Goal: Task Accomplishment & Management: Use online tool/utility

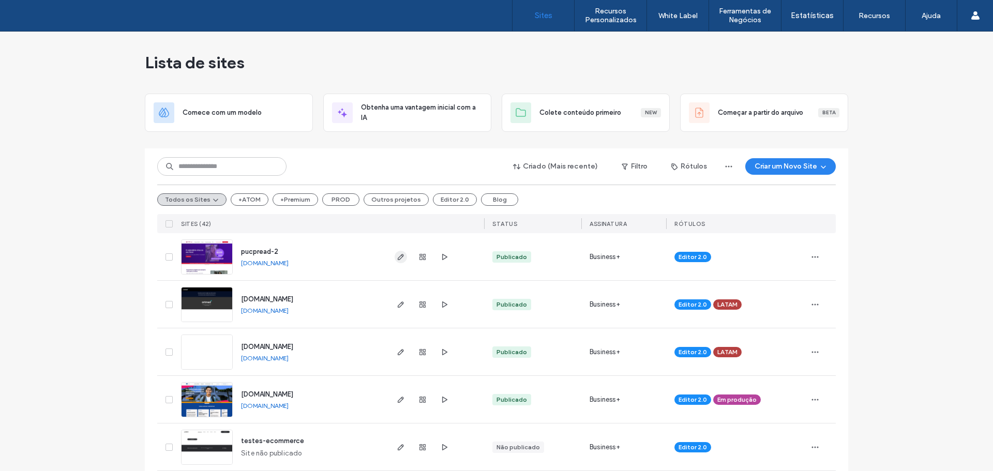
click at [397, 258] on icon "button" at bounding box center [401, 257] width 8 height 8
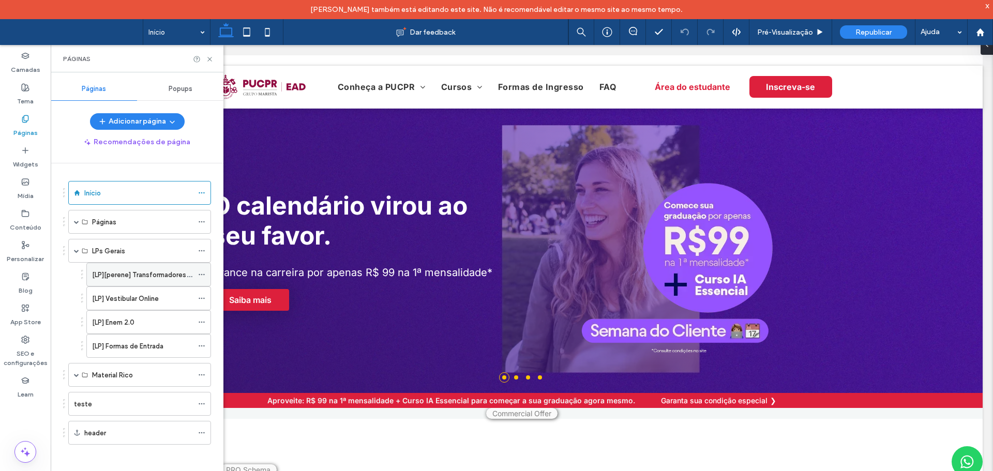
click at [126, 278] on label "[LP][perene] Transformadores do Futuro" at bounding box center [155, 275] width 126 height 18
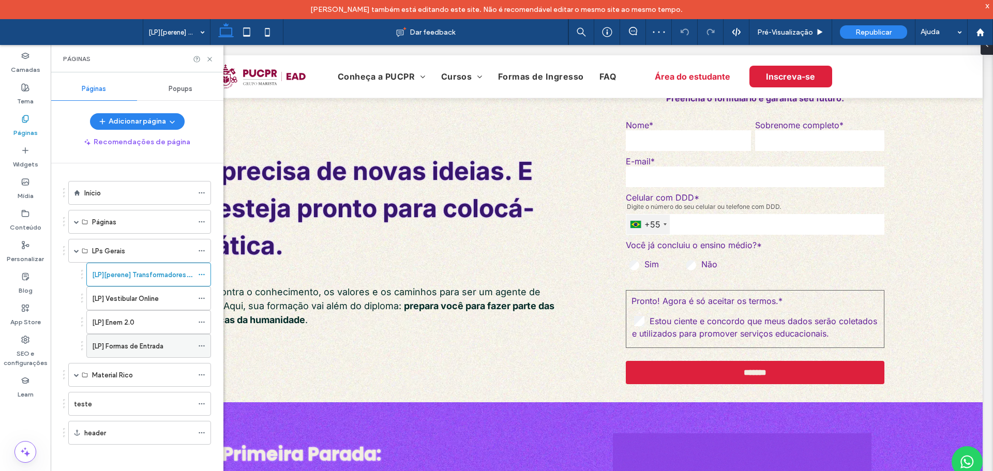
click at [135, 352] on div "[LP] Formas de Entrada" at bounding box center [142, 346] width 101 height 23
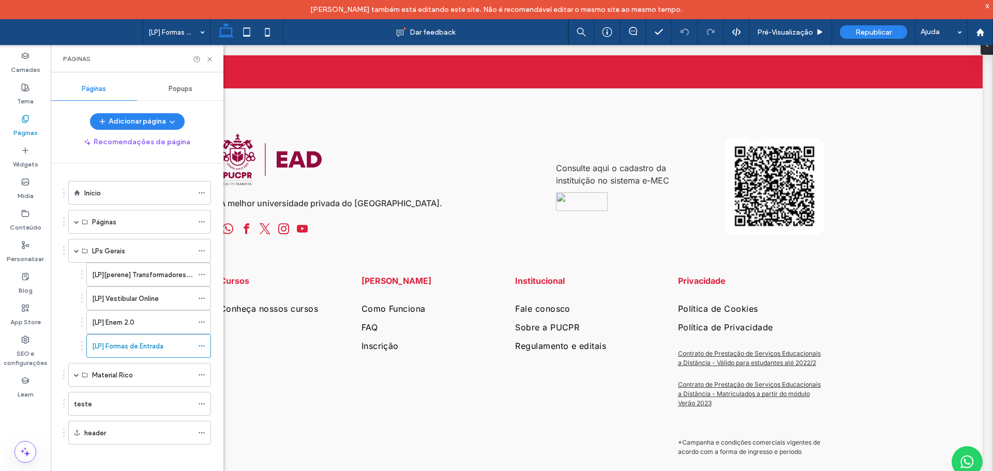
scroll to position [1904, 0]
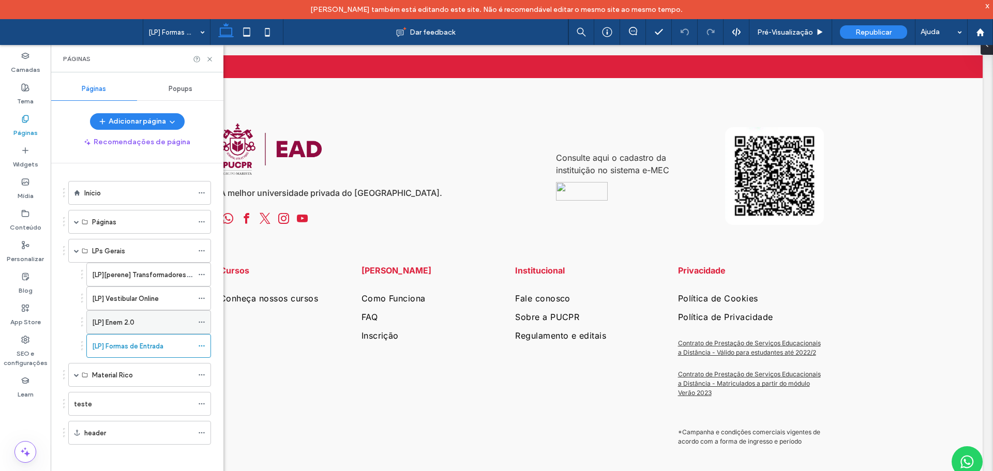
click at [139, 323] on div "[LP] Enem 2.0" at bounding box center [142, 322] width 101 height 11
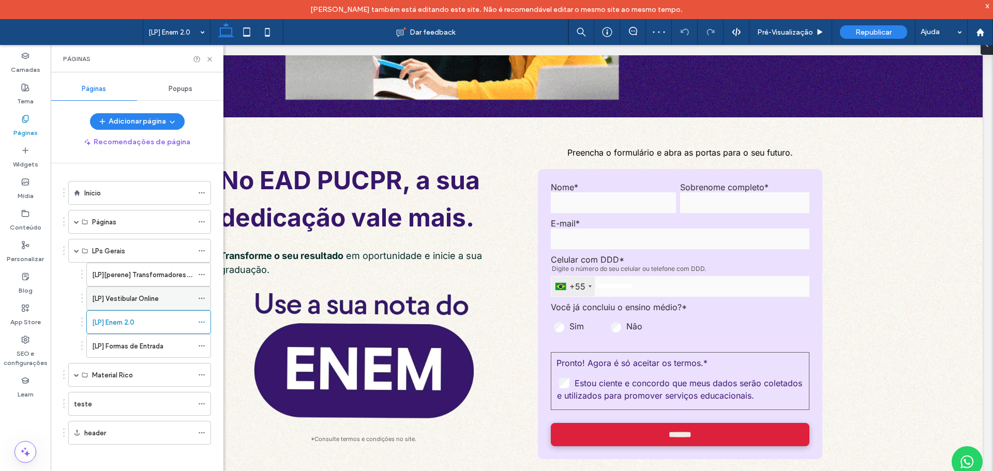
click at [115, 300] on label "[LP] Vestibular Online" at bounding box center [125, 299] width 67 height 18
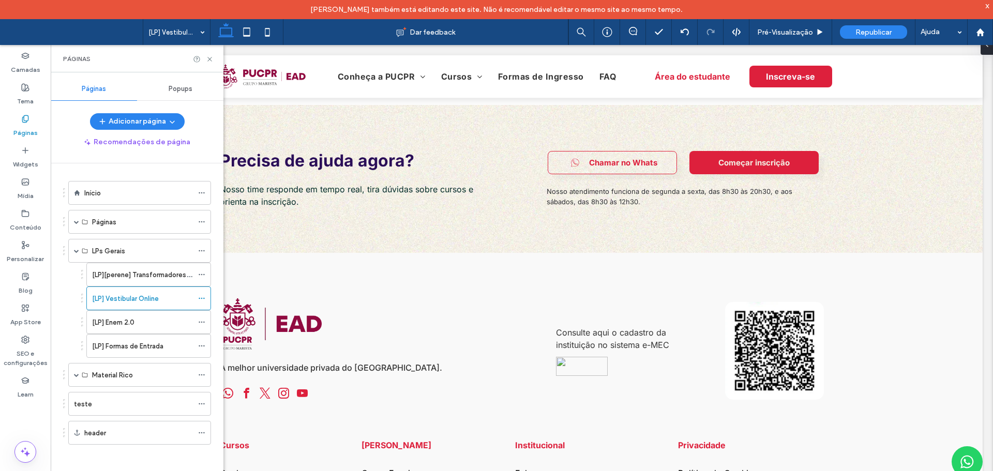
scroll to position [2017, 0]
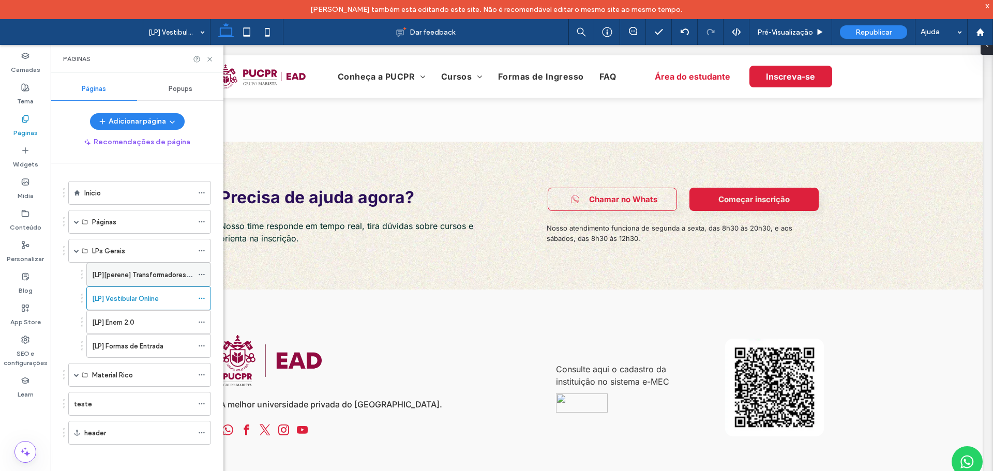
click at [141, 283] on div "[LP][perene] Transformadores do Futuro" at bounding box center [142, 274] width 101 height 23
click at [129, 345] on div at bounding box center [496, 235] width 993 height 471
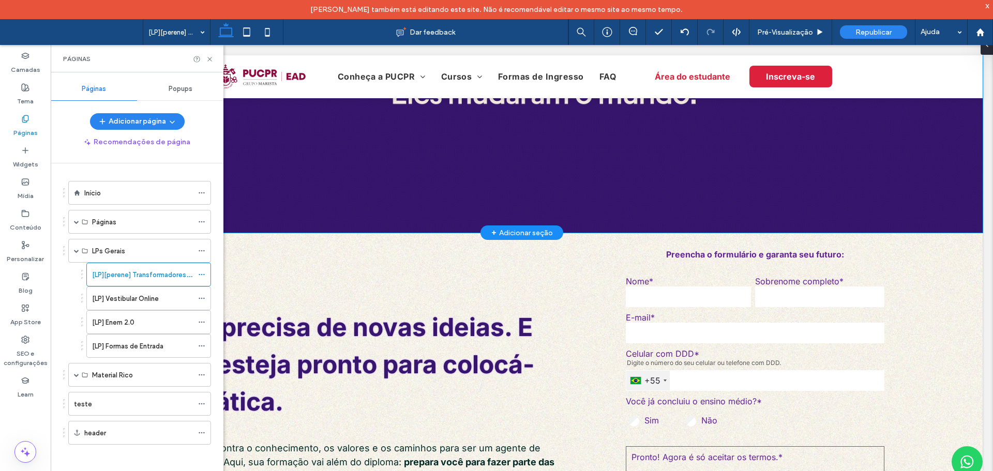
scroll to position [155, 0]
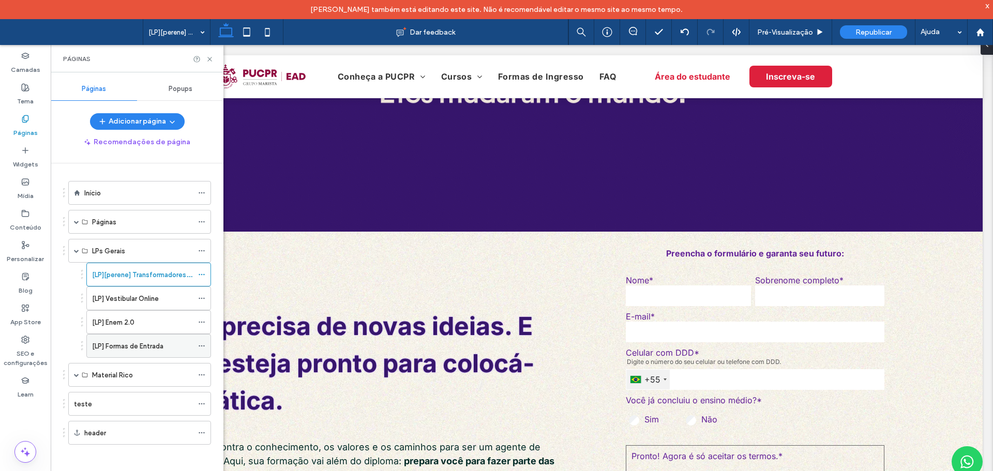
click at [130, 345] on label "[LP] Formas de Entrada" at bounding box center [127, 346] width 71 height 18
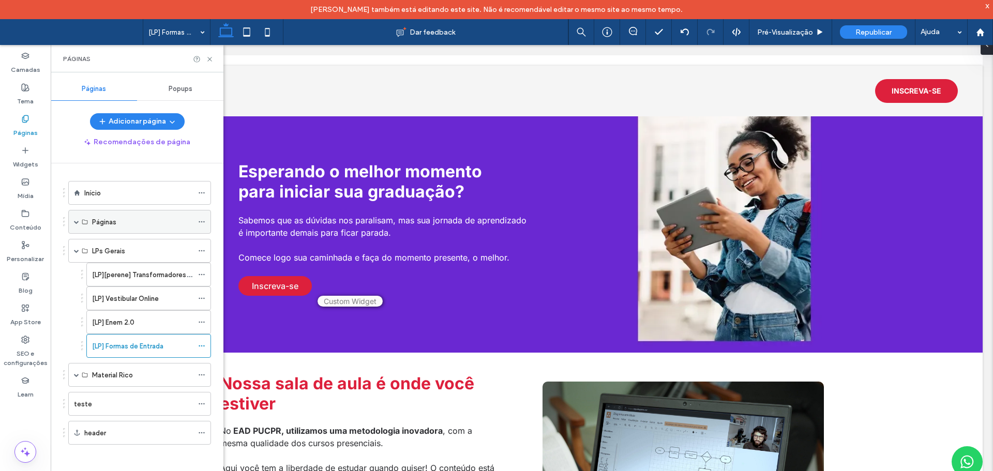
click at [75, 226] on span at bounding box center [76, 221] width 5 height 23
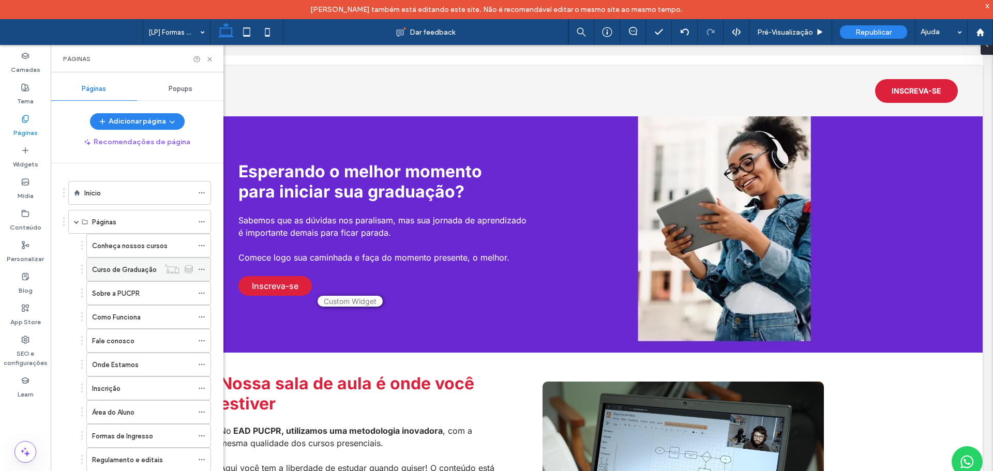
scroll to position [103, 0]
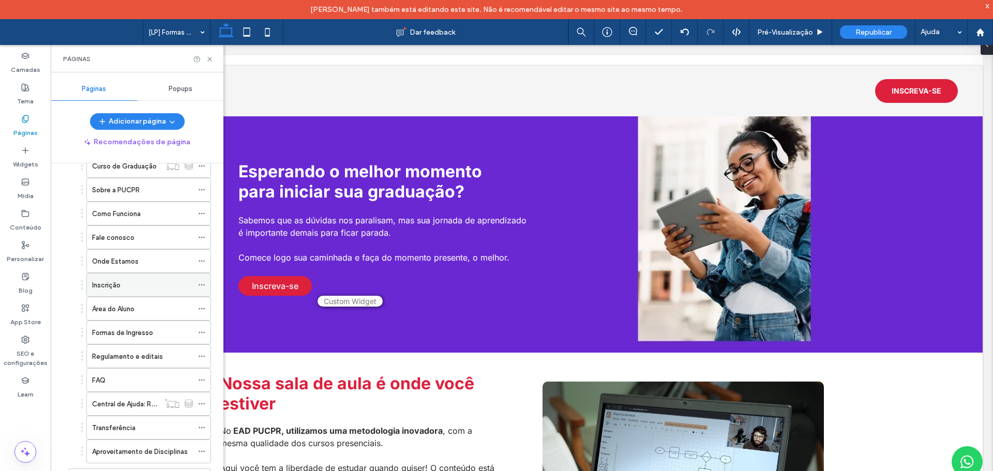
click at [122, 288] on div "Inscrição" at bounding box center [142, 285] width 101 height 11
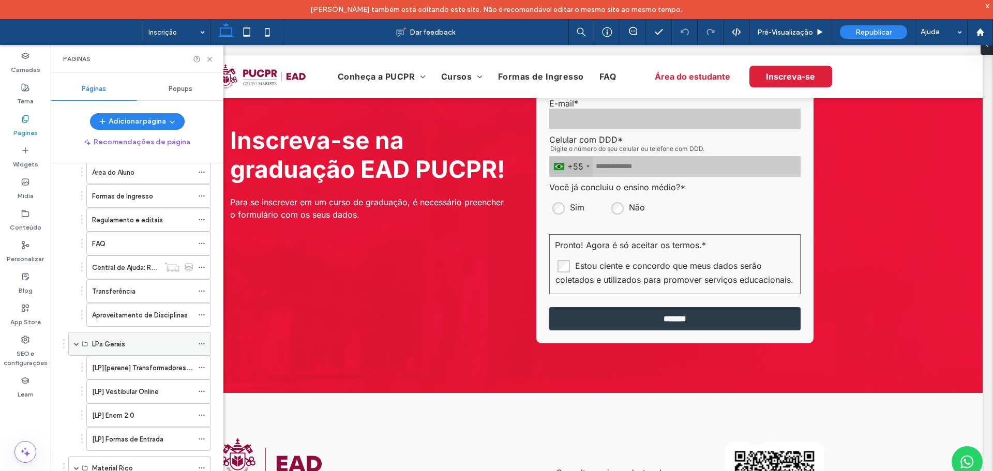
scroll to position [310, 0]
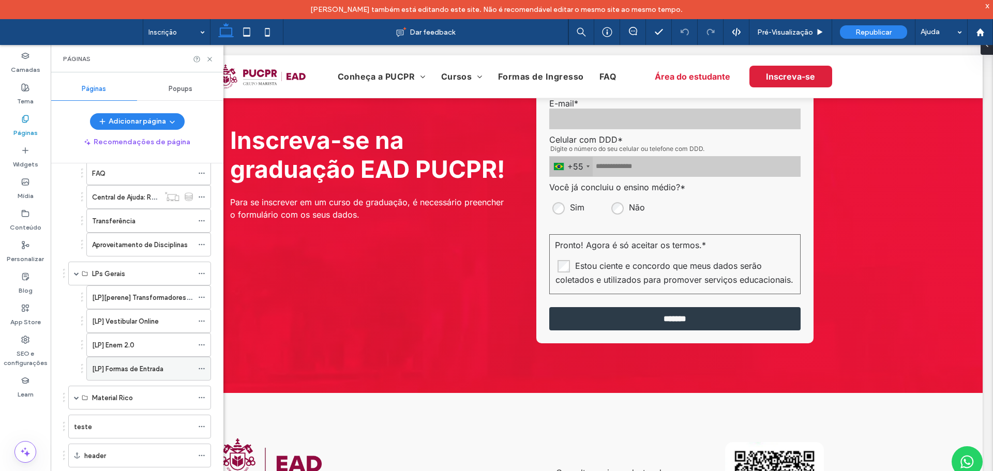
click at [121, 368] on label "[LP] Formas de Entrada" at bounding box center [127, 369] width 71 height 18
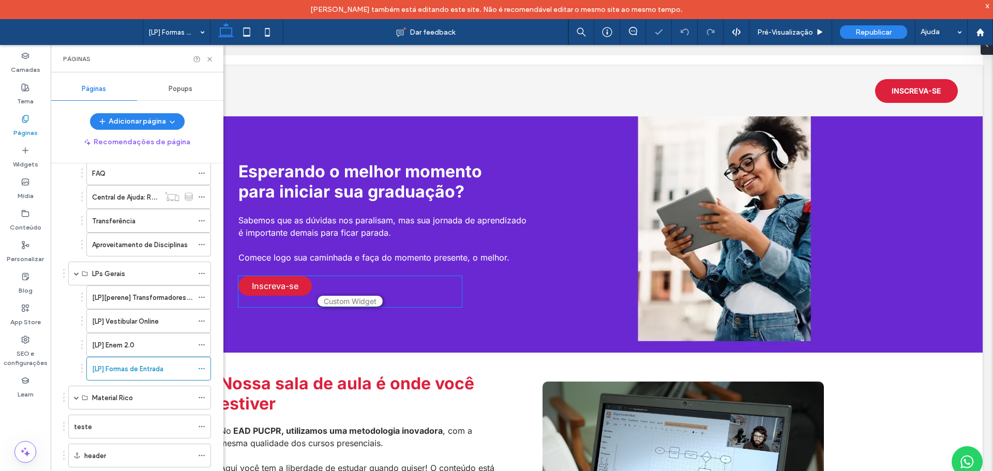
click at [288, 281] on link "Inscreva-se" at bounding box center [274, 286] width 73 height 20
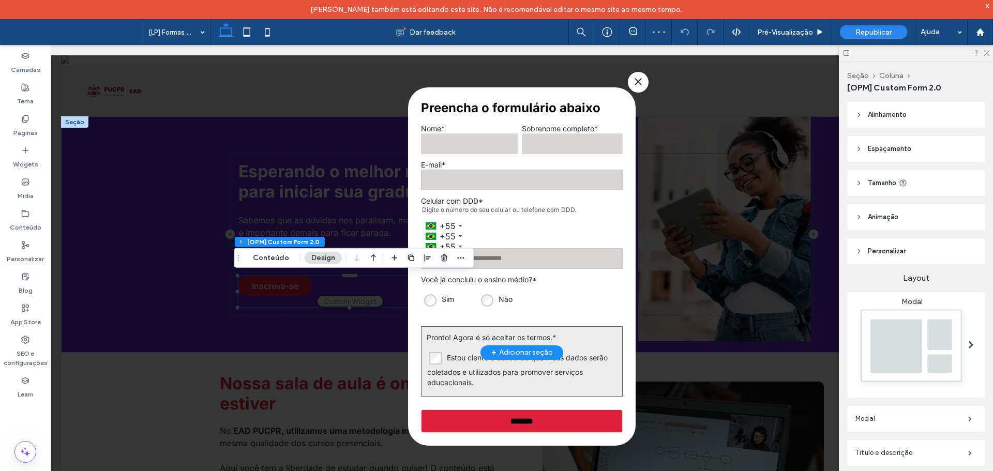
click at [462, 228] on div "+55" at bounding box center [522, 233] width 202 height 10
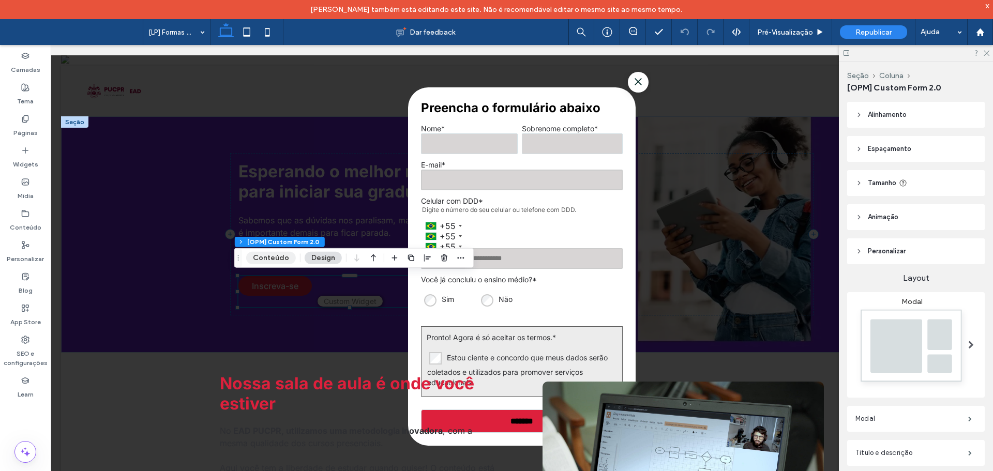
click at [267, 261] on button "Conteúdo" at bounding box center [271, 258] width 50 height 12
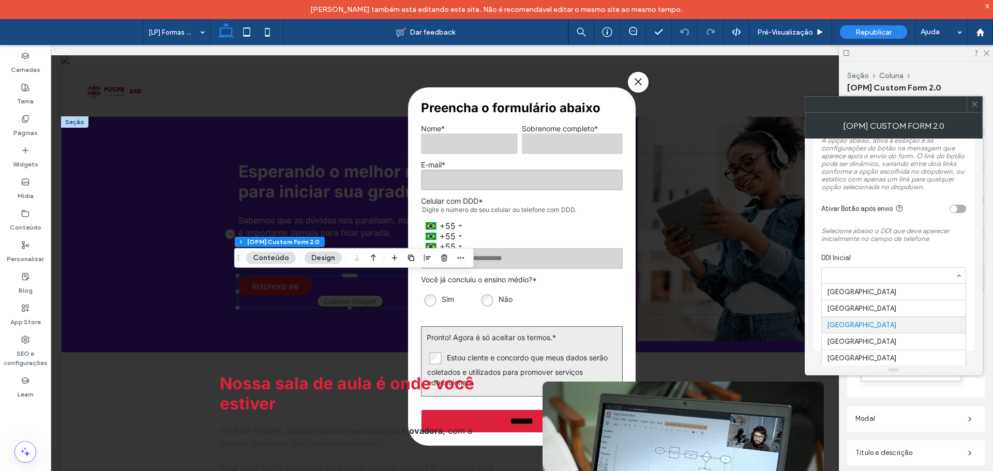
scroll to position [33, 0]
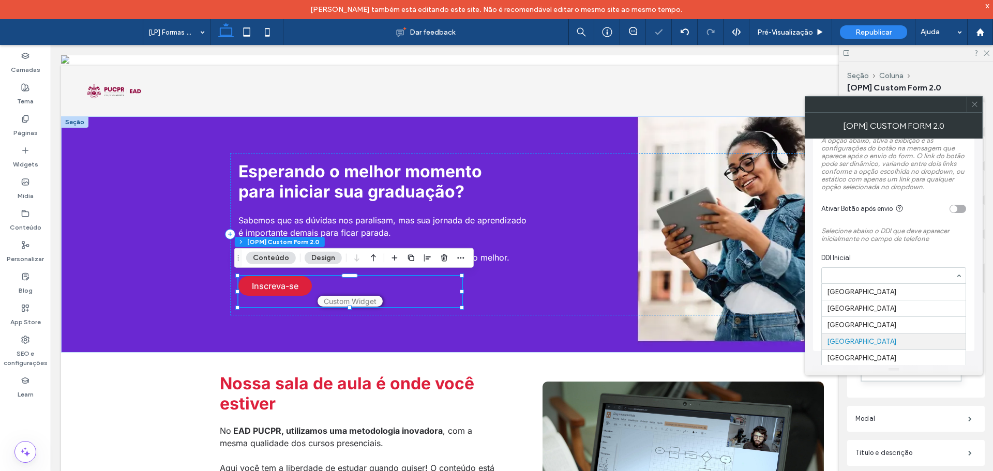
click at [871, 279] on input at bounding box center [891, 275] width 128 height 7
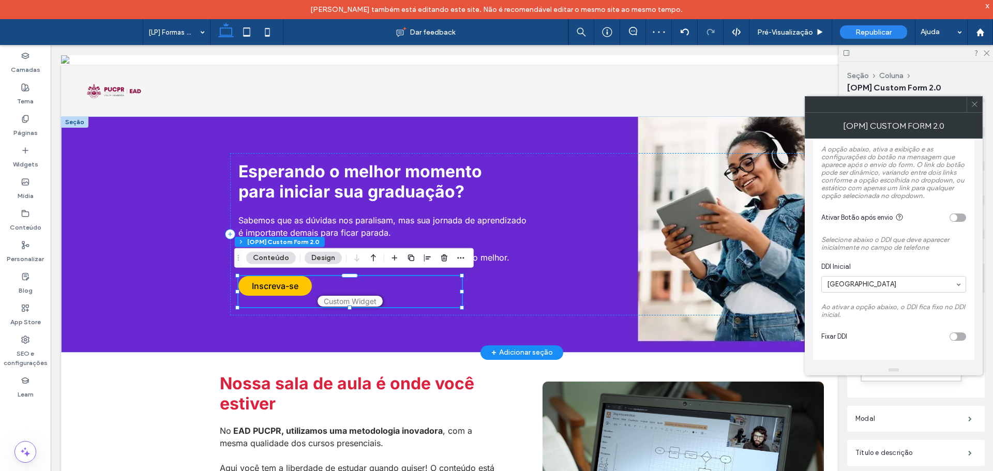
click at [283, 289] on link "Inscreva-se" at bounding box center [274, 286] width 73 height 20
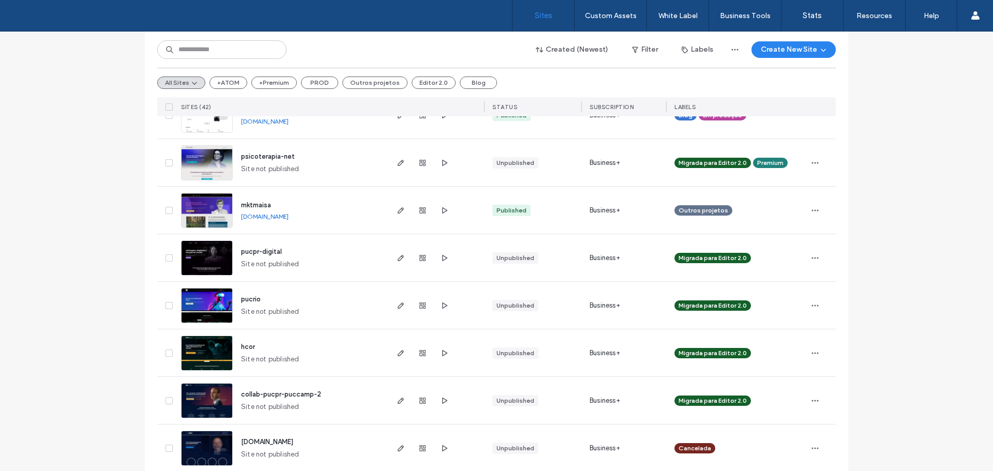
scroll to position [1380, 0]
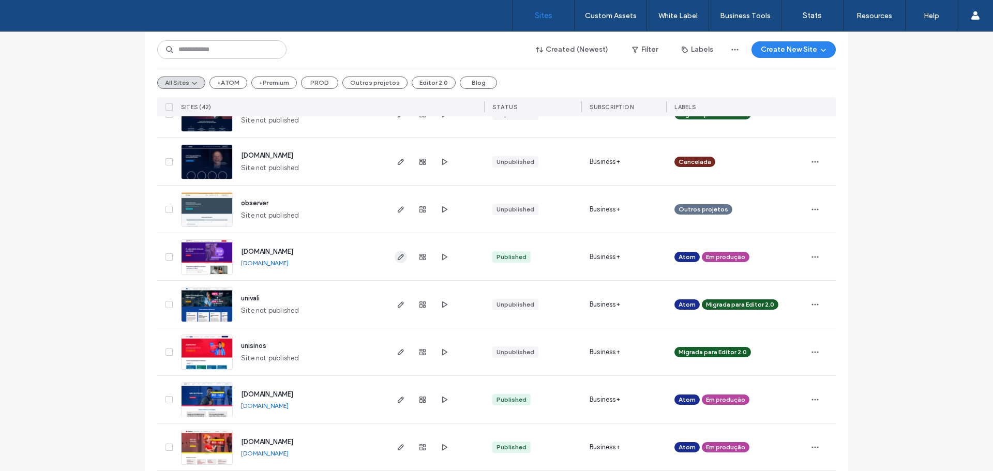
click at [397, 260] on icon "button" at bounding box center [401, 257] width 8 height 8
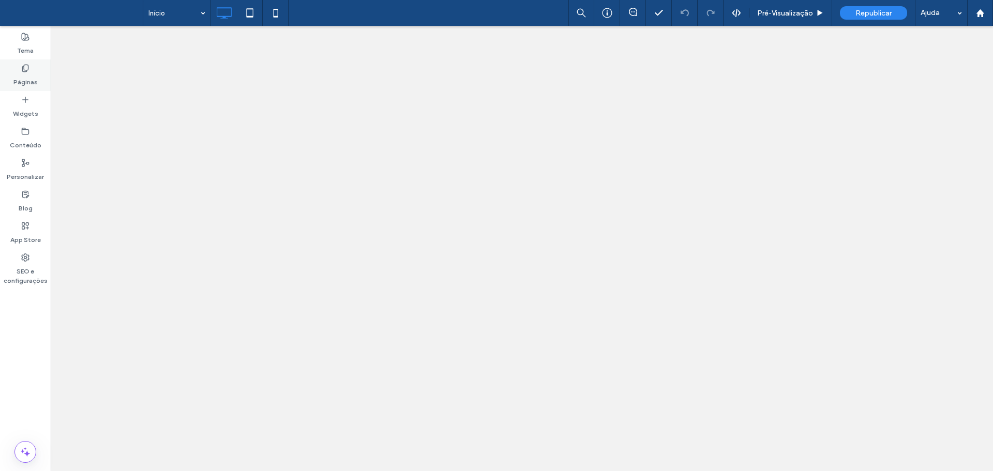
click at [18, 142] on label "Conteúdo" at bounding box center [26, 142] width 32 height 14
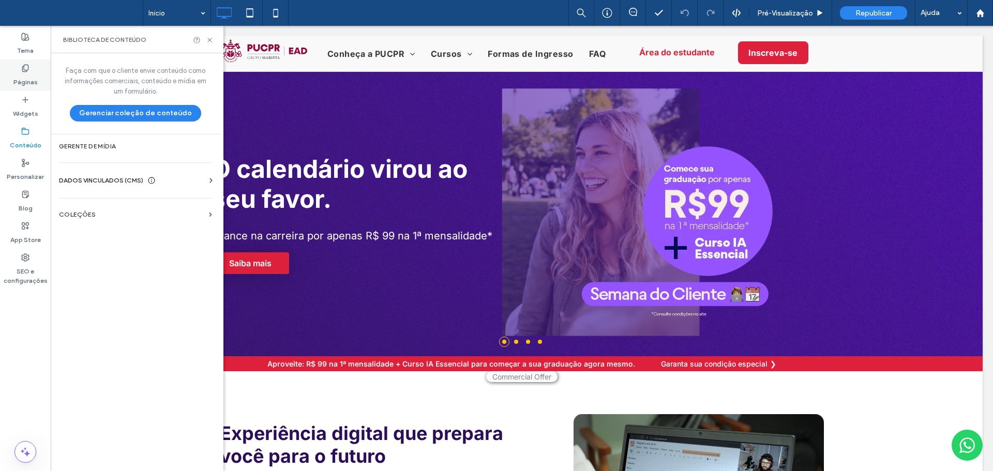
click at [33, 73] on label "Páginas" at bounding box center [25, 79] width 24 height 14
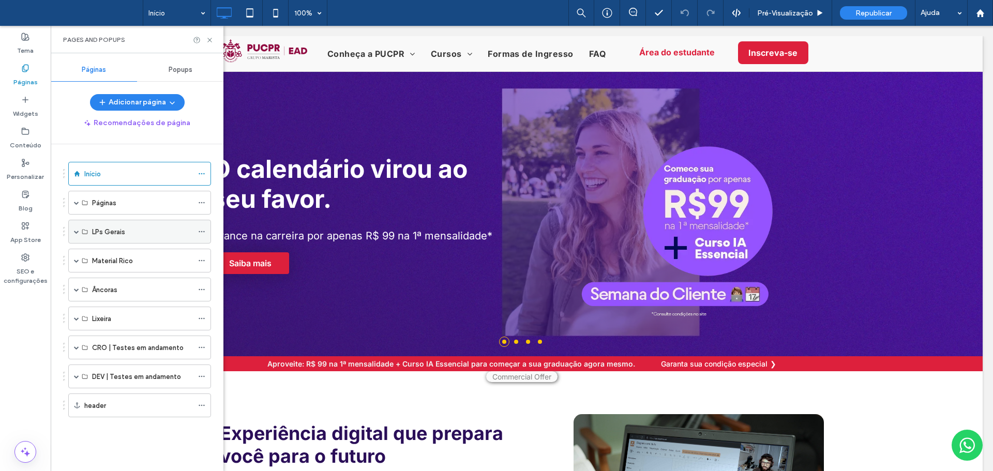
click at [75, 228] on span at bounding box center [76, 231] width 5 height 23
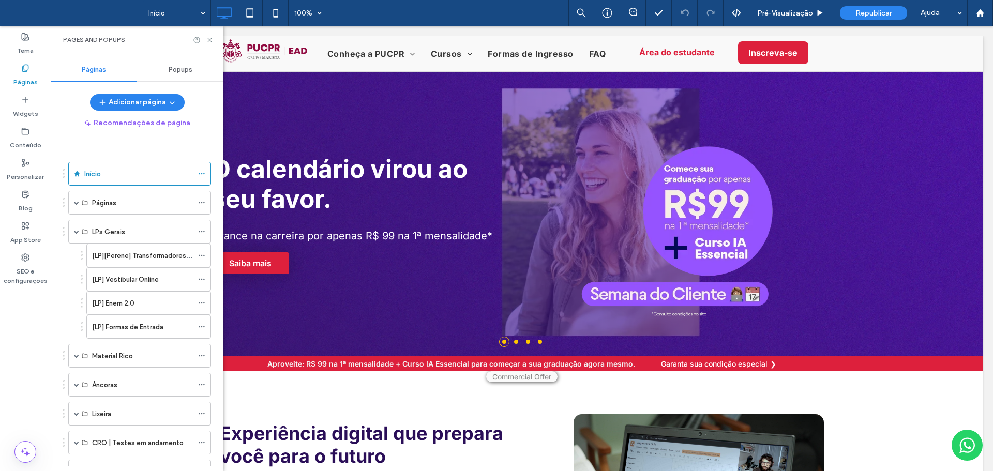
click at [134, 321] on div "[LP] Formas de Entrada" at bounding box center [142, 326] width 101 height 23
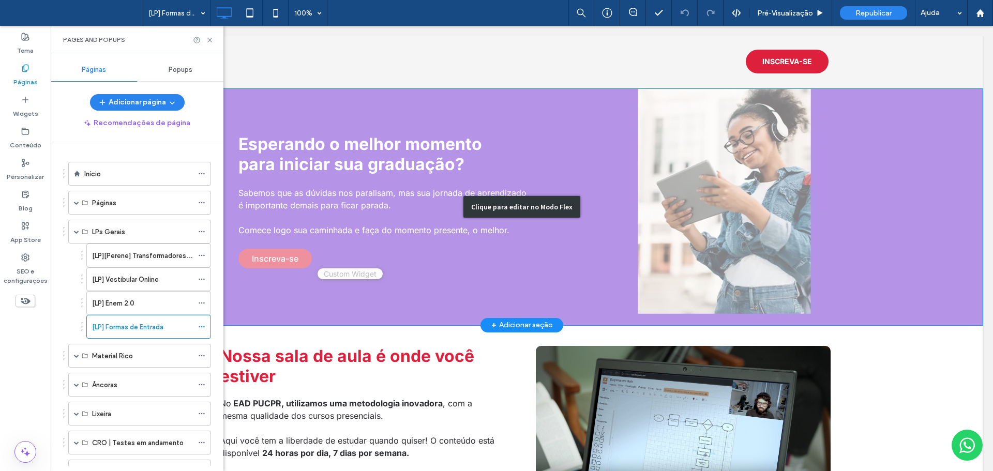
click at [410, 239] on div "Clique para editar no Modo Flex" at bounding box center [522, 207] width 922 height 236
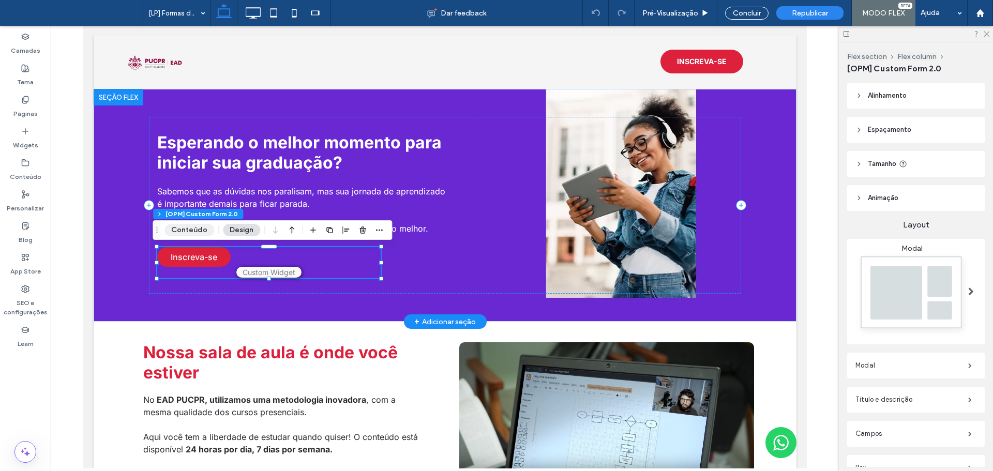
click at [199, 227] on button "Conteúdo" at bounding box center [189, 230] width 50 height 12
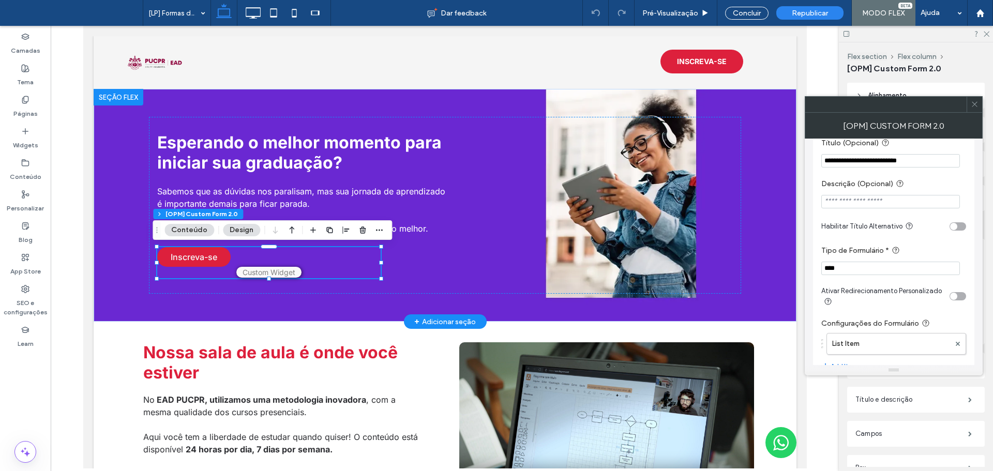
scroll to position [362, 0]
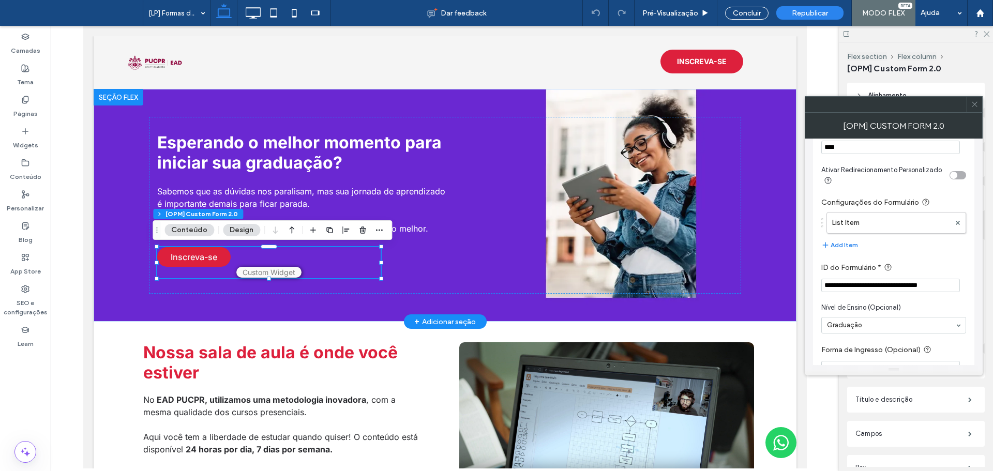
drag, startPoint x: 829, startPoint y: 288, endPoint x: 838, endPoint y: 290, distance: 9.5
click at [838, 290] on input "**********" at bounding box center [890, 285] width 139 height 13
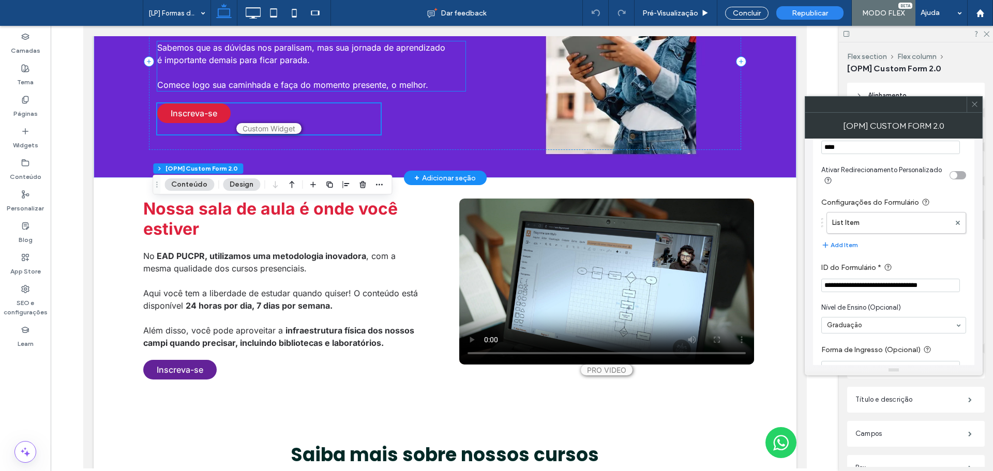
scroll to position [310, 0]
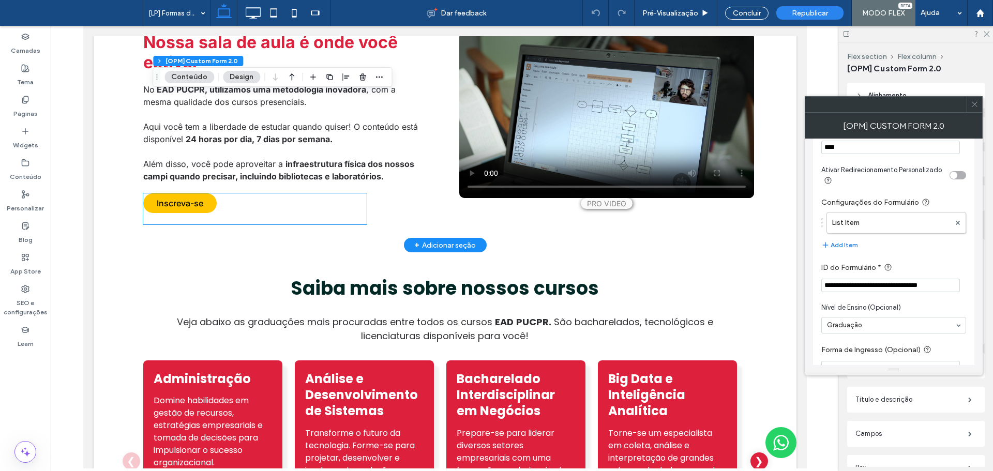
click at [183, 210] on link "Inscreva-se" at bounding box center [179, 203] width 73 height 20
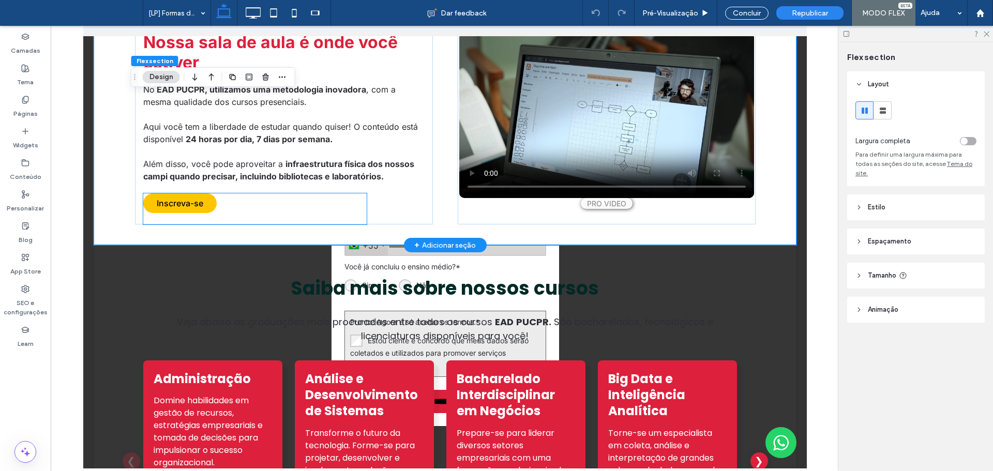
scroll to position [296, 0]
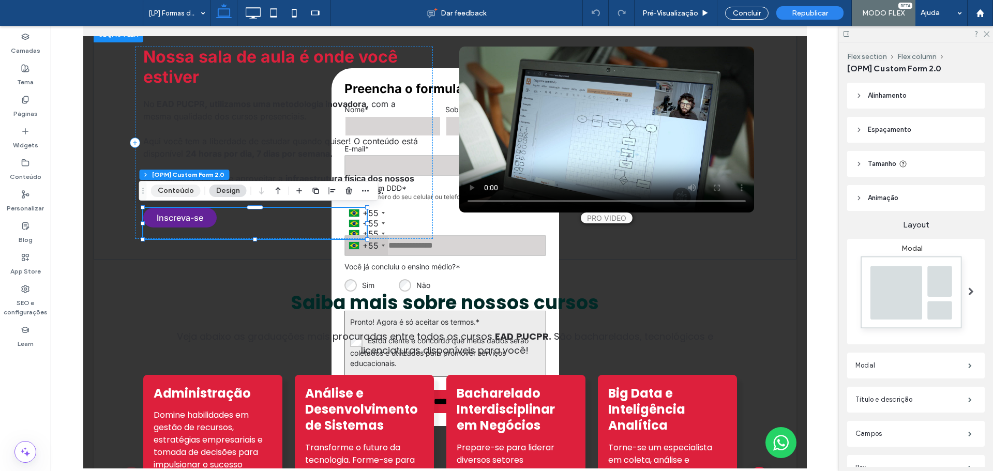
click at [192, 190] on button "Conteúdo" at bounding box center [176, 191] width 50 height 12
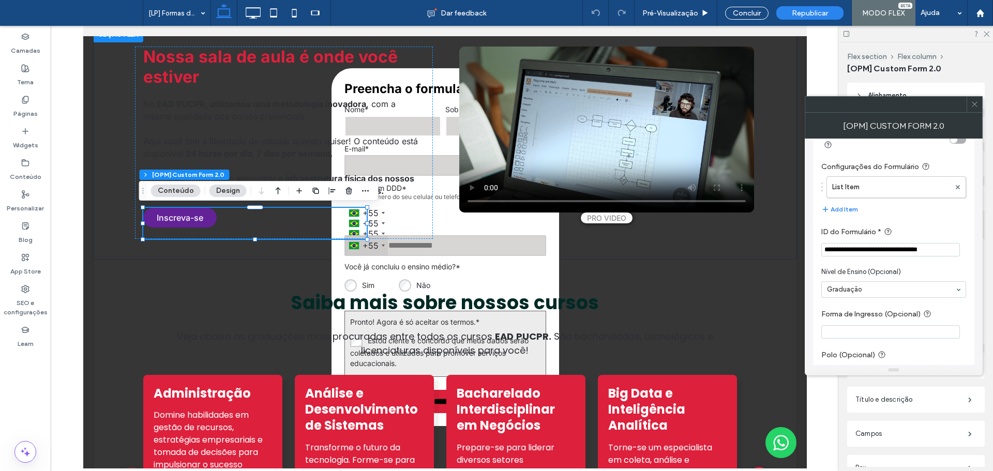
scroll to position [414, 0]
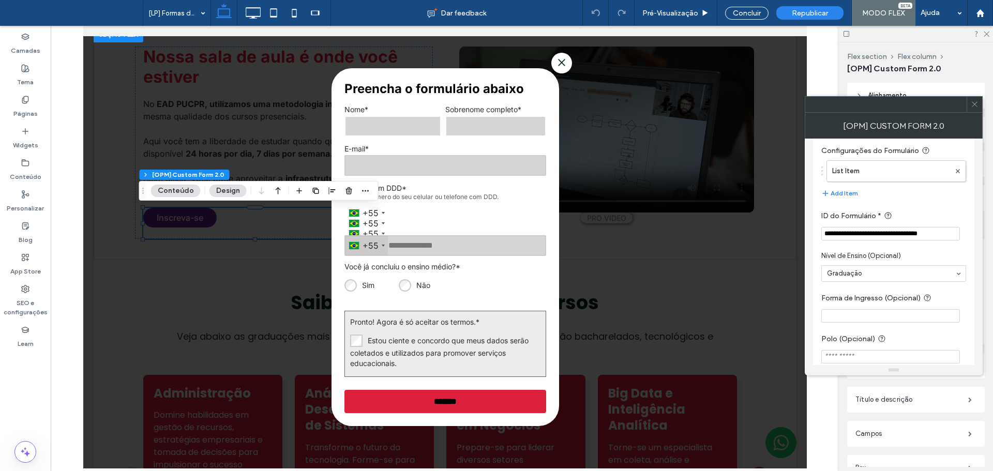
click at [681, 302] on span at bounding box center [445, 247] width 724 height 443
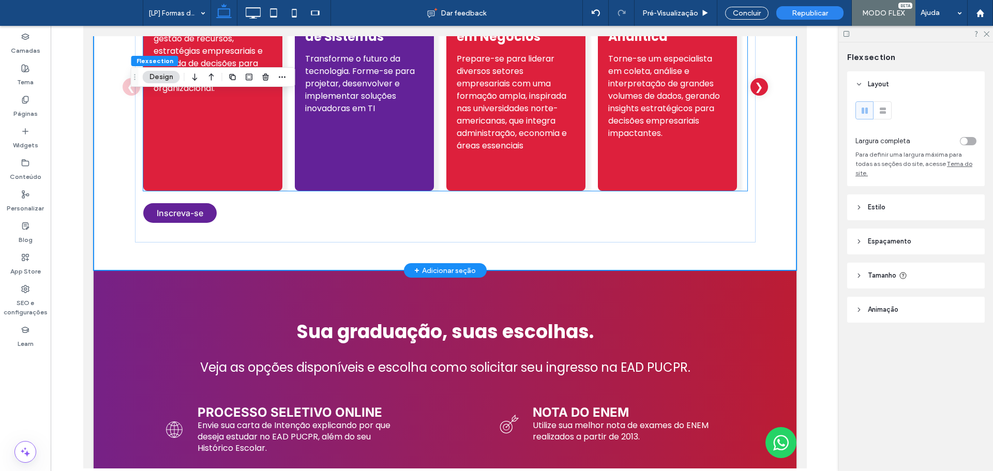
scroll to position [530, 0]
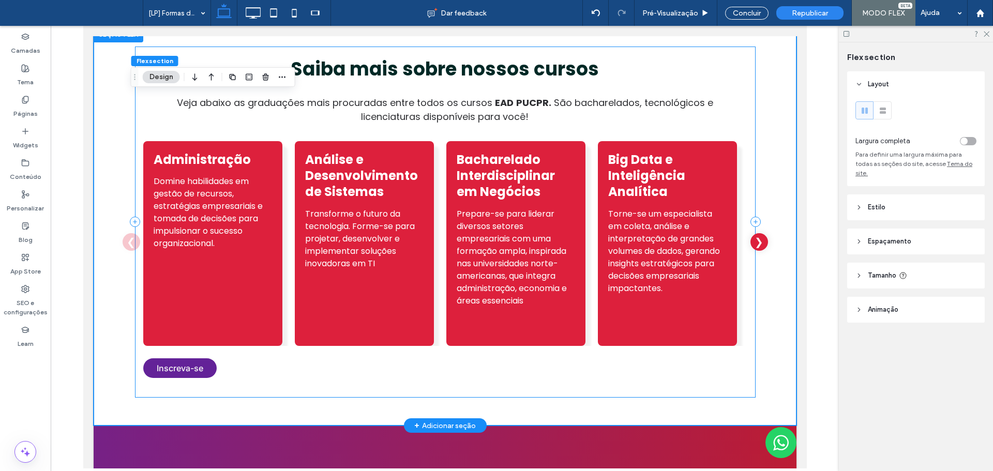
click at [213, 350] on div "Saiba mais sobre nossos cursos Veja abaixo as graduações mais procuradas entre …" at bounding box center [444, 222] width 621 height 351
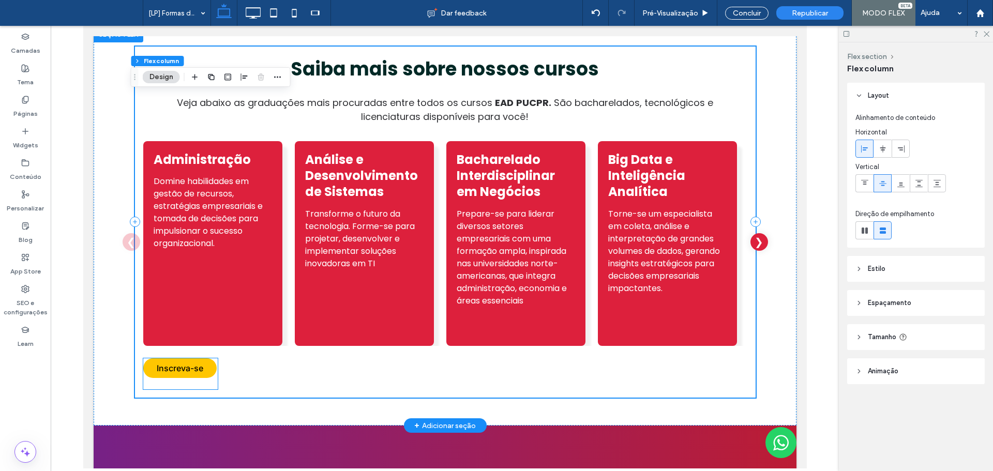
click at [194, 358] on link "Inscreva-se" at bounding box center [179, 368] width 73 height 20
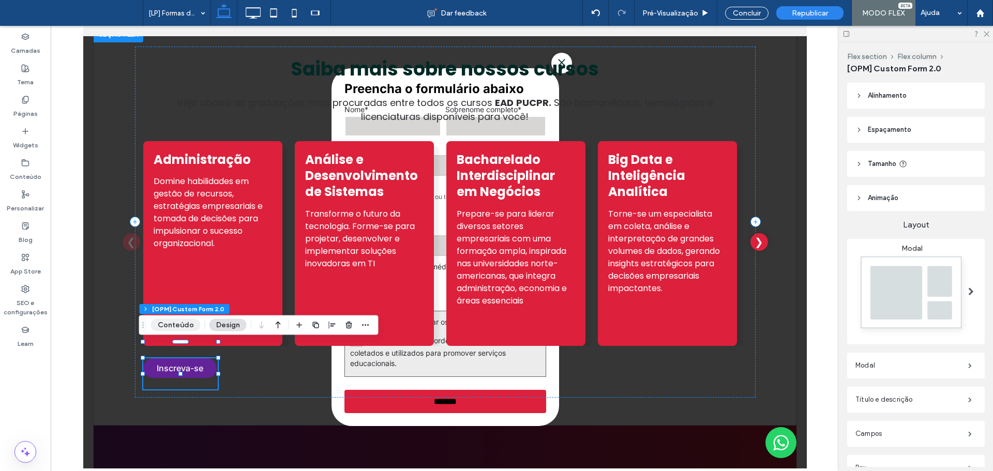
click at [184, 319] on button "Conteúdo" at bounding box center [176, 325] width 50 height 12
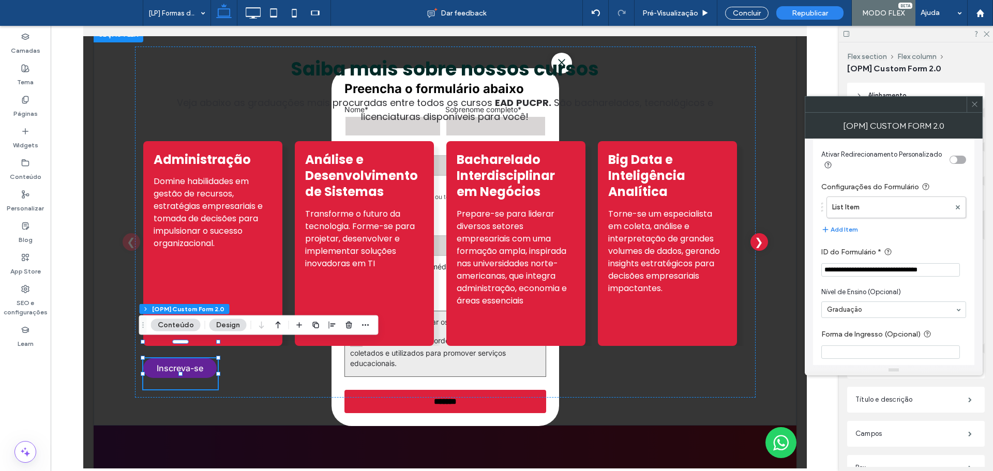
scroll to position [414, 0]
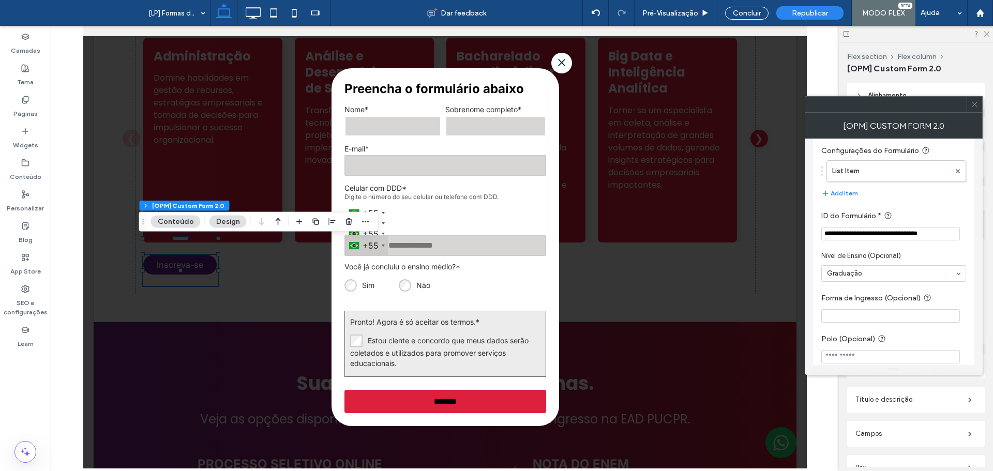
click at [636, 369] on span at bounding box center [445, 247] width 724 height 443
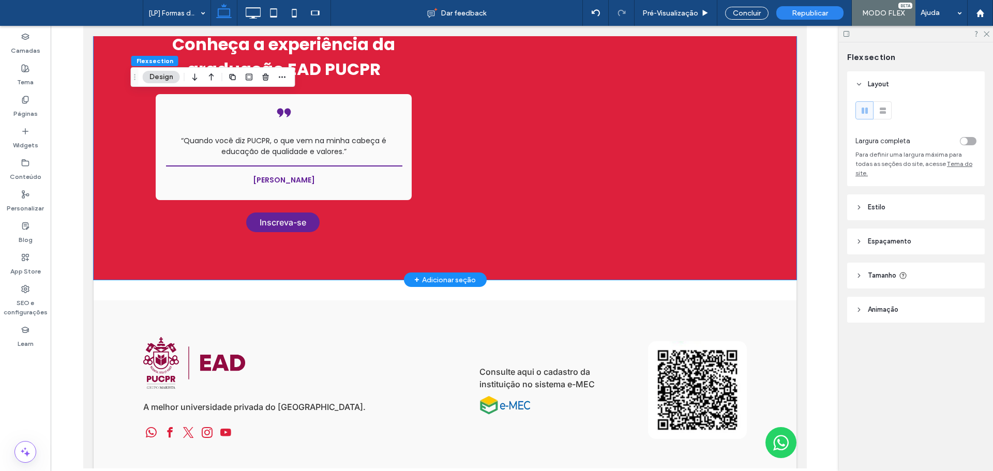
scroll to position [1656, 0]
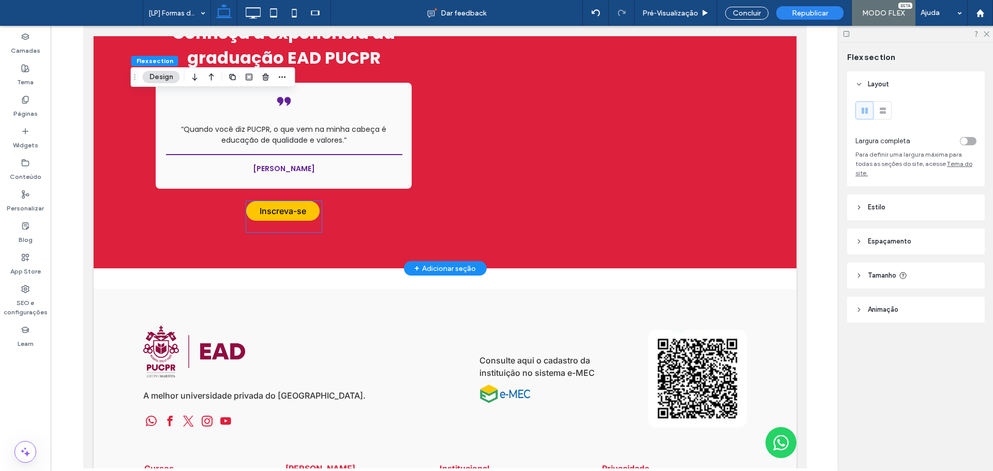
click at [257, 201] on link "Inscreva-se" at bounding box center [282, 211] width 73 height 20
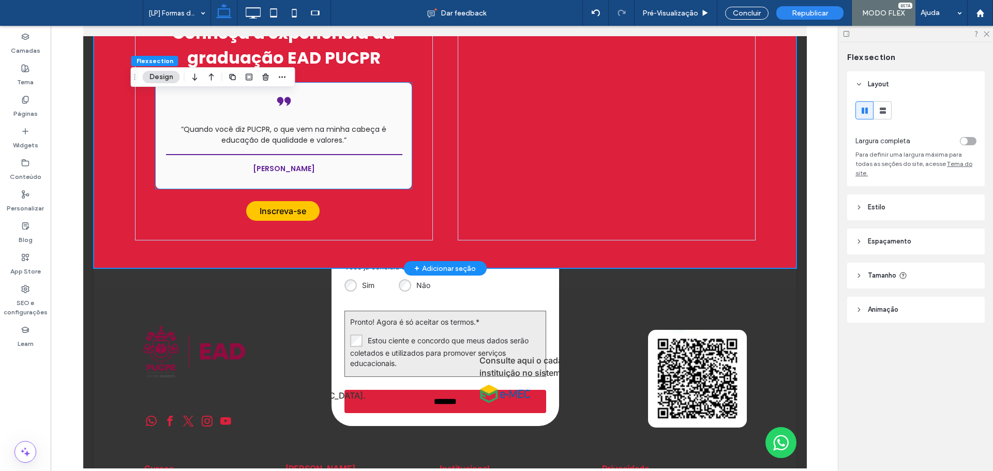
scroll to position [1599, 0]
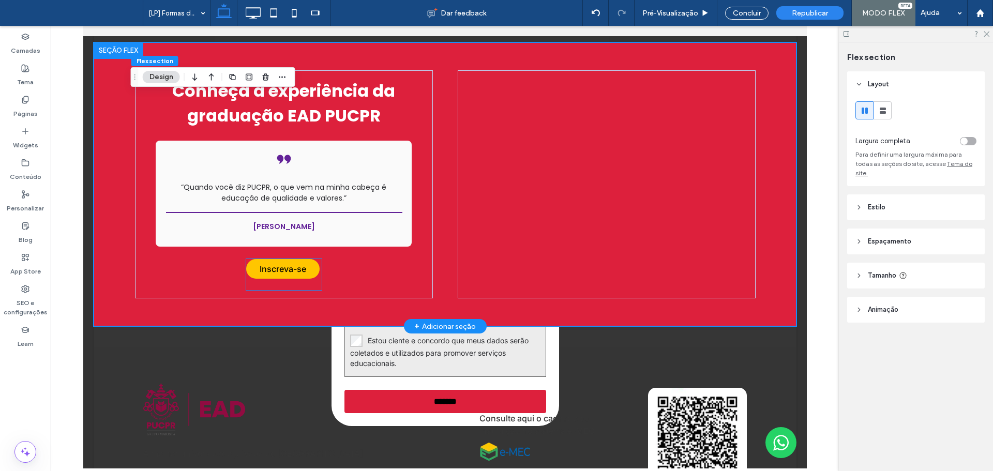
click at [305, 259] on link "Inscreva-se" at bounding box center [282, 269] width 73 height 20
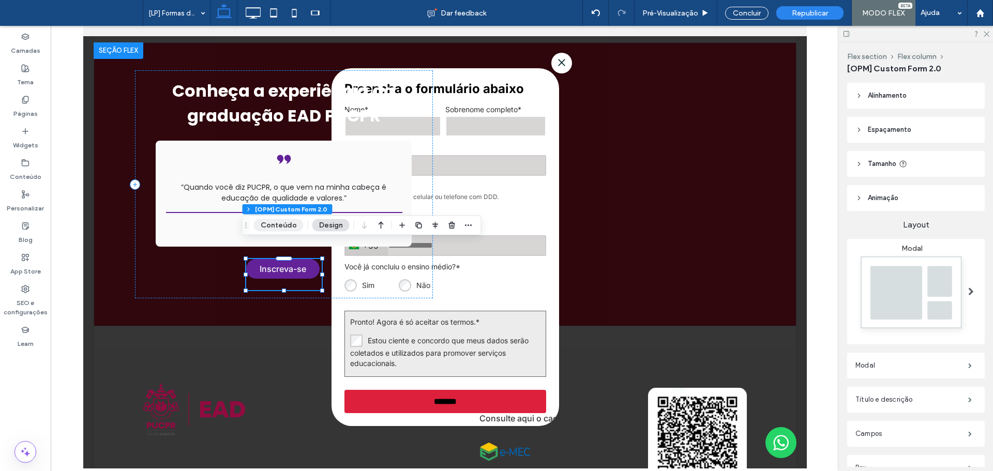
click at [288, 221] on button "Conteúdo" at bounding box center [279, 225] width 50 height 12
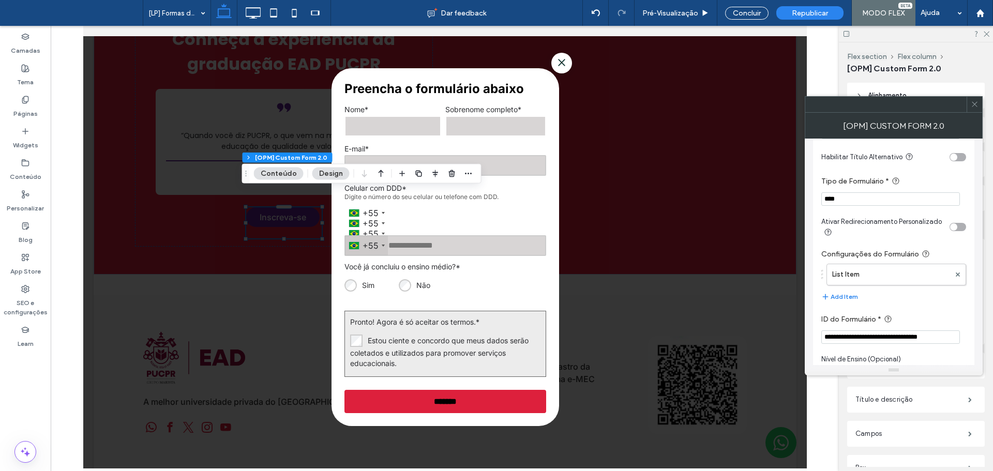
click at [284, 255] on span at bounding box center [445, 247] width 724 height 443
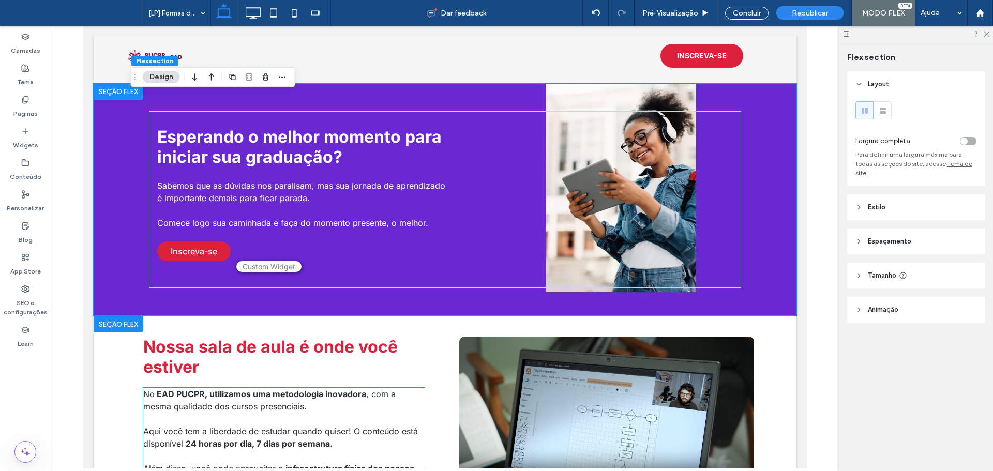
scroll to position [0, 0]
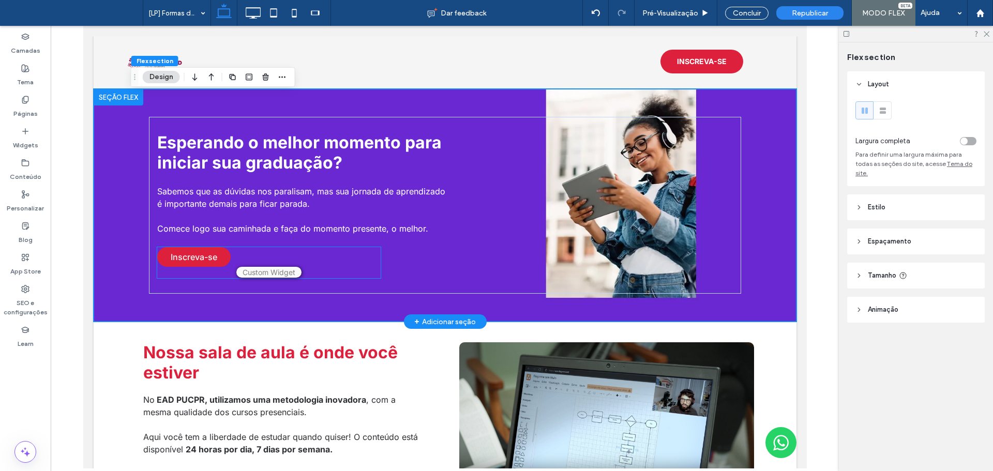
click at [236, 263] on div "Inscreva-se Preencha o formulário abaixo Nome * Sobrenome completo * E-mail * C…" at bounding box center [268, 262] width 223 height 31
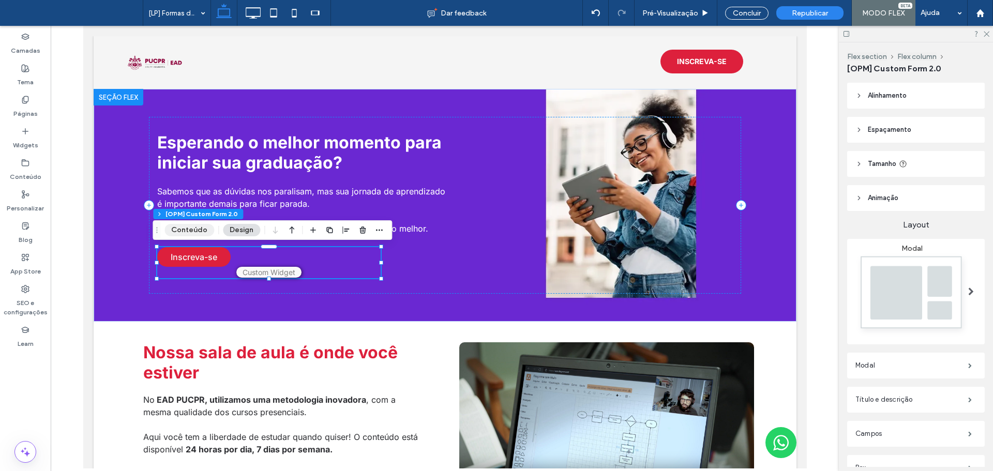
click at [194, 229] on button "Conteúdo" at bounding box center [189, 230] width 50 height 12
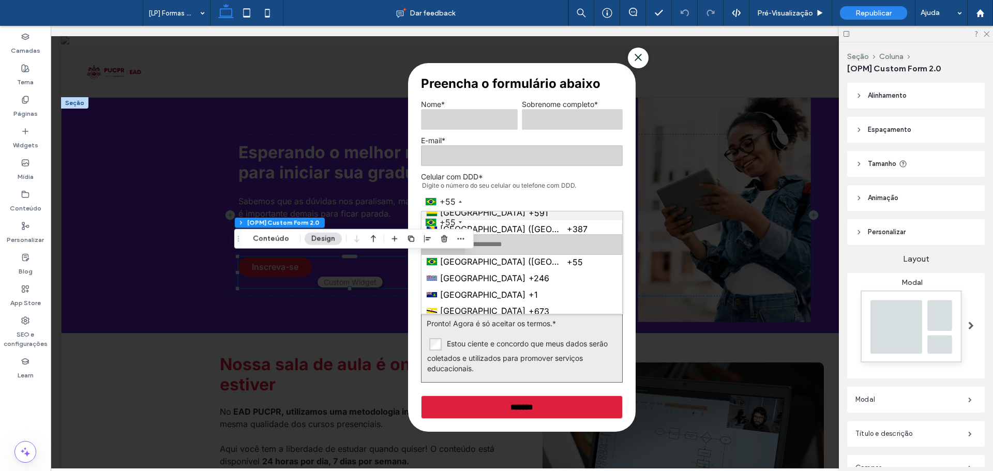
click at [545, 193] on div "+55 [GEOGRAPHIC_DATA] +1 [GEOGRAPHIC_DATA] +44 [GEOGRAPHIC_DATA] (‫[GEOGRAPHIC_…" at bounding box center [522, 203] width 202 height 21
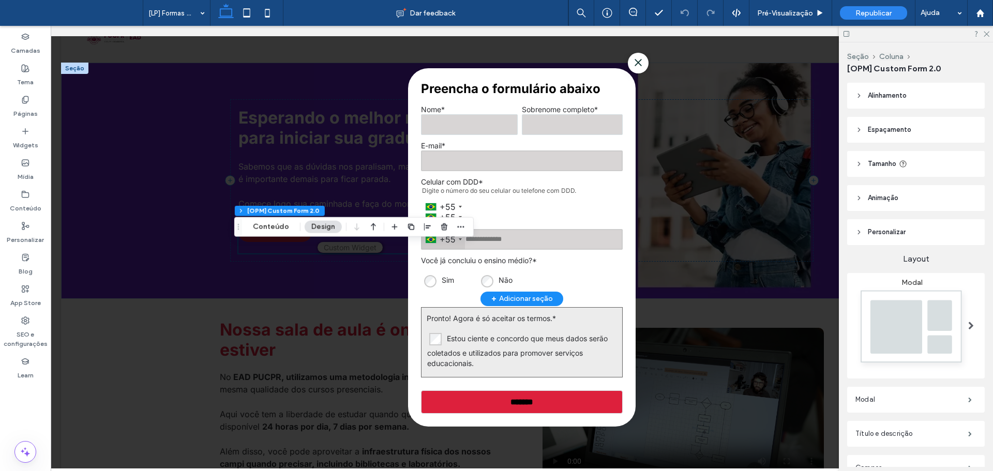
scroll to position [103, 0]
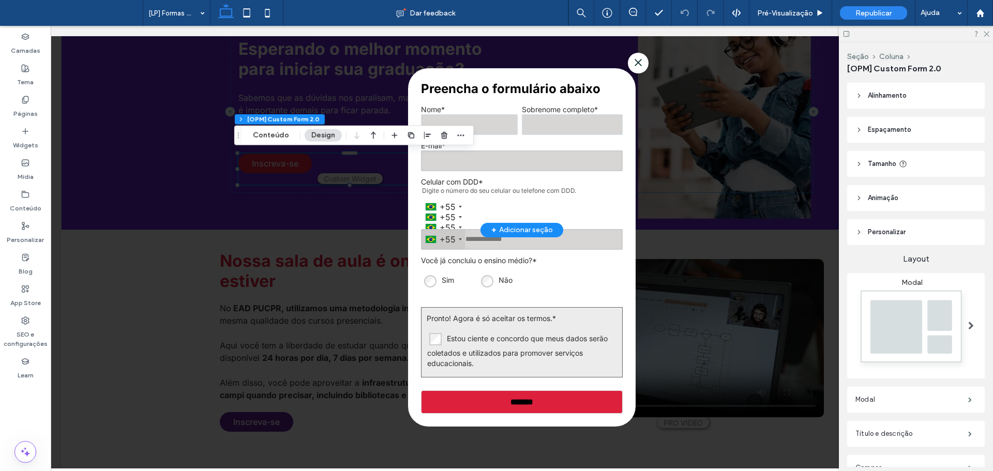
click at [633, 67] on icon at bounding box center [638, 62] width 10 height 21
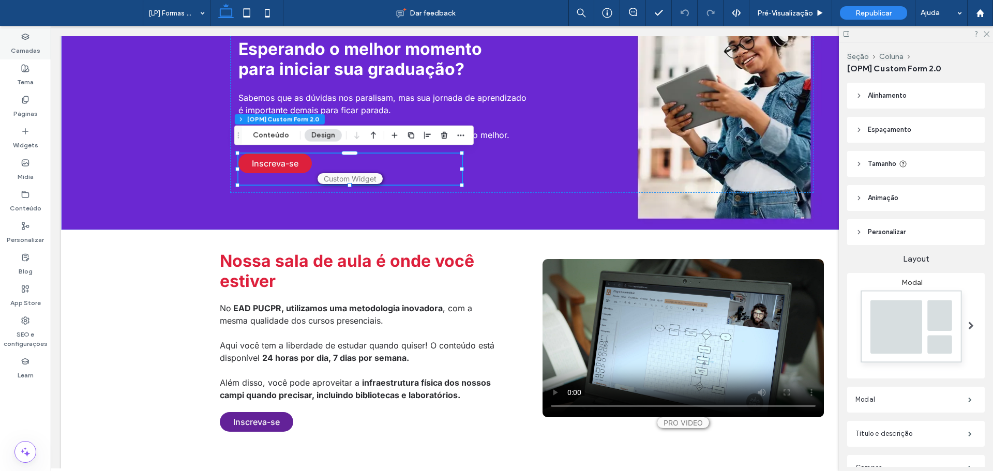
click at [36, 44] on label "Camadas" at bounding box center [25, 48] width 29 height 14
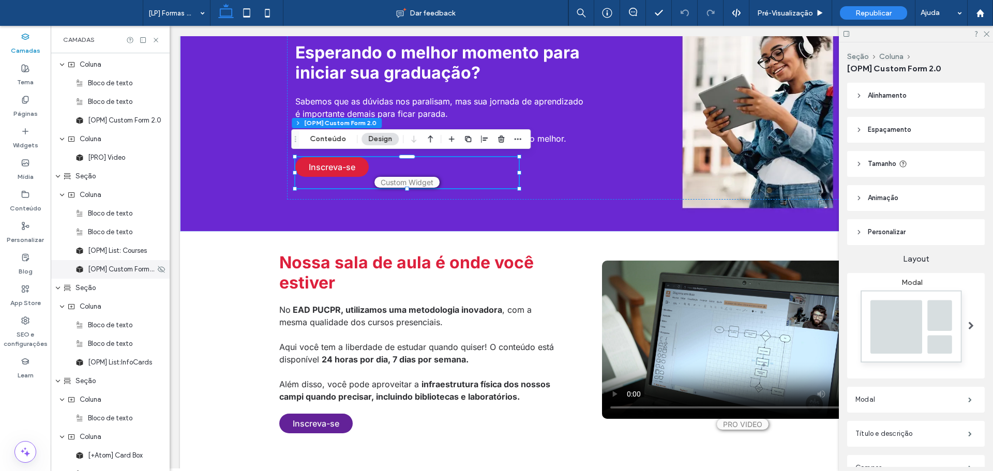
scroll to position [414, 0]
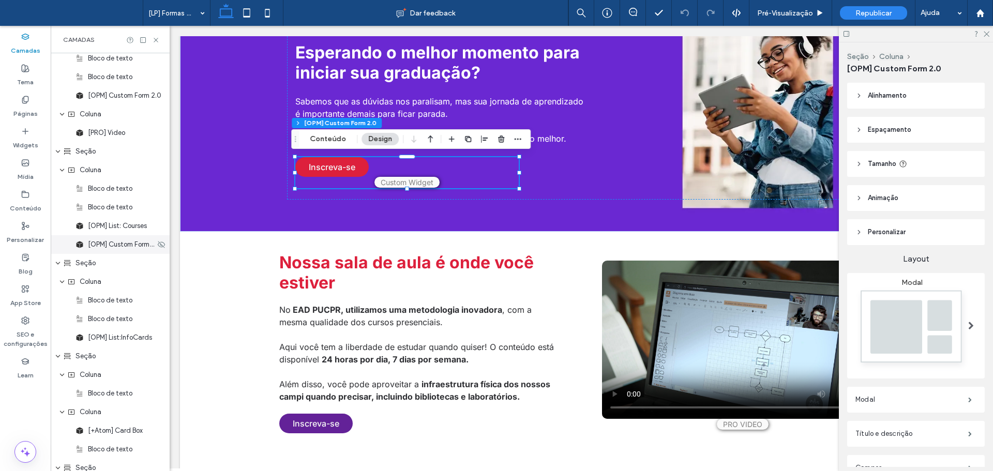
click at [115, 246] on span "[OPM] Custom Form 2.0" at bounding box center [121, 244] width 67 height 10
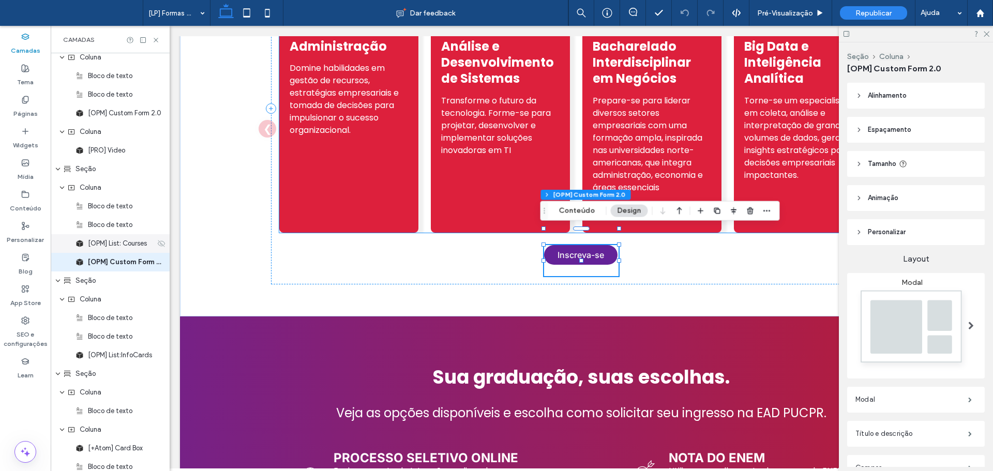
scroll to position [344, 0]
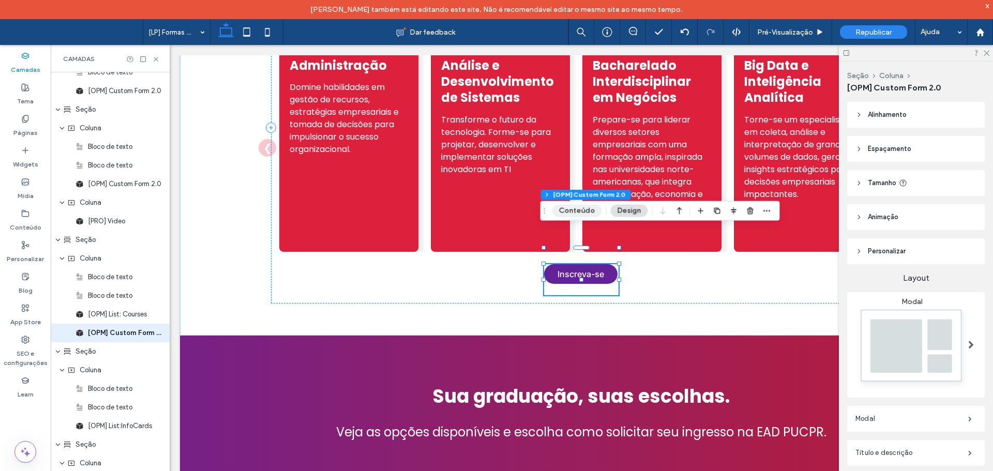
click at [569, 210] on button "Conteúdo" at bounding box center [577, 211] width 50 height 12
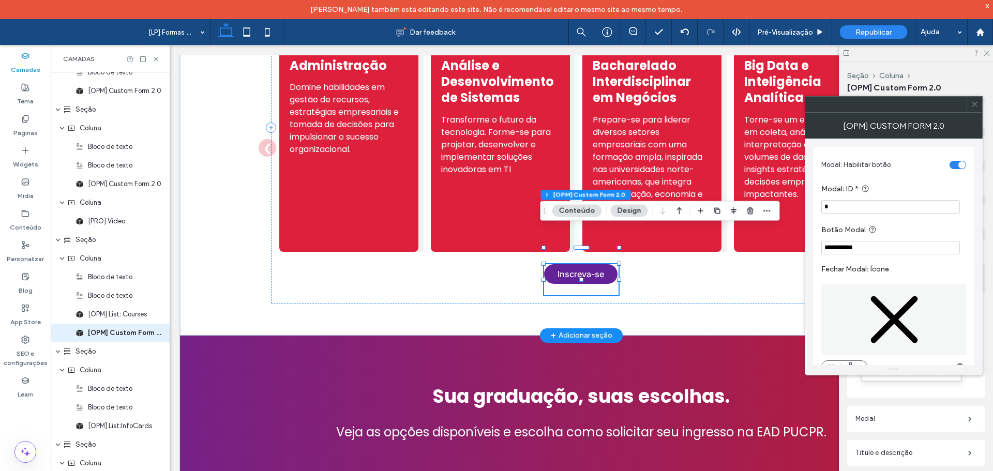
click at [562, 268] on div "Inscreva-se Preencha o formulário abaixo Nome * Sobrenome completo * E-mail * C…" at bounding box center [581, 279] width 74 height 31
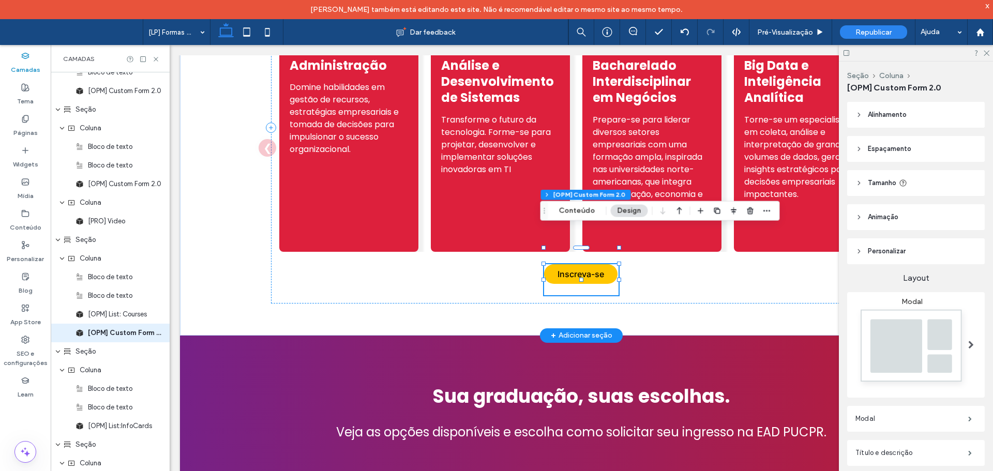
click at [562, 264] on link "Inscreva-se" at bounding box center [580, 274] width 73 height 20
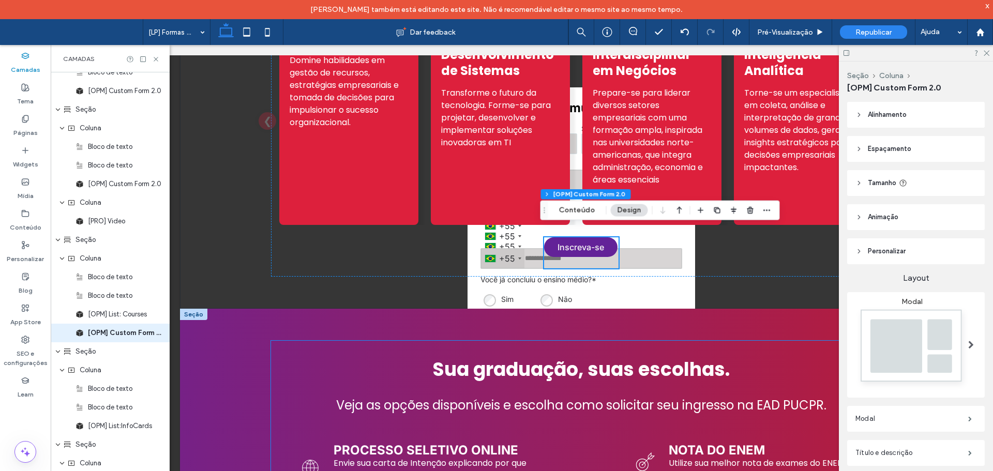
scroll to position [703, 0]
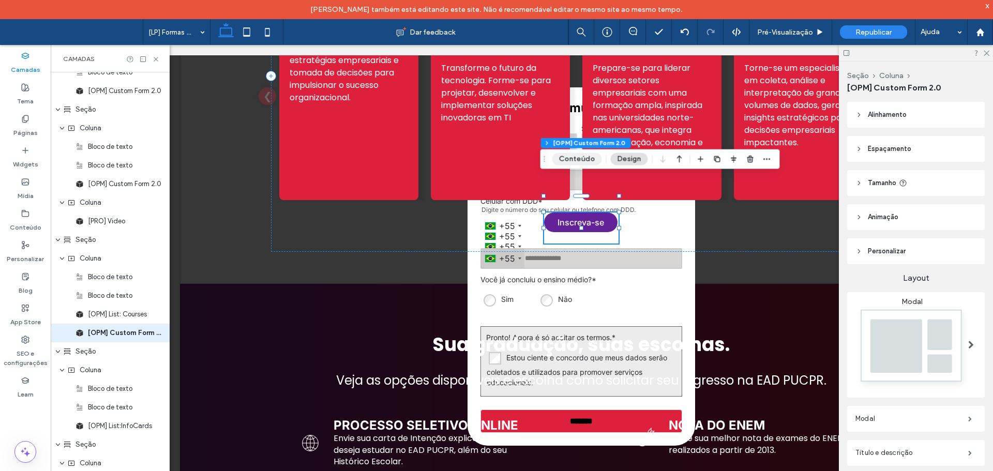
click at [572, 164] on button "Conteúdo" at bounding box center [577, 159] width 50 height 12
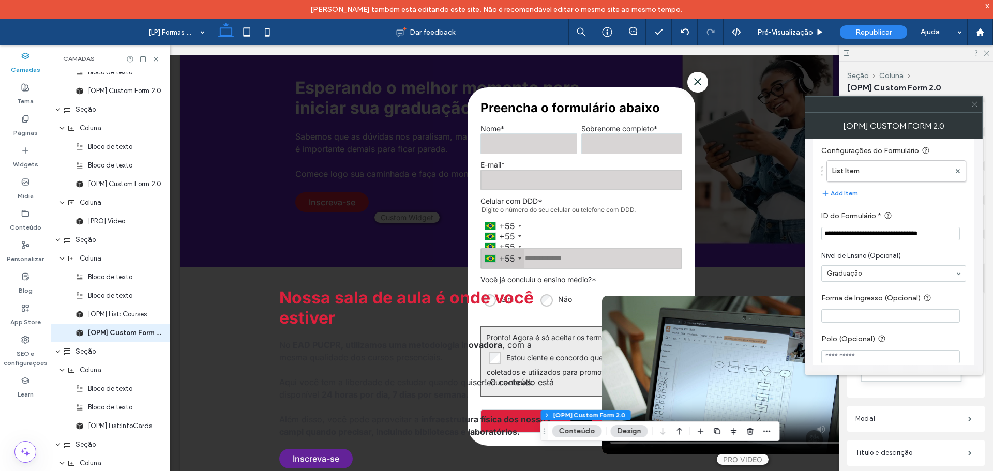
scroll to position [0, 0]
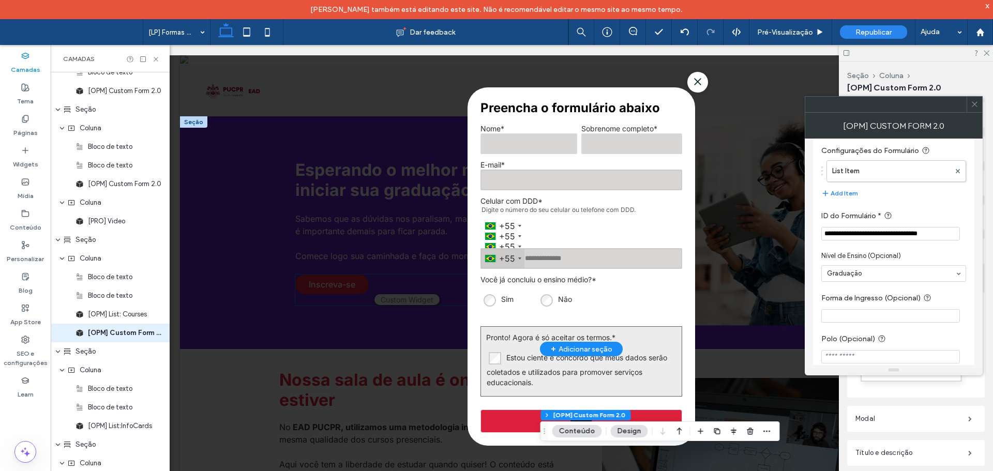
click at [366, 205] on span at bounding box center [581, 266] width 823 height 443
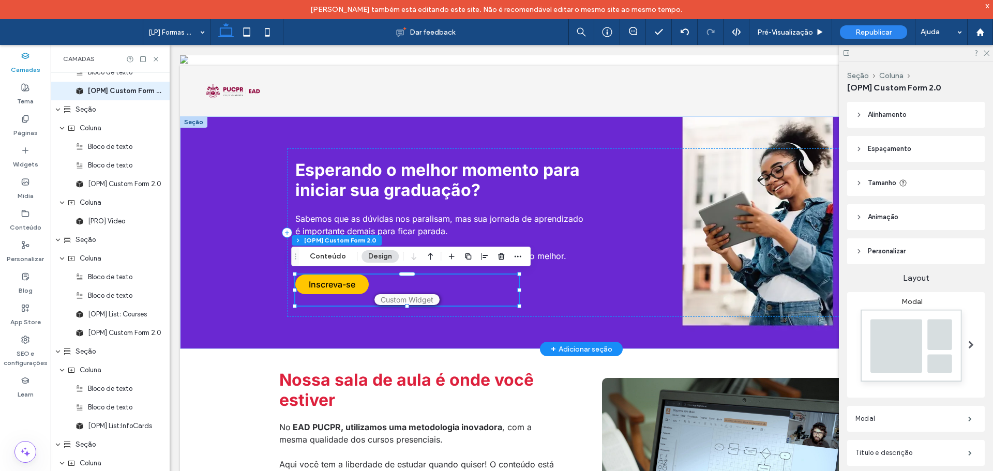
scroll to position [154, 0]
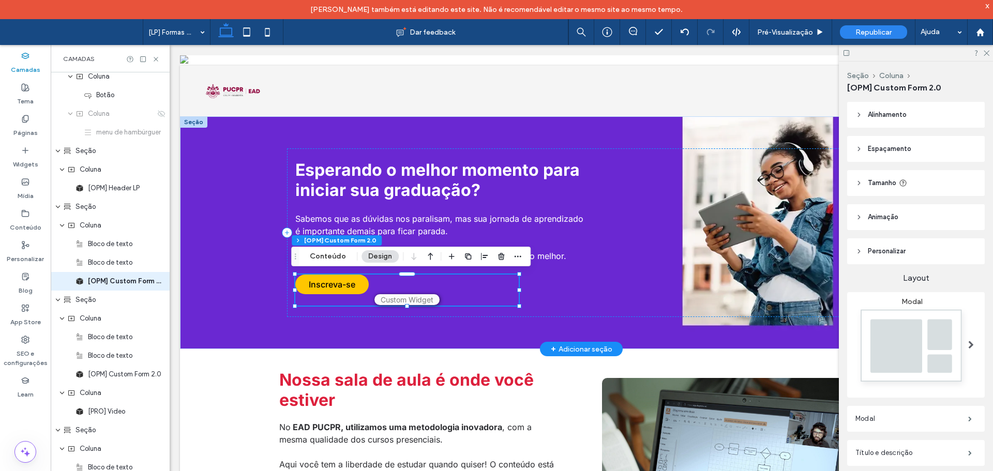
click at [325, 283] on link "Inscreva-se" at bounding box center [331, 285] width 73 height 20
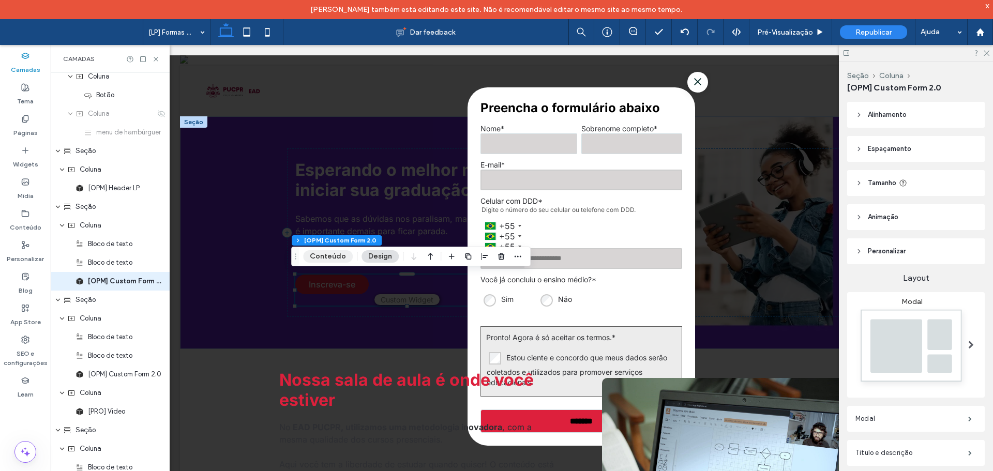
click at [321, 258] on button "Conteúdo" at bounding box center [328, 256] width 50 height 12
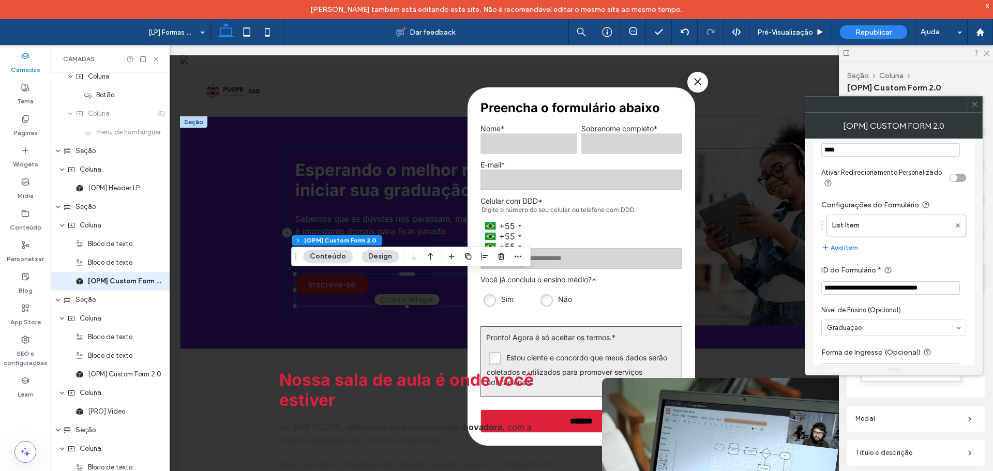
scroll to position [362, 0]
click at [975, 106] on icon at bounding box center [975, 104] width 8 height 8
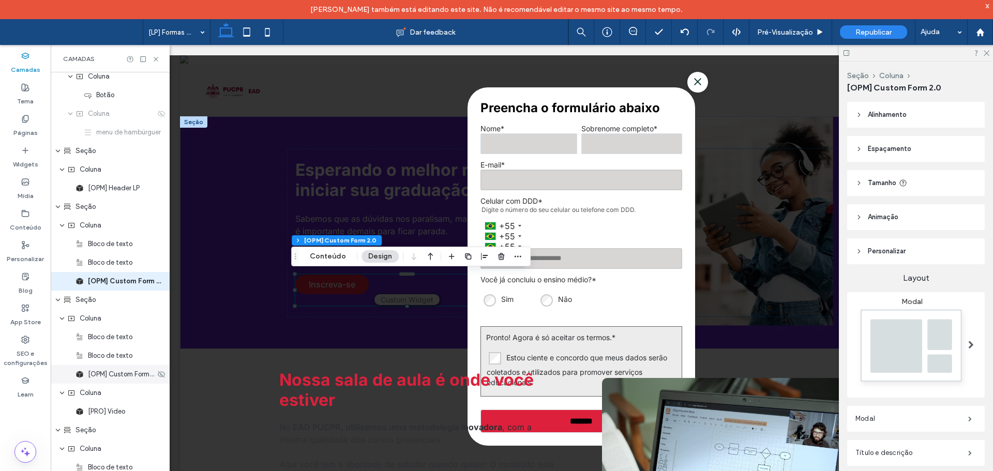
click at [97, 380] on div "[OPM] Custom Form 2.0" at bounding box center [110, 374] width 119 height 19
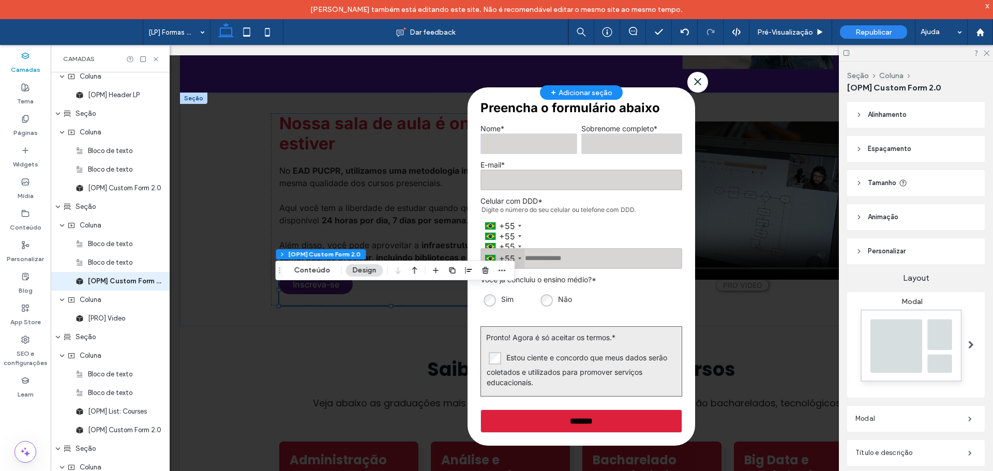
scroll to position [232, 0]
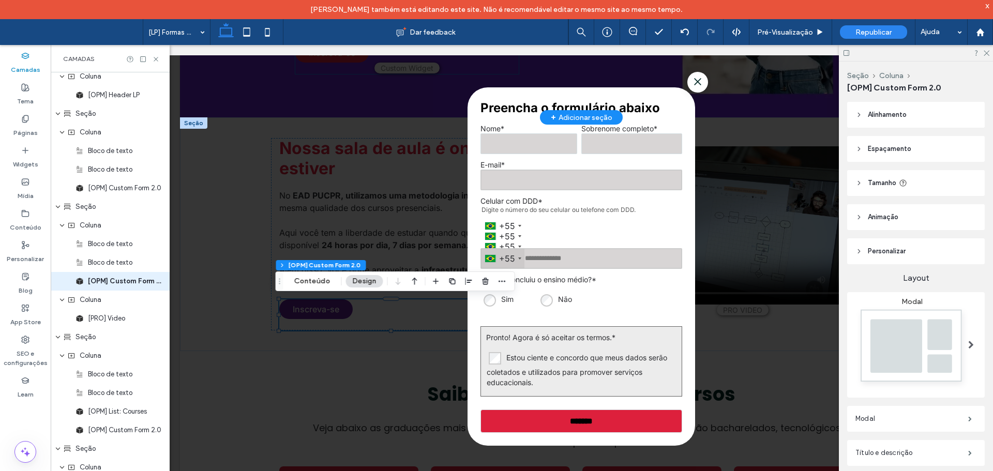
click at [236, 338] on span at bounding box center [581, 266] width 823 height 443
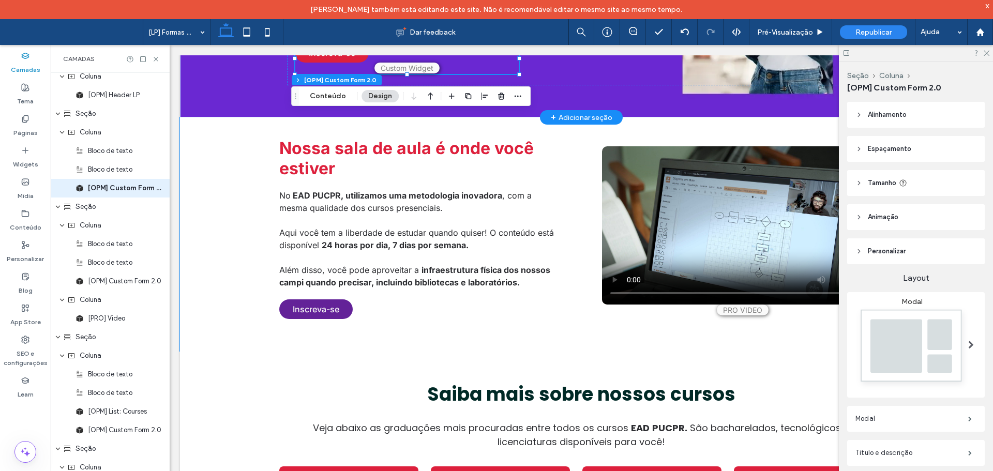
scroll to position [154, 0]
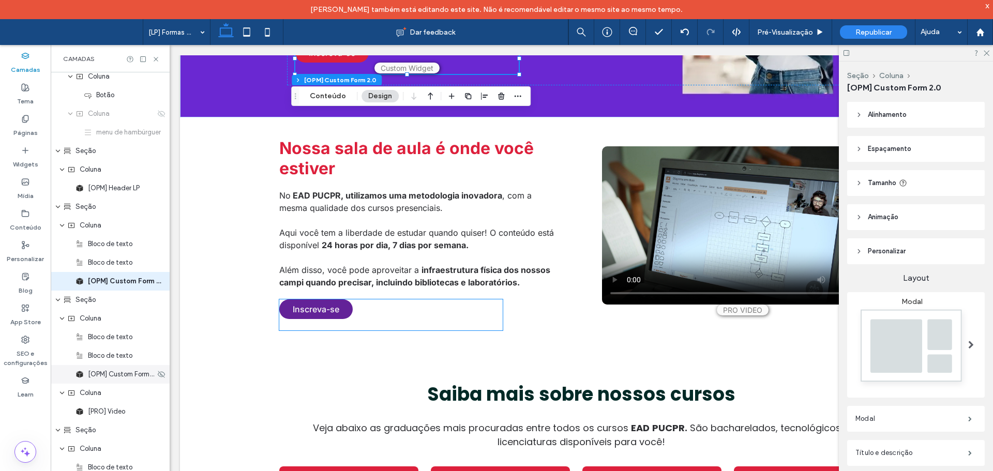
click at [116, 374] on span "[OPM] Custom Form 2.0" at bounding box center [121, 374] width 67 height 10
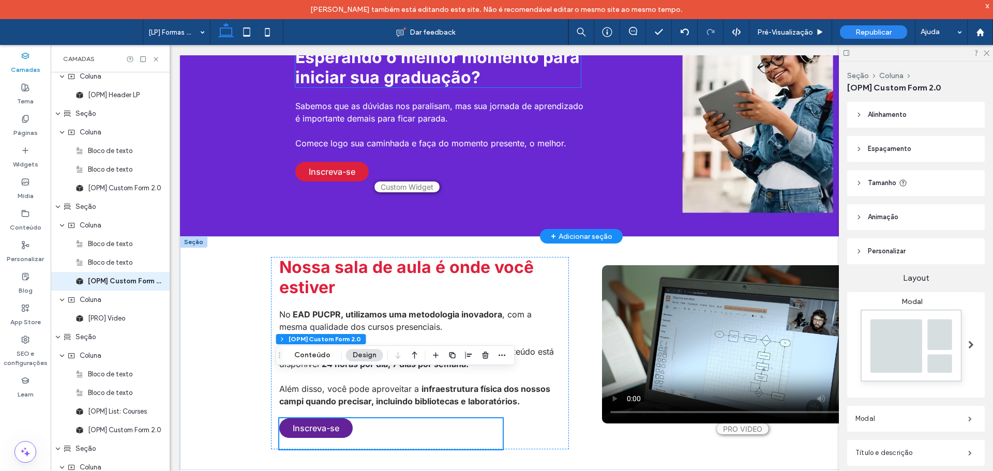
scroll to position [0, 0]
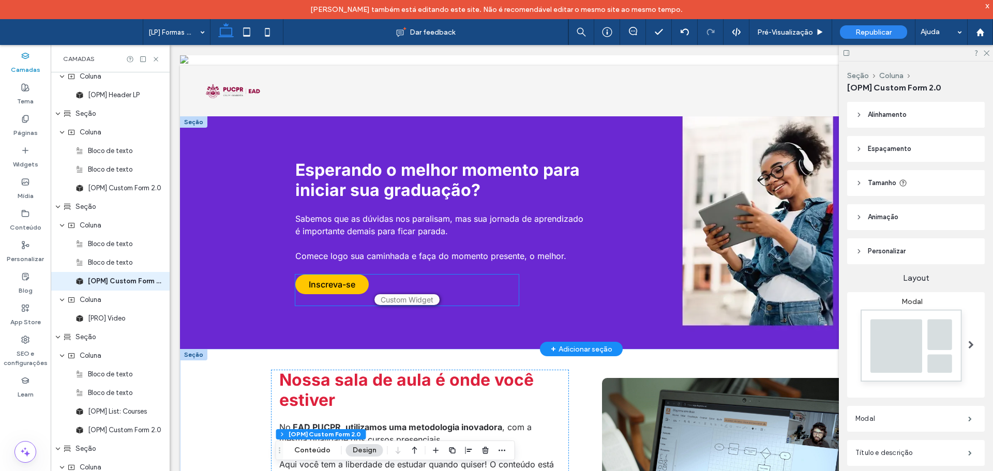
click at [347, 287] on link "Inscreva-se" at bounding box center [331, 285] width 73 height 20
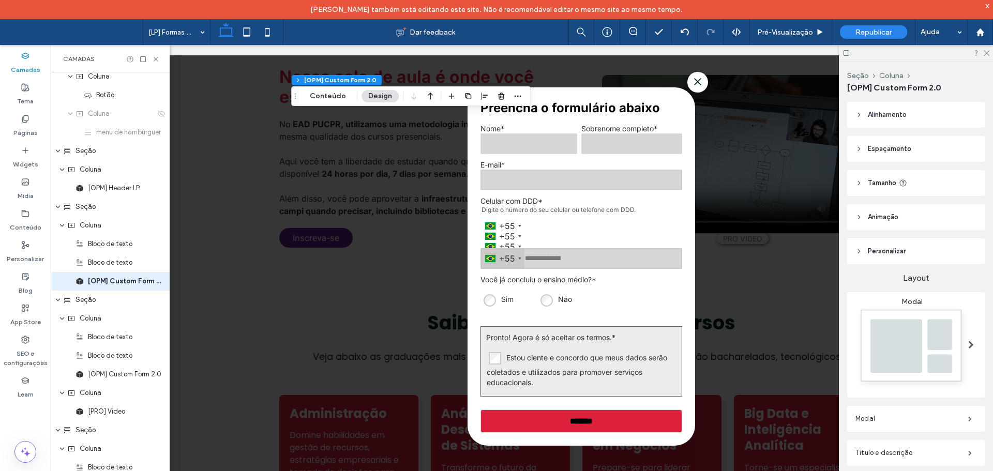
scroll to position [259, 0]
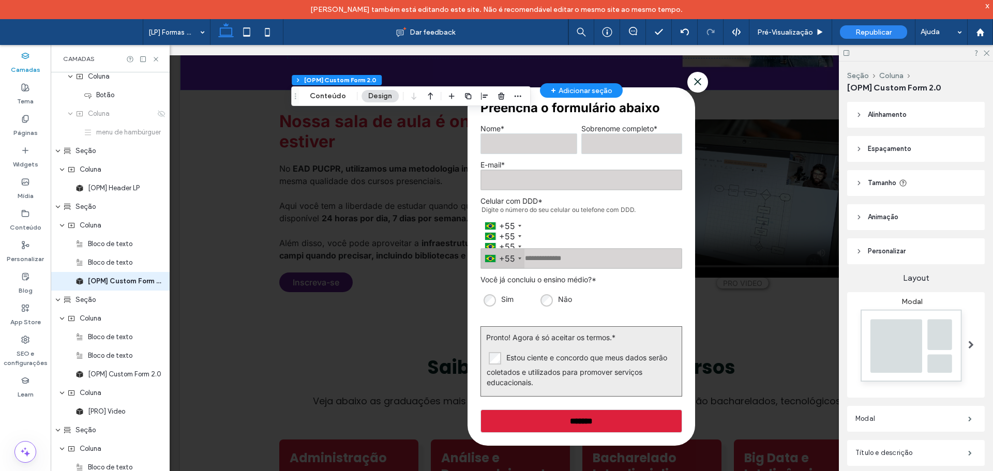
click at [341, 283] on span at bounding box center [581, 266] width 823 height 443
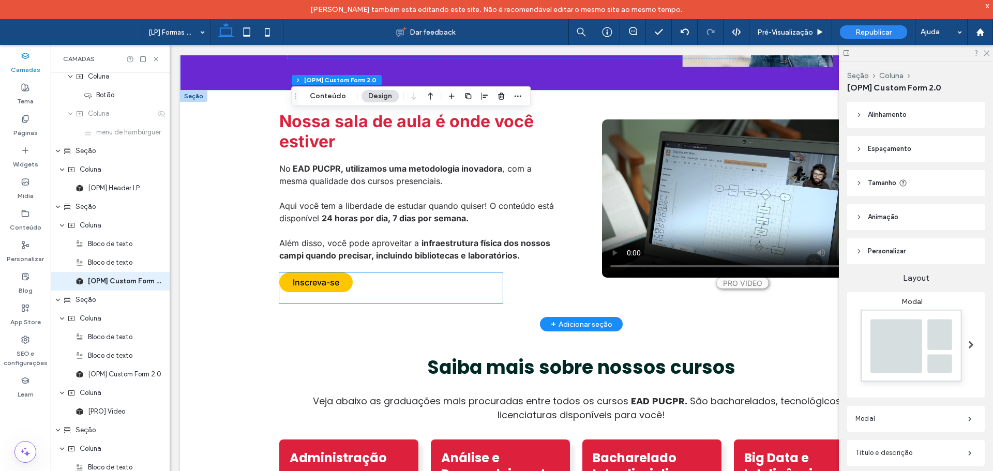
click at [341, 284] on link "Inscreva-se" at bounding box center [315, 283] width 73 height 20
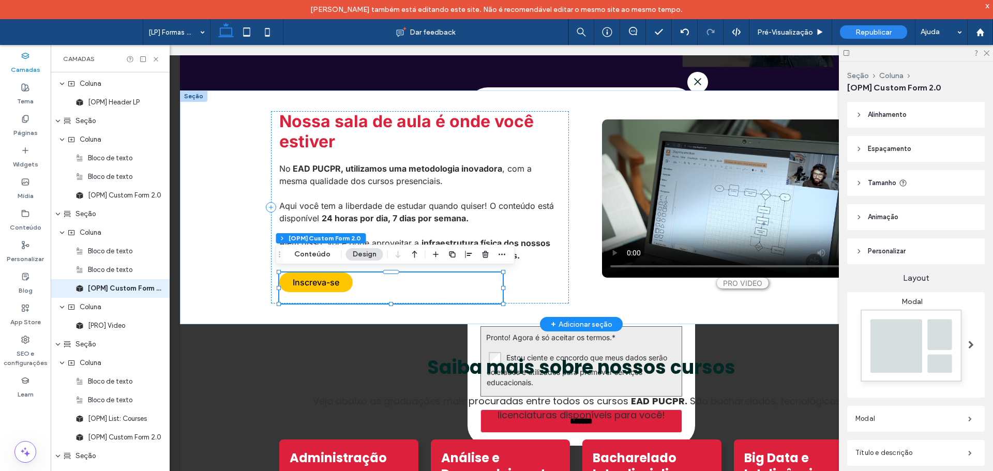
scroll to position [247, 0]
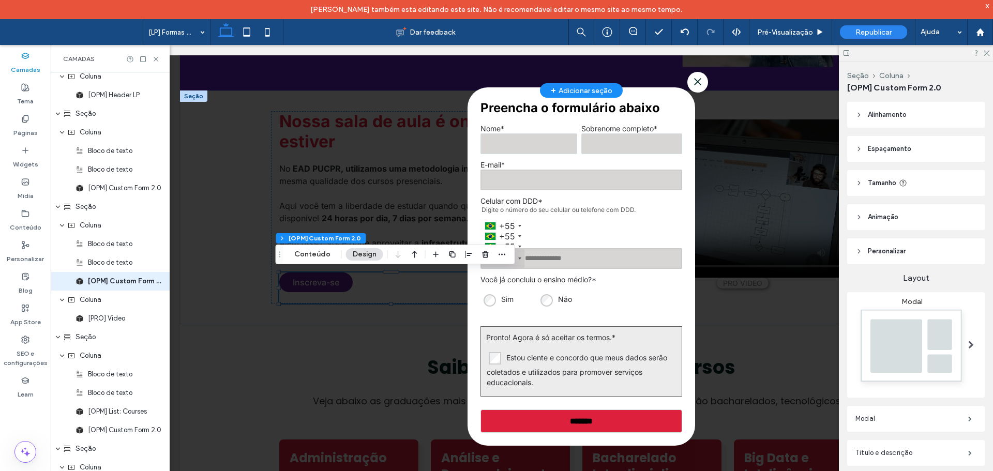
click at [250, 361] on span at bounding box center [581, 266] width 823 height 443
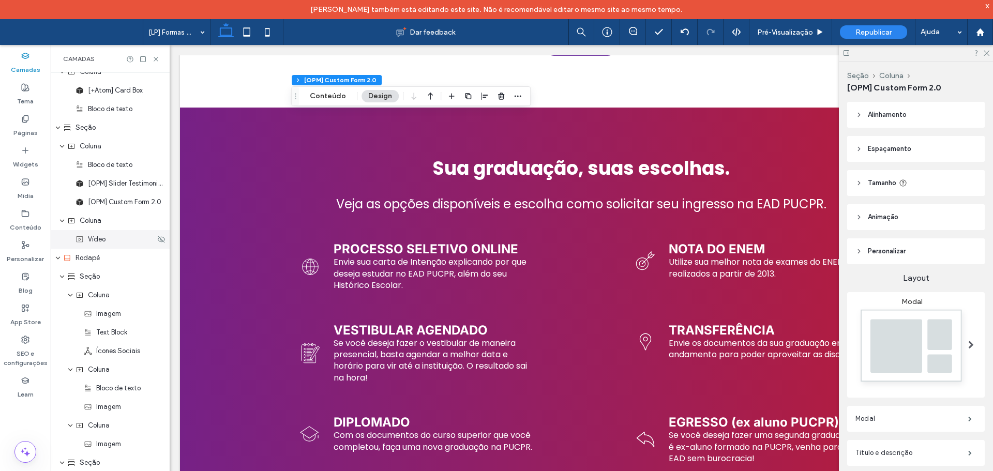
scroll to position [775, 0]
click at [111, 200] on span "[OPM] Custom Form 2.0" at bounding box center [121, 200] width 67 height 10
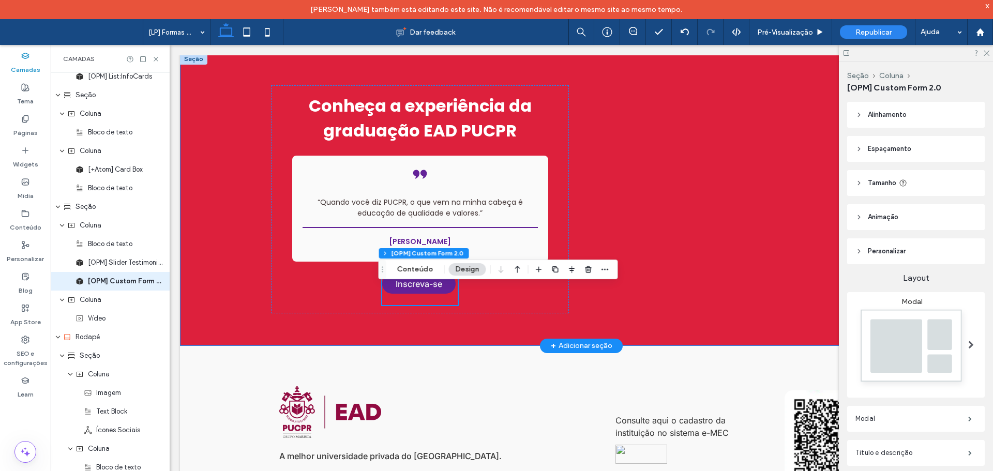
scroll to position [1629, 0]
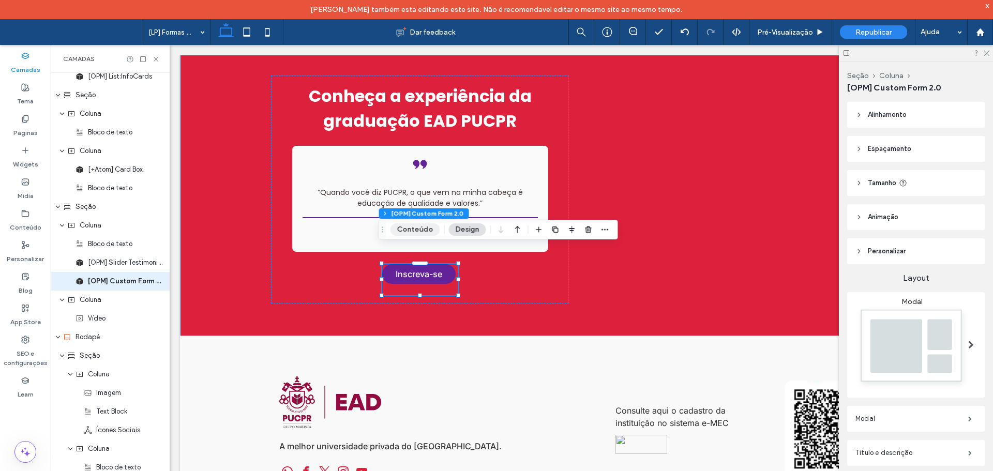
click at [398, 223] on button "Conteúdo" at bounding box center [415, 229] width 50 height 12
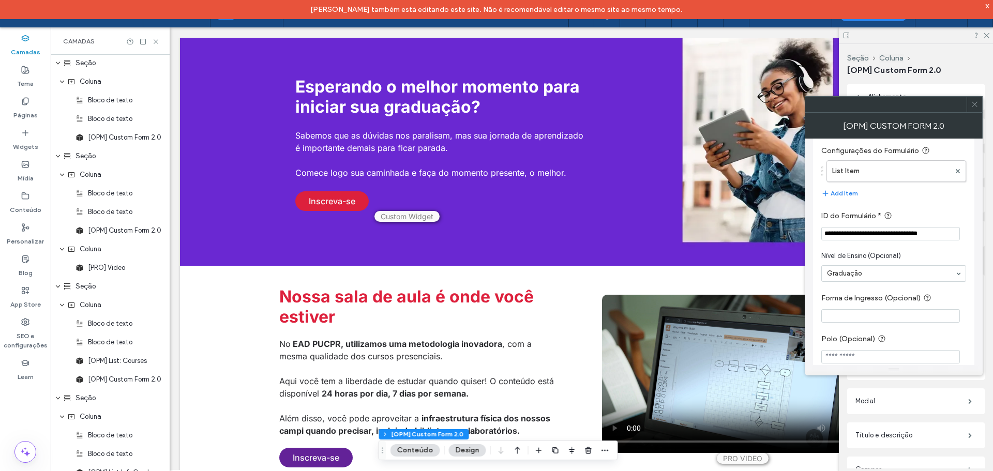
scroll to position [0, 0]
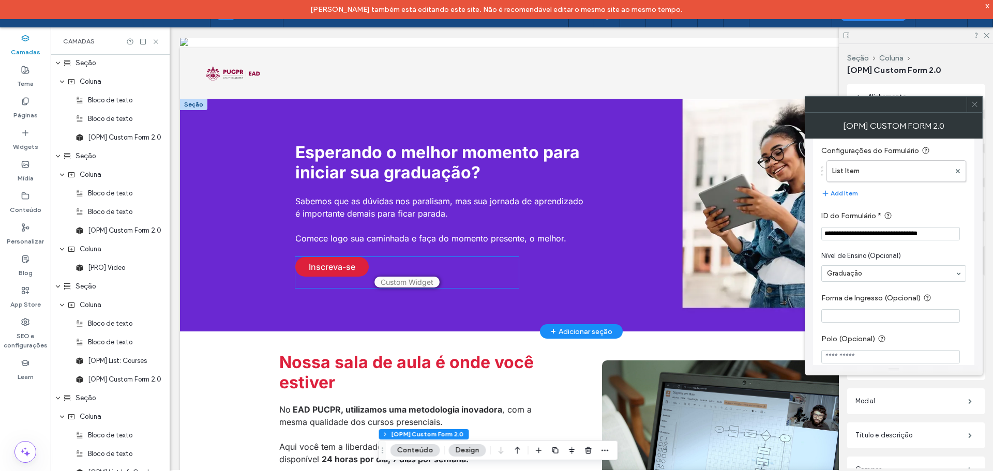
click at [334, 276] on div "Inscreva-se Preencha o formulário abaixo Nome * Sobrenome completo * E-mail * C…" at bounding box center [406, 272] width 223 height 31
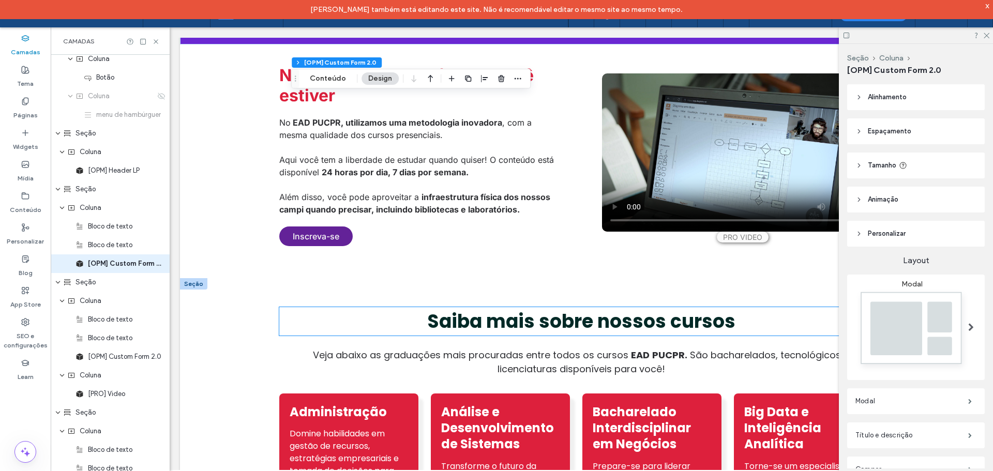
scroll to position [310, 0]
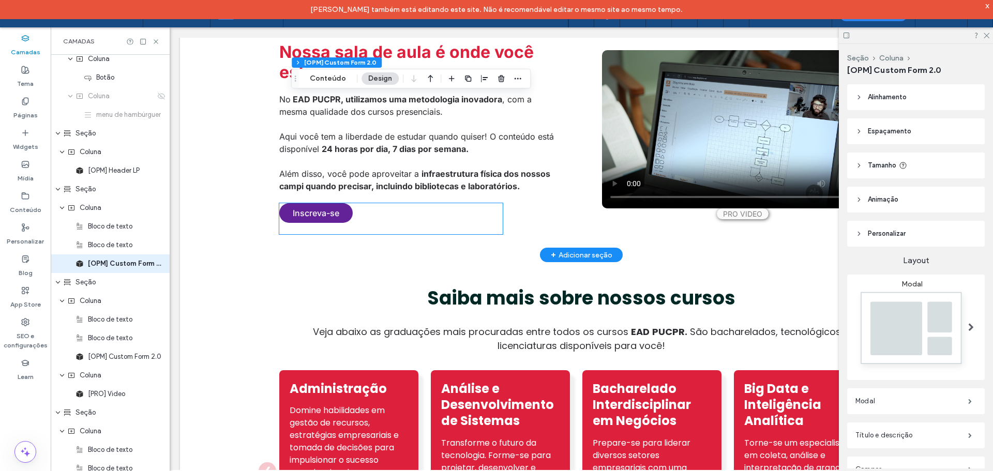
click at [348, 224] on div "Inscreva-se Preencha o formulário abaixo Nome * Sobrenome completo * E-mail * C…" at bounding box center [390, 218] width 223 height 31
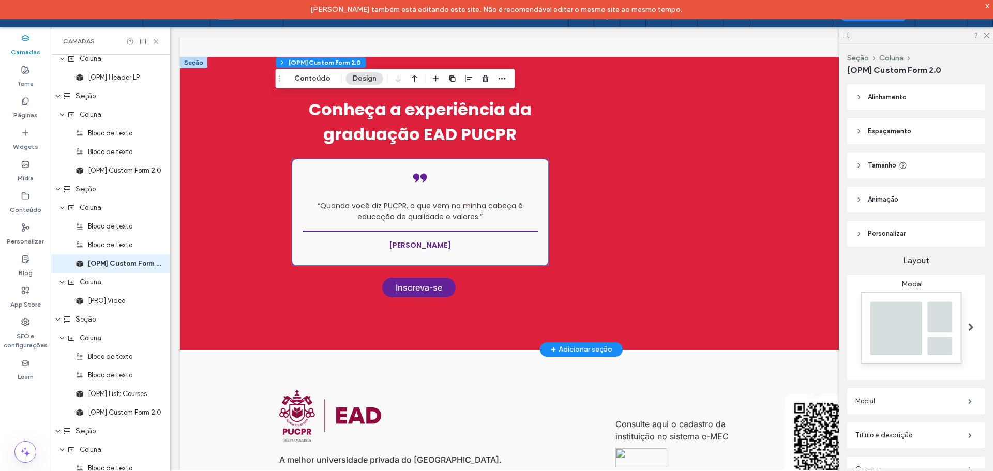
scroll to position [1551, 0]
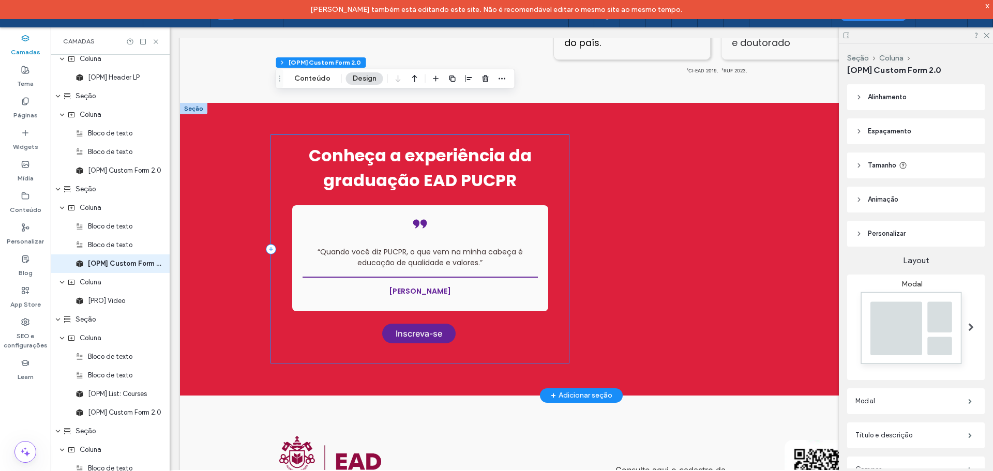
click at [373, 314] on div "Conheça a experiência da graduação EAD PUCPR “Quando você diz PUCPR, o que vem …" at bounding box center [420, 249] width 298 height 228
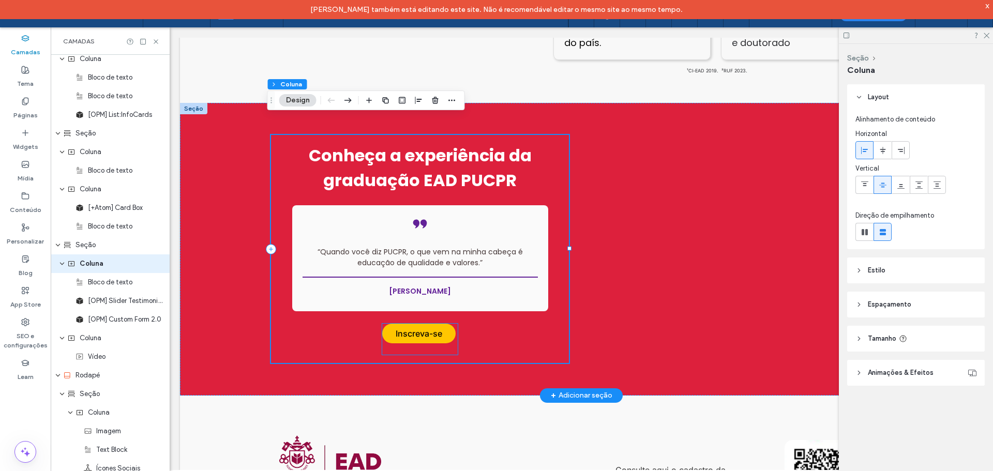
click at [402, 324] on link "Inscreva-se" at bounding box center [418, 334] width 73 height 20
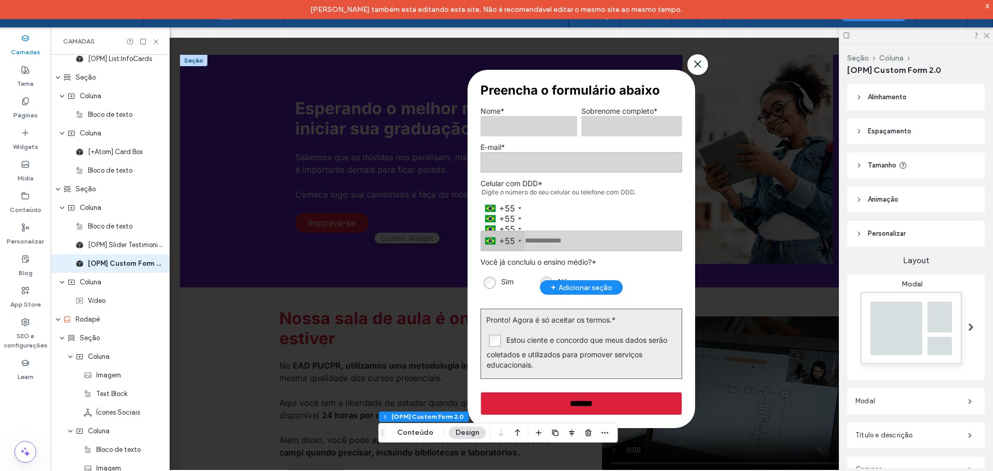
scroll to position [0, 0]
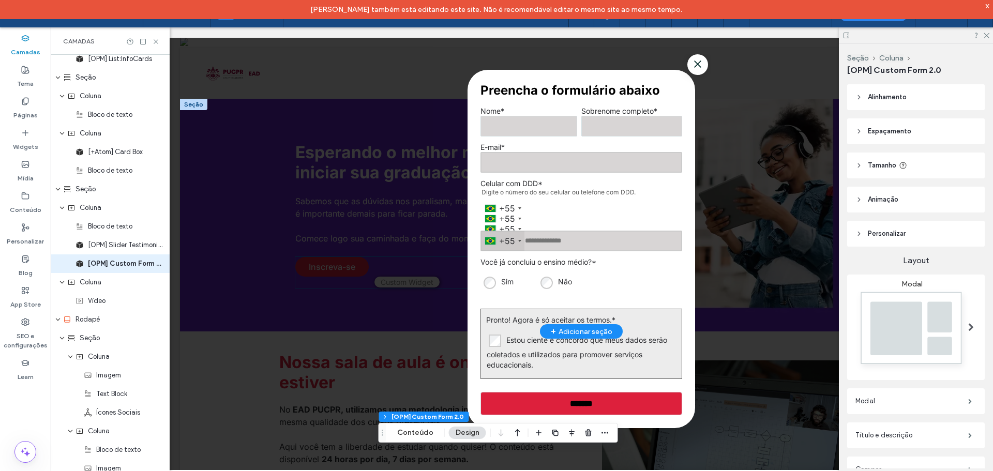
click at [692, 65] on icon at bounding box center [697, 64] width 10 height 21
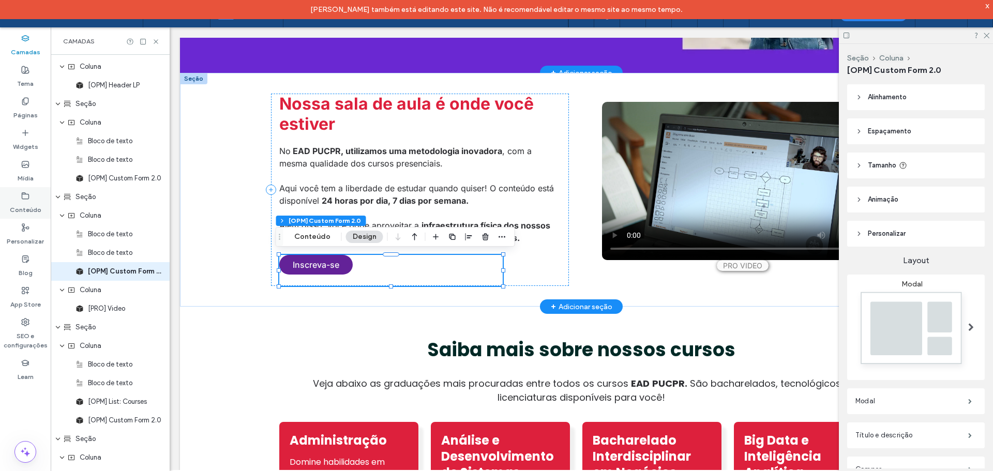
scroll to position [247, 0]
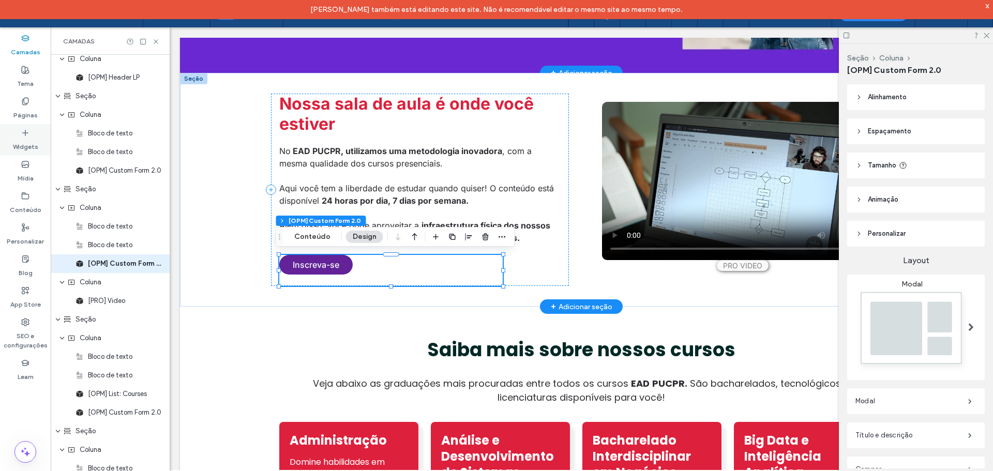
click at [24, 139] on label "Widgets" at bounding box center [25, 144] width 25 height 14
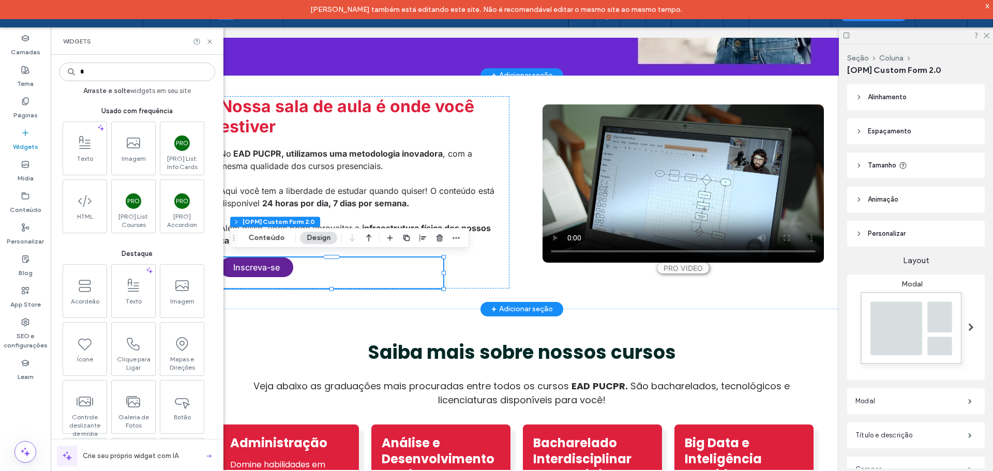
scroll to position [260, 0]
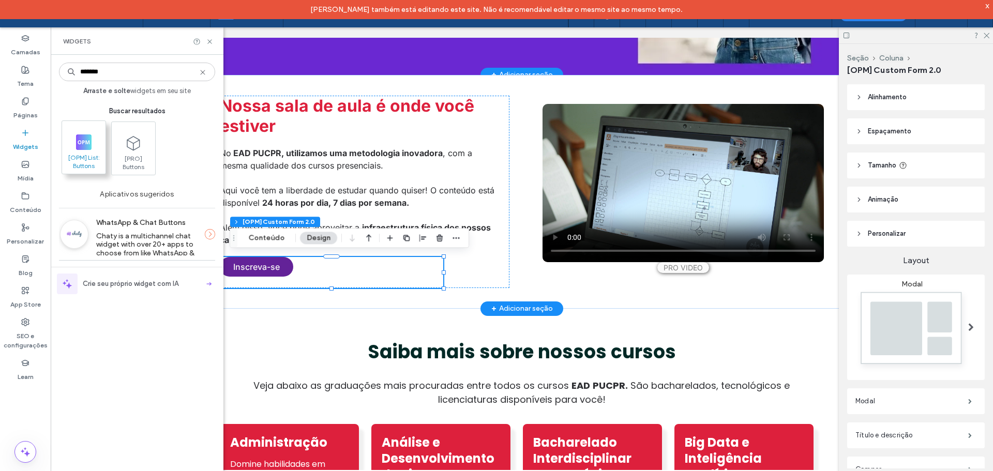
type input "*******"
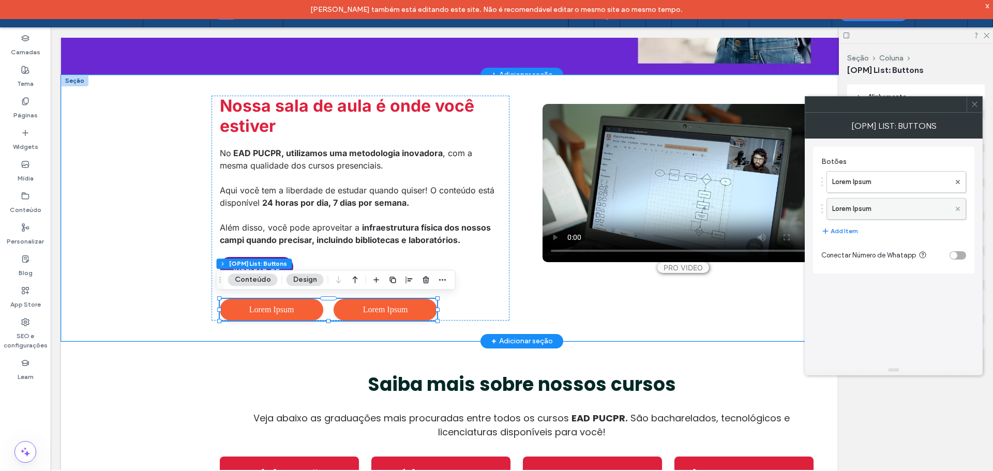
click at [957, 210] on use at bounding box center [958, 208] width 4 height 4
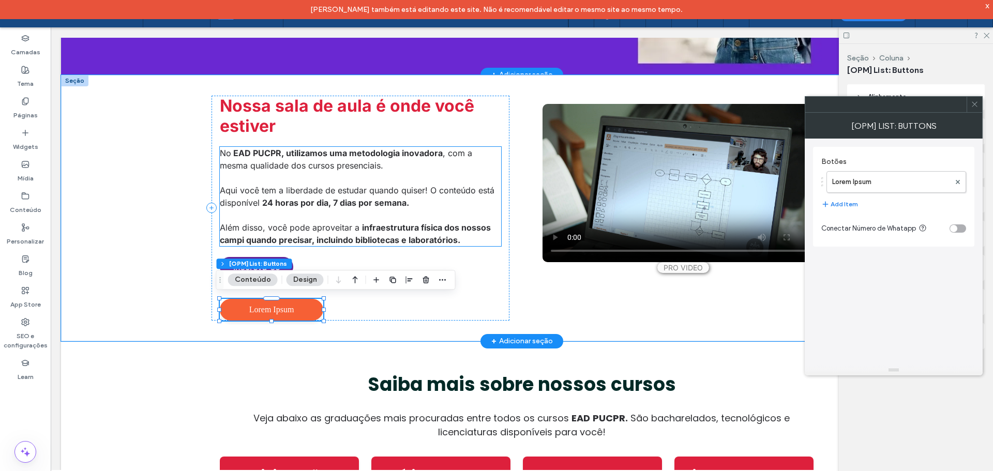
click at [305, 239] on span "infraestrutura física dos nossos campi quando precisar, incluindo bibliotecas e…" at bounding box center [355, 233] width 271 height 23
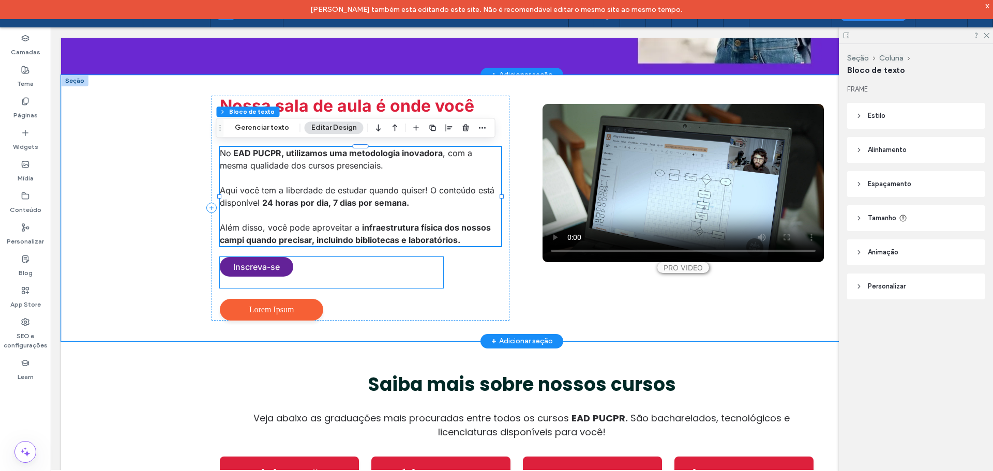
click at [291, 265] on div "Inscreva-se Preencha o formulário abaixo Nome * Sobrenome completo * E-mail * C…" at bounding box center [331, 272] width 223 height 31
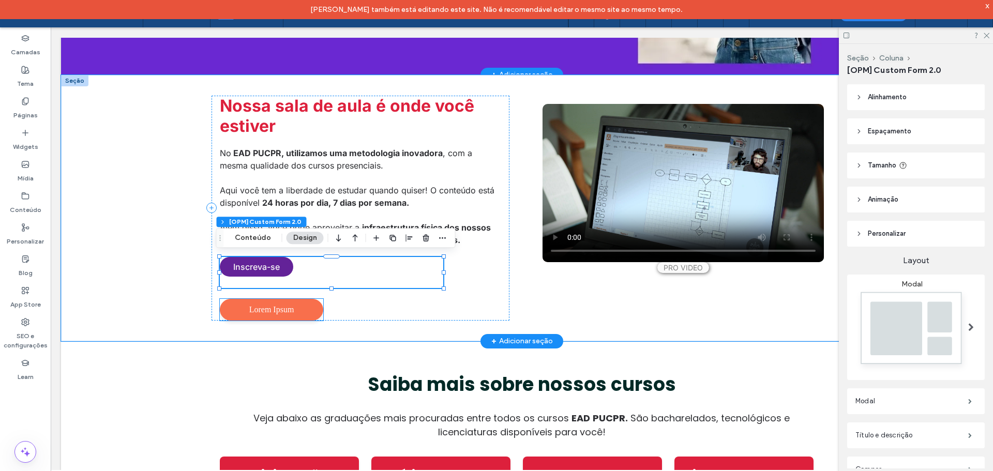
click at [293, 299] on link "Lorem Ipsum" at bounding box center [271, 310] width 103 height 22
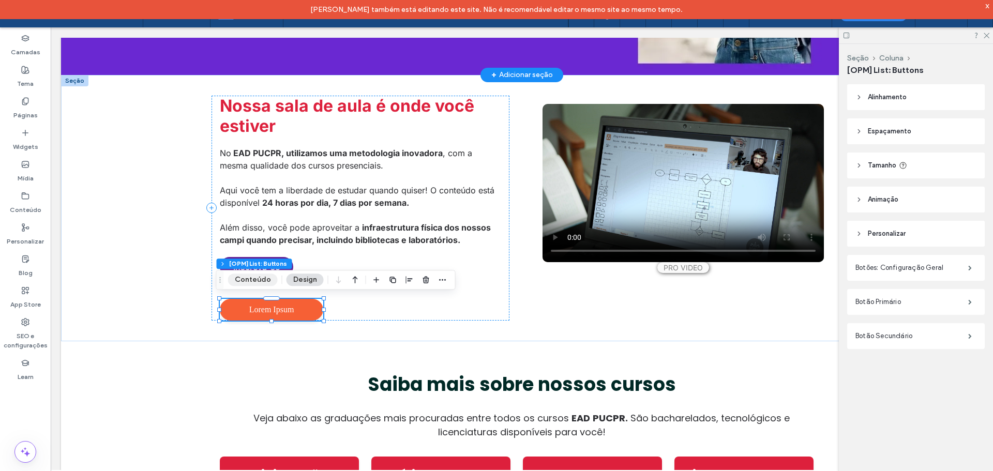
click at [252, 274] on button "Conteúdo" at bounding box center [253, 280] width 50 height 12
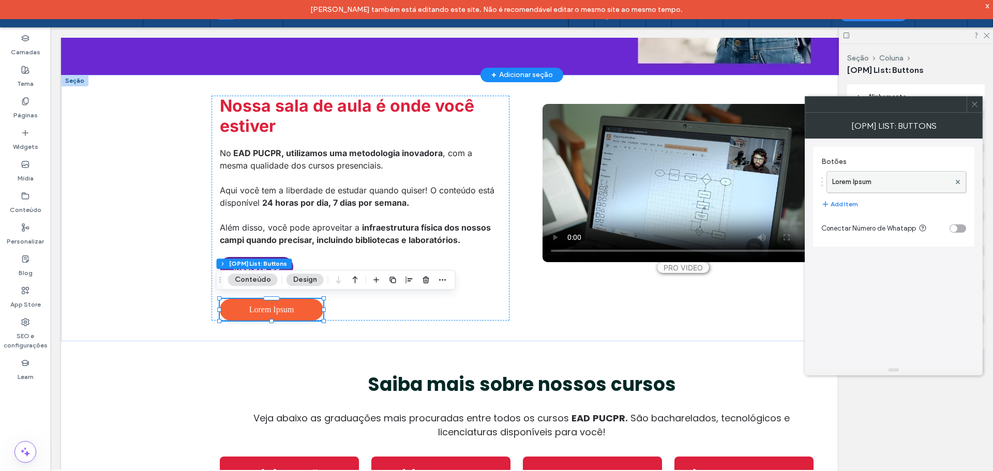
click at [879, 189] on label "Lorem Ipsum" at bounding box center [891, 182] width 118 height 21
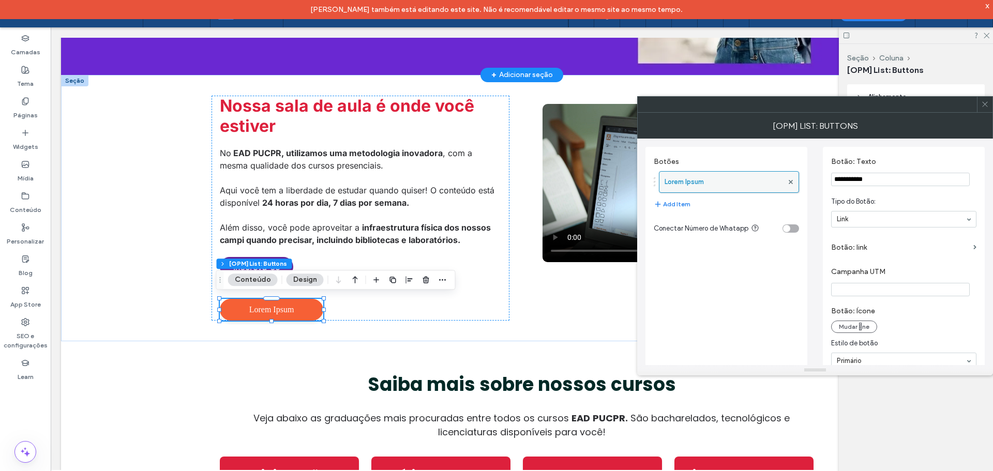
drag, startPoint x: 851, startPoint y: 178, endPoint x: 745, endPoint y: 178, distance: 106.0
click at [745, 178] on div "**********" at bounding box center [814, 264] width 339 height 251
type input "**********"
click at [872, 258] on input "ID Modal" at bounding box center [900, 259] width 139 height 13
type input "*"
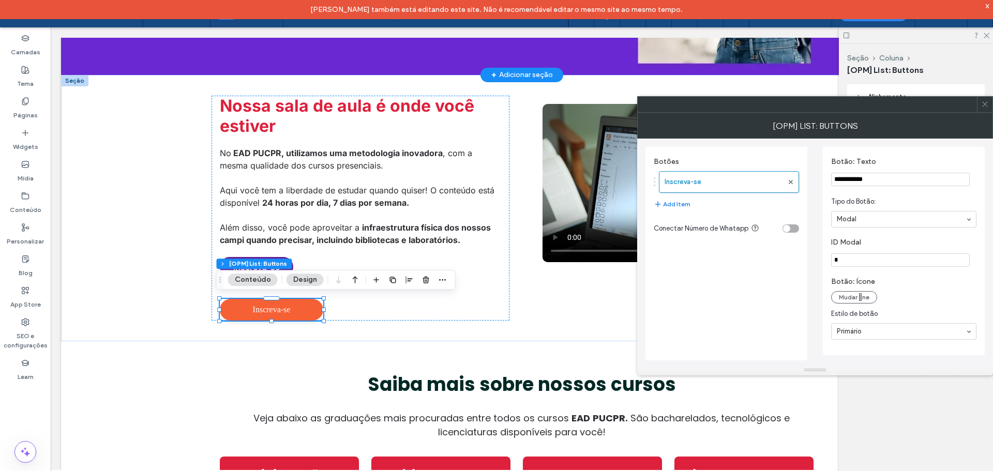
click at [898, 243] on label "ID Modal" at bounding box center [901, 243] width 141 height 11
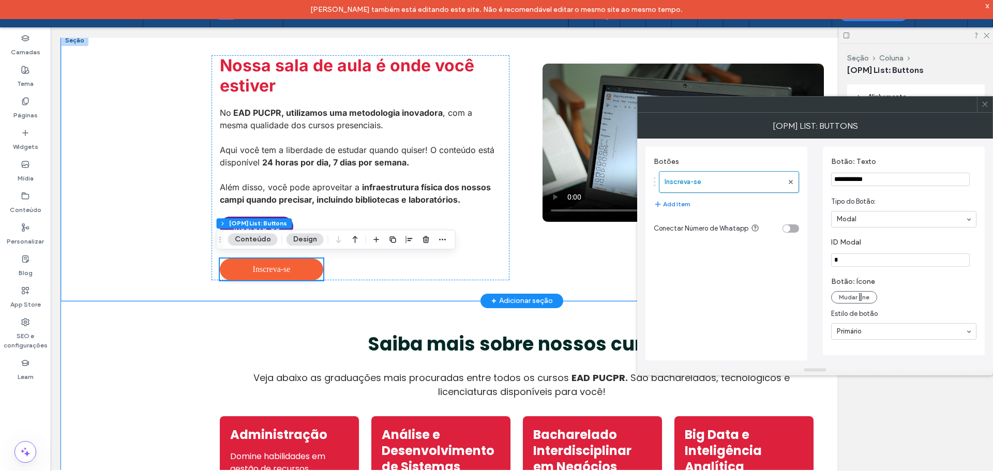
scroll to position [312, 0]
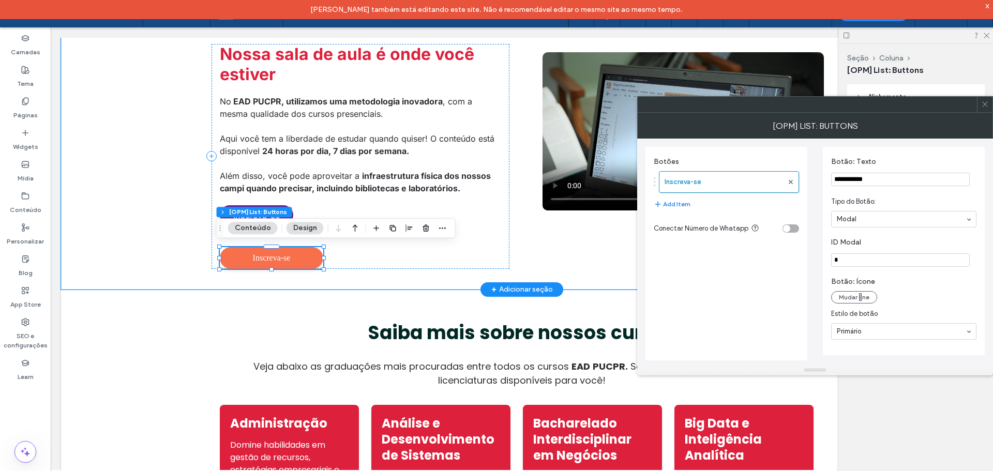
click at [290, 257] on span "Inscreva-se" at bounding box center [271, 258] width 103 height 22
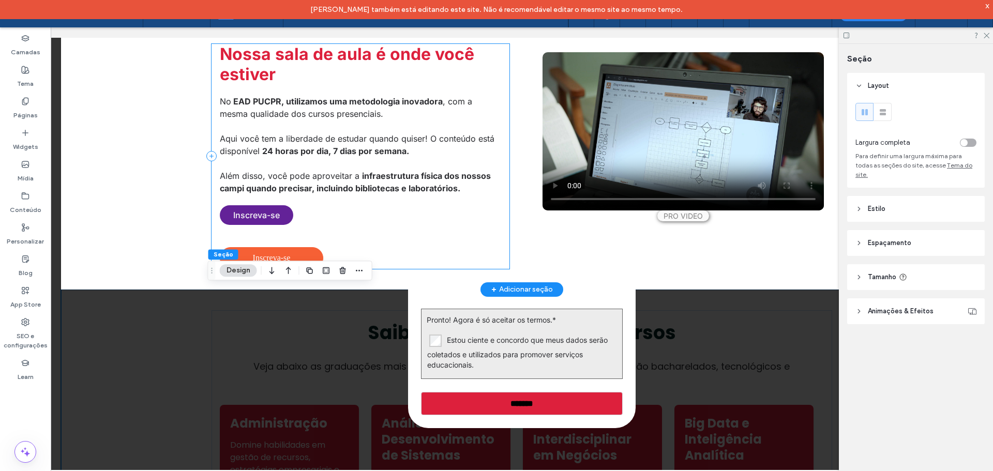
click at [359, 239] on div "Nossa sala de aula é onde você estiver No EAD PUCPR, utilizamos uma metodologia…" at bounding box center [361, 156] width 298 height 225
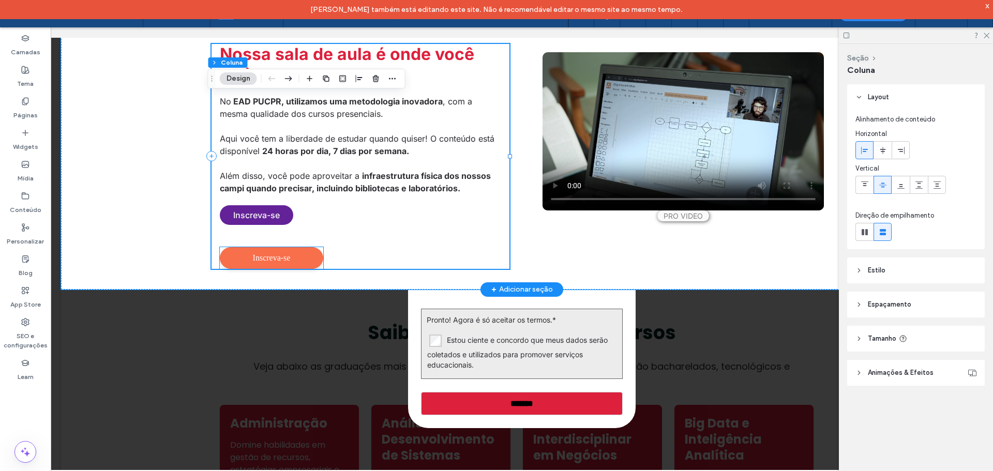
click at [289, 252] on span "Inscreva-se" at bounding box center [271, 258] width 103 height 22
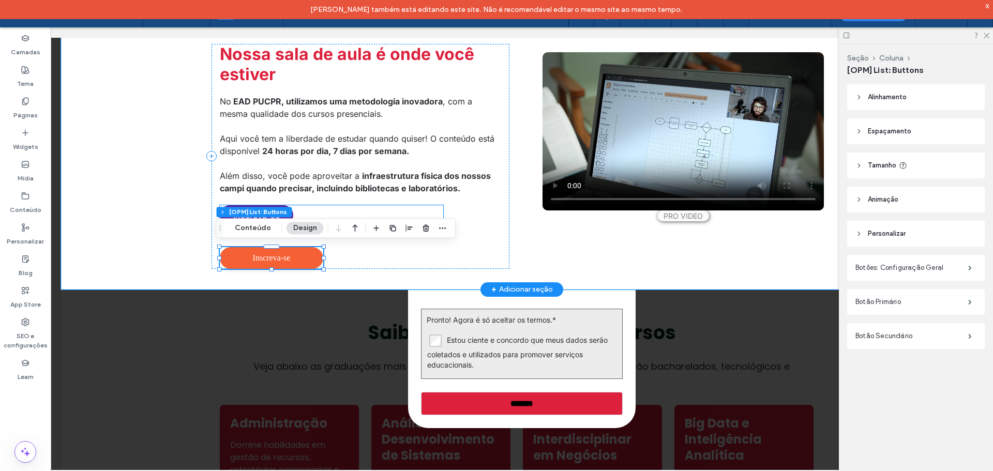
click at [400, 209] on div "Inscreva-se Preencha o formulário abaixo Nome * Sobrenome completo * E-mail * C…" at bounding box center [331, 220] width 223 height 31
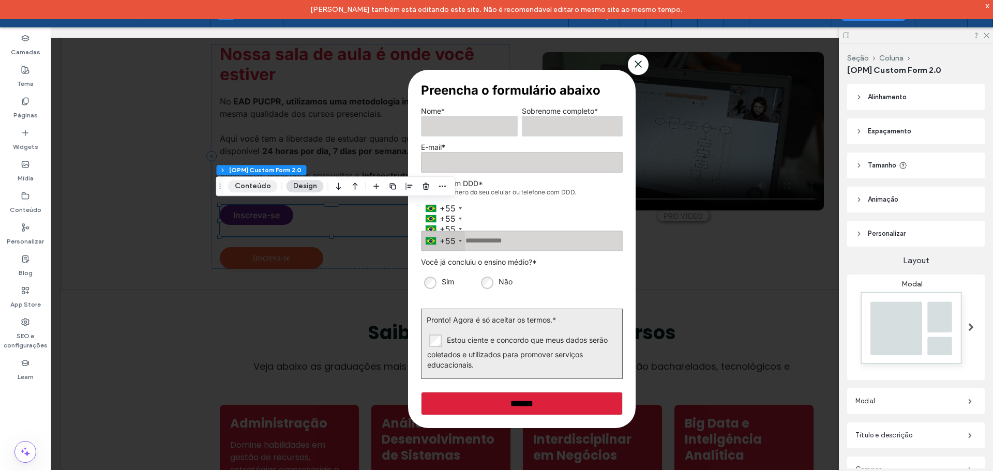
click at [251, 191] on button "Conteúdo" at bounding box center [253, 186] width 50 height 12
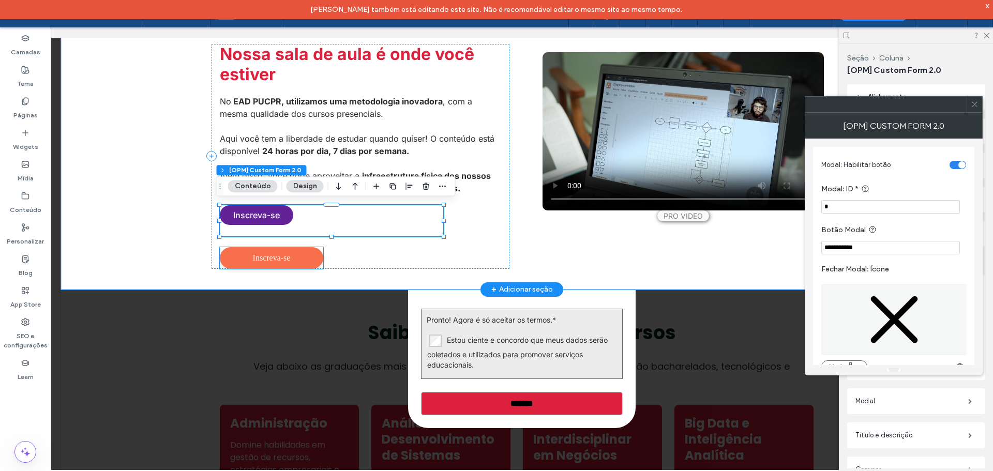
click at [303, 265] on span "Inscreva-se" at bounding box center [271, 258] width 103 height 22
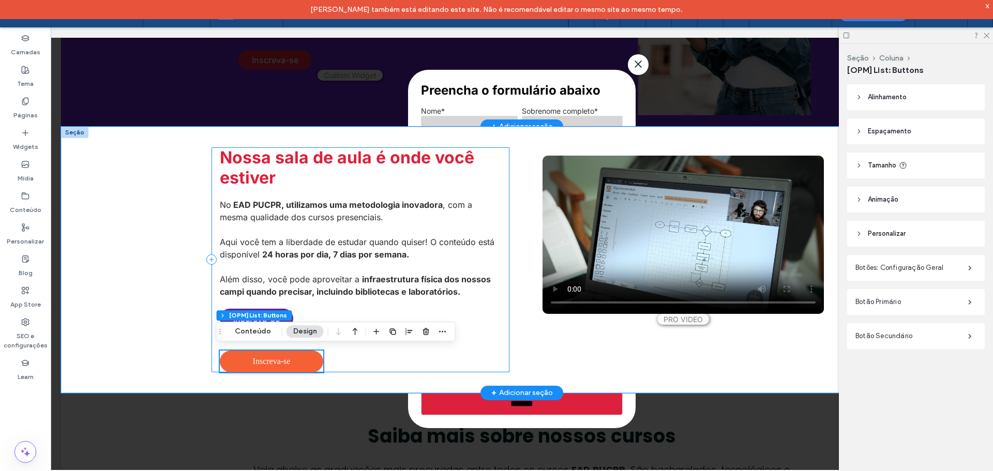
scroll to position [260, 0]
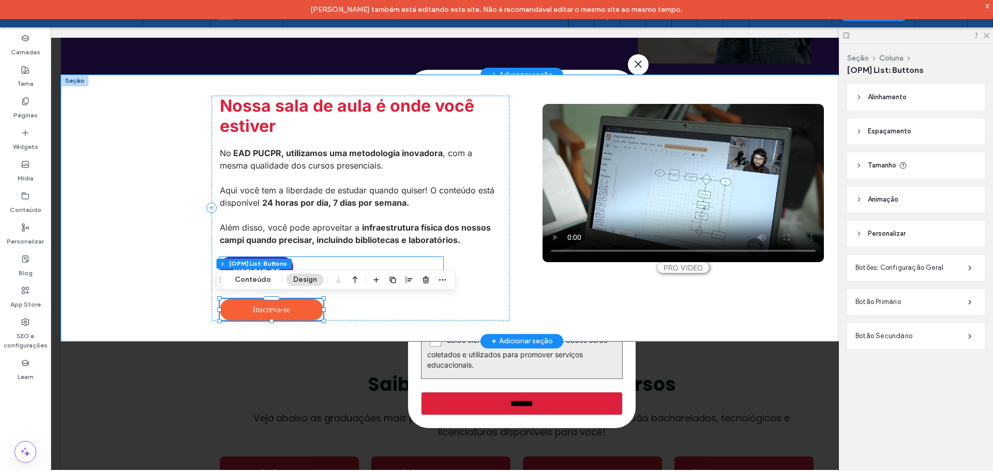
click at [375, 259] on div "Inscreva-se Preencha o formulário abaixo Nome * Sobrenome completo * E-mail * C…" at bounding box center [331, 272] width 223 height 31
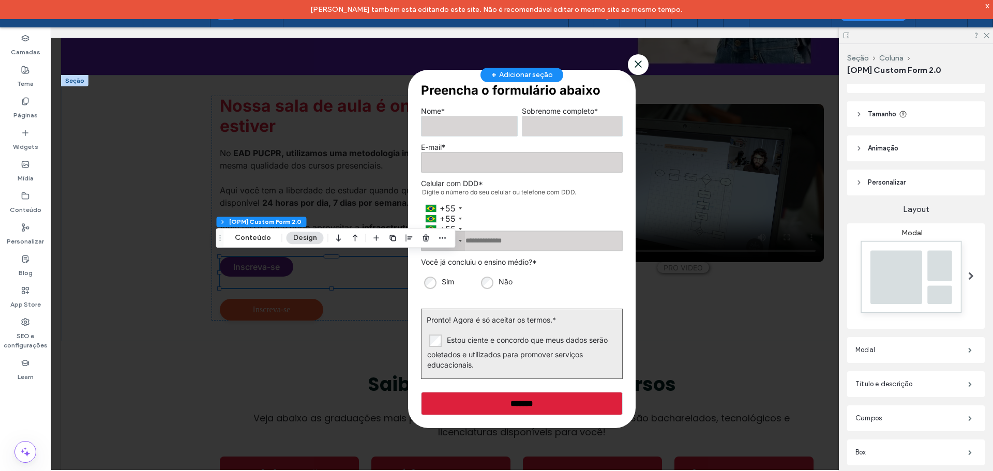
scroll to position [125, 0]
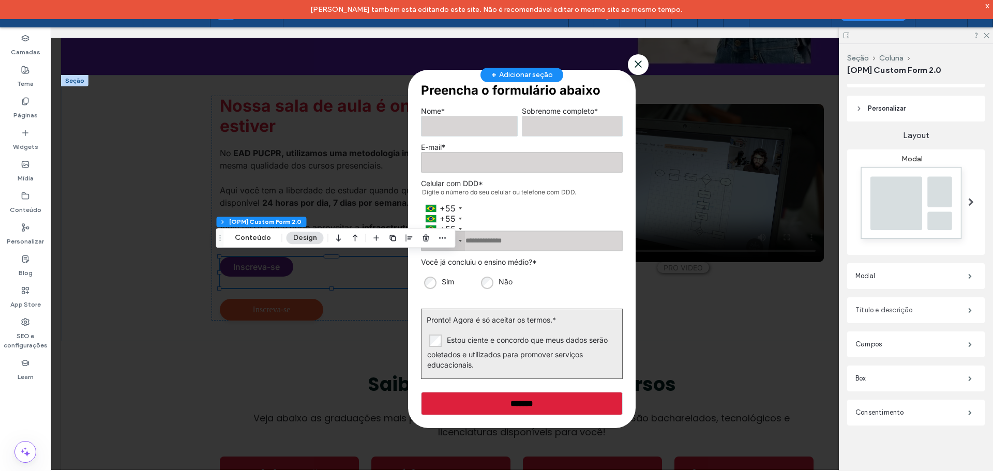
click at [932, 313] on label "Título e descrição" at bounding box center [911, 310] width 113 height 21
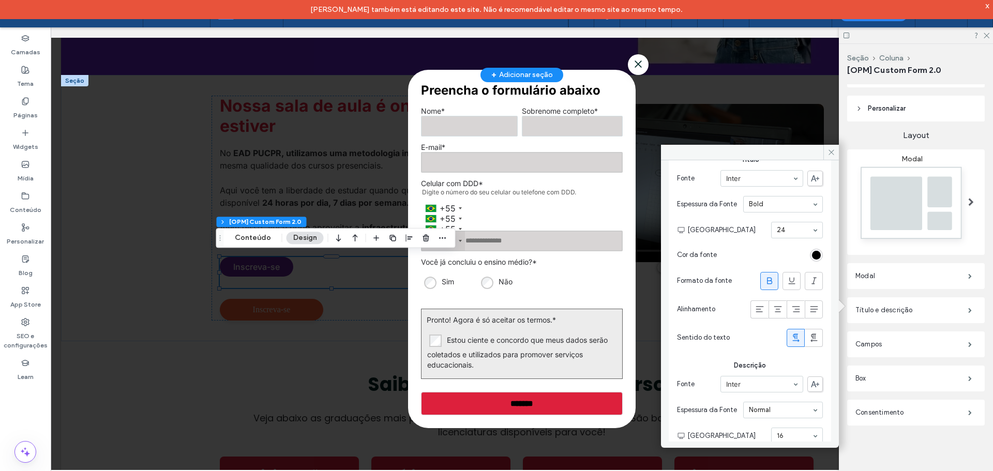
scroll to position [0, 0]
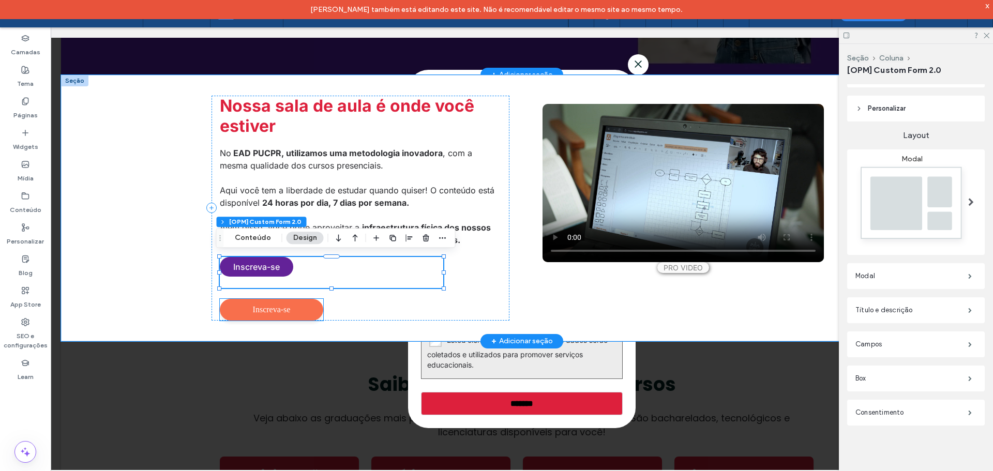
click at [305, 309] on span "Inscreva-se" at bounding box center [271, 310] width 103 height 22
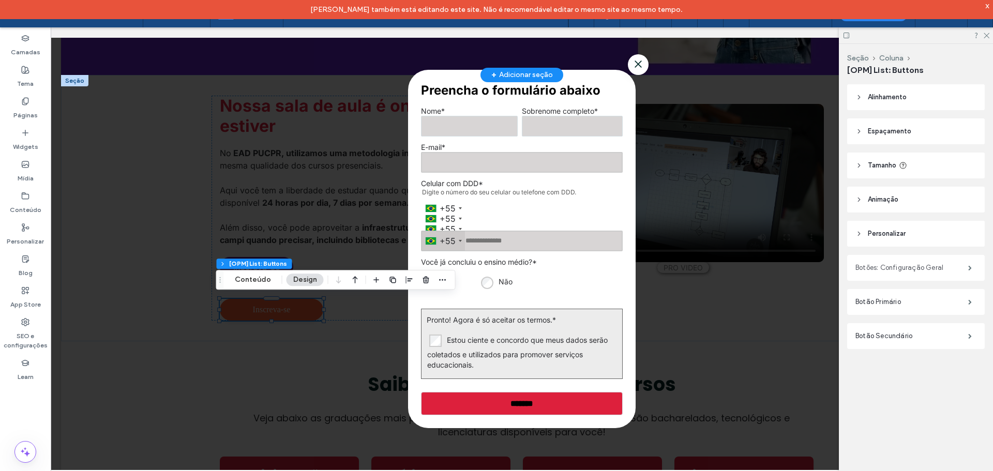
click at [921, 270] on label "Botões: Configuração Geral" at bounding box center [911, 268] width 113 height 21
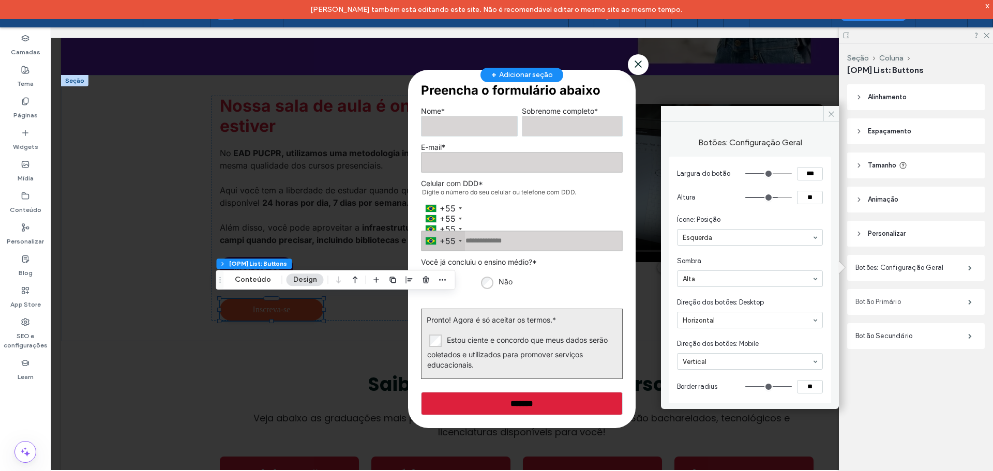
click at [878, 298] on label "Botão Primário" at bounding box center [911, 302] width 113 height 21
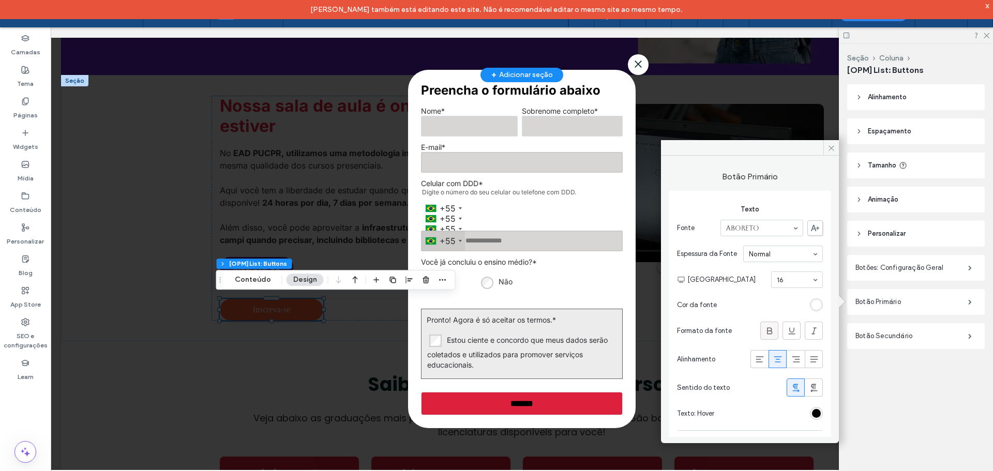
click at [764, 330] on icon at bounding box center [769, 331] width 10 height 10
type input "**"
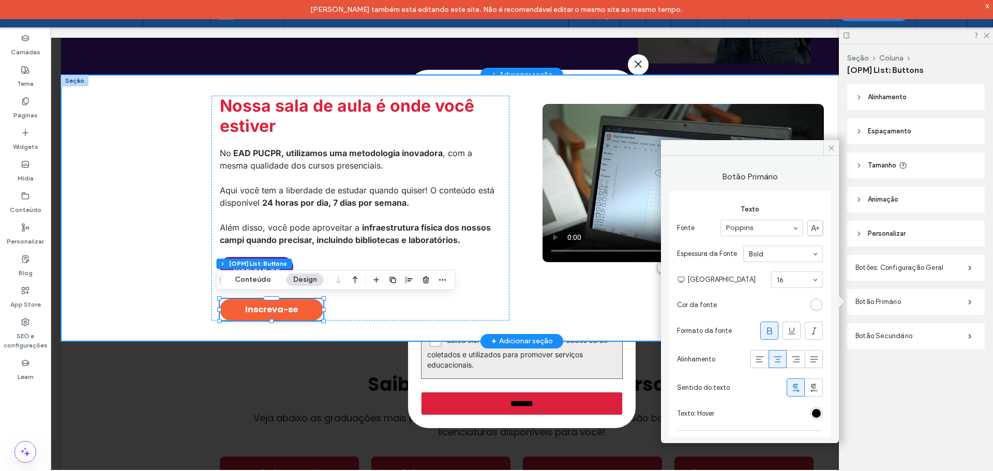
click at [175, 260] on div "Nossa sala de aula é onde você estiver No EAD PUCPR, utilizamos uma metodologia…" at bounding box center [522, 208] width 922 height 266
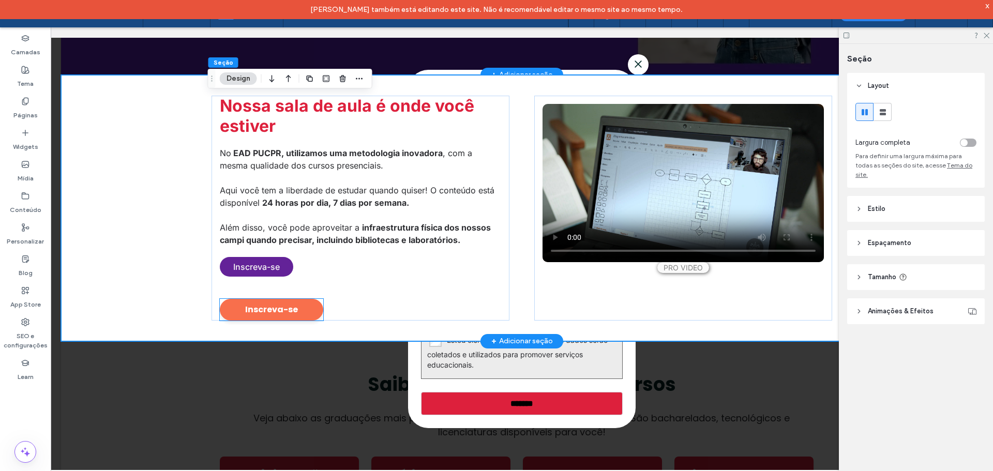
click at [289, 306] on span "Inscreva-se" at bounding box center [271, 310] width 103 height 22
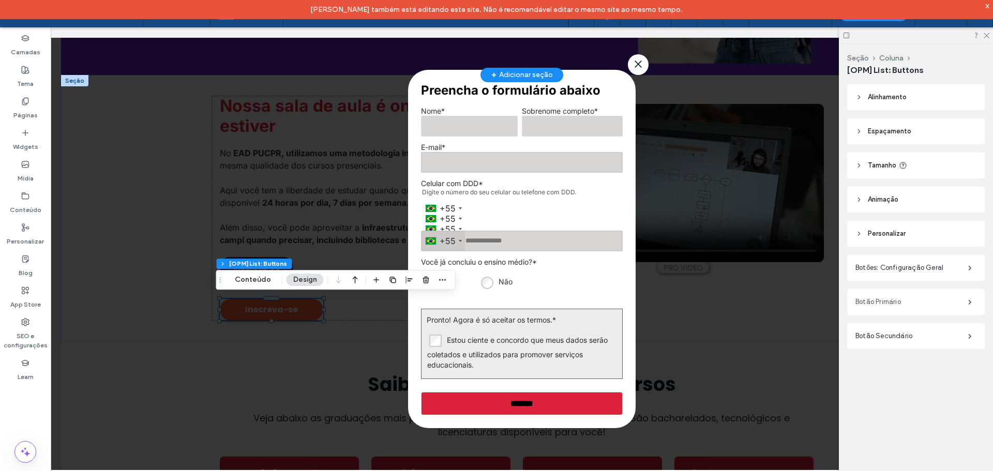
click at [917, 304] on label "Botão Primário" at bounding box center [911, 302] width 113 height 21
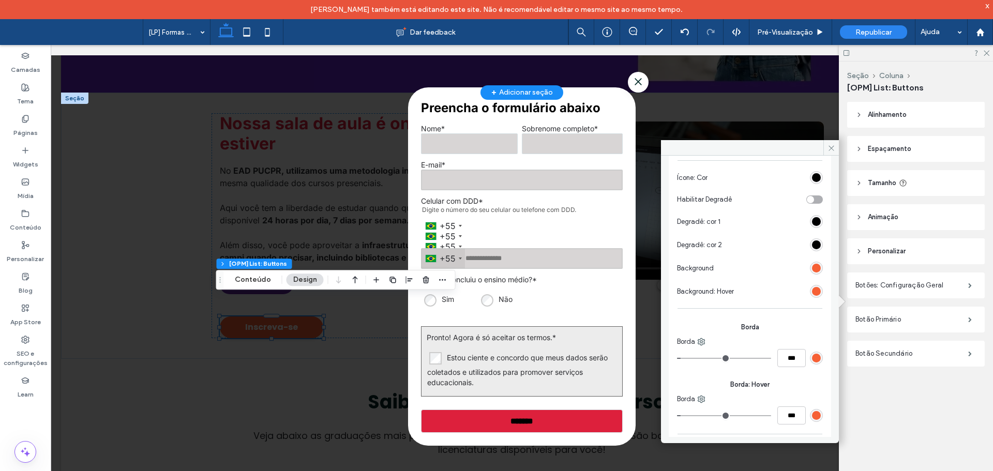
scroll to position [278, 0]
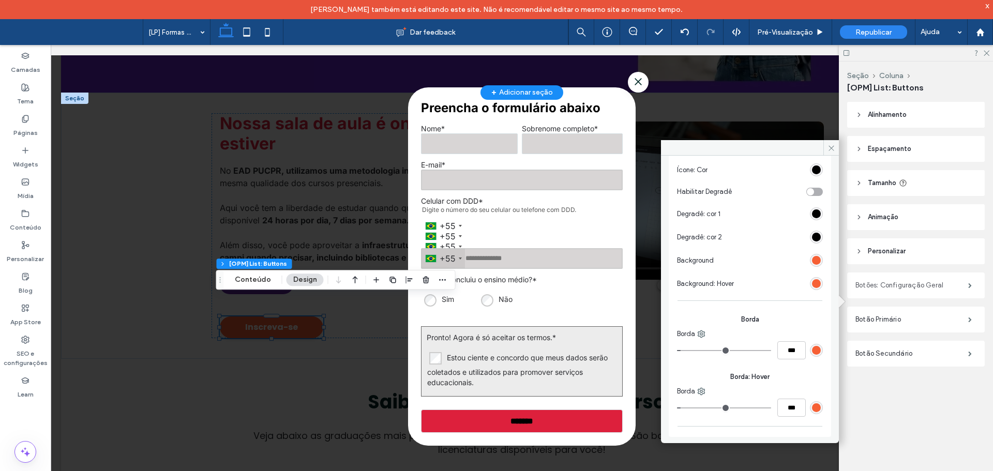
click at [880, 292] on label "Botões: Configuração Geral" at bounding box center [911, 285] width 113 height 21
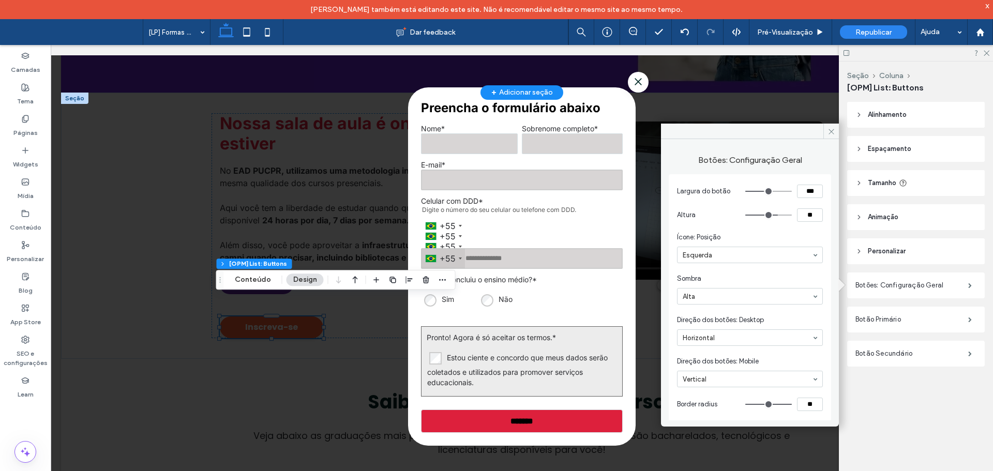
type input "***"
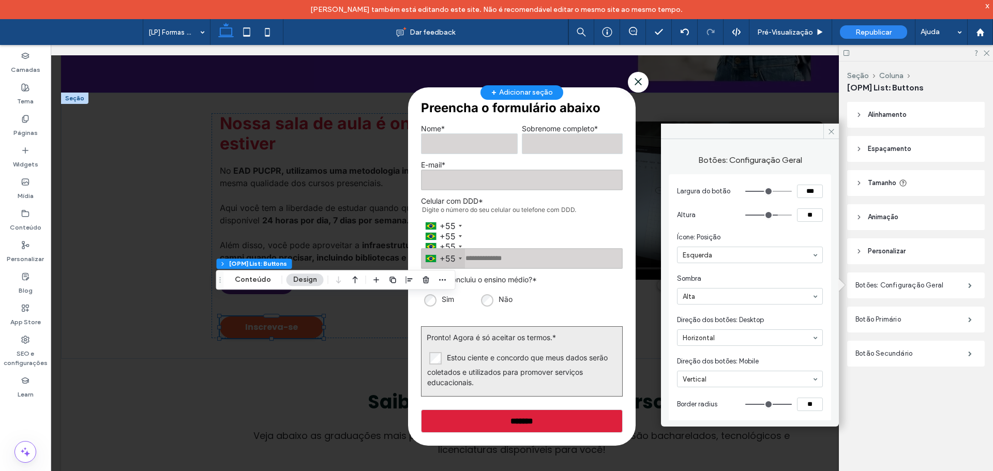
type input "***"
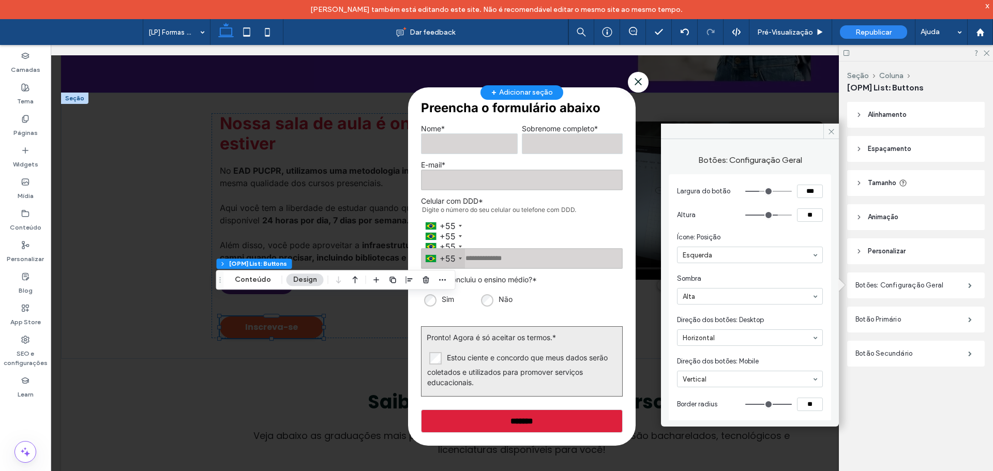
type input "***"
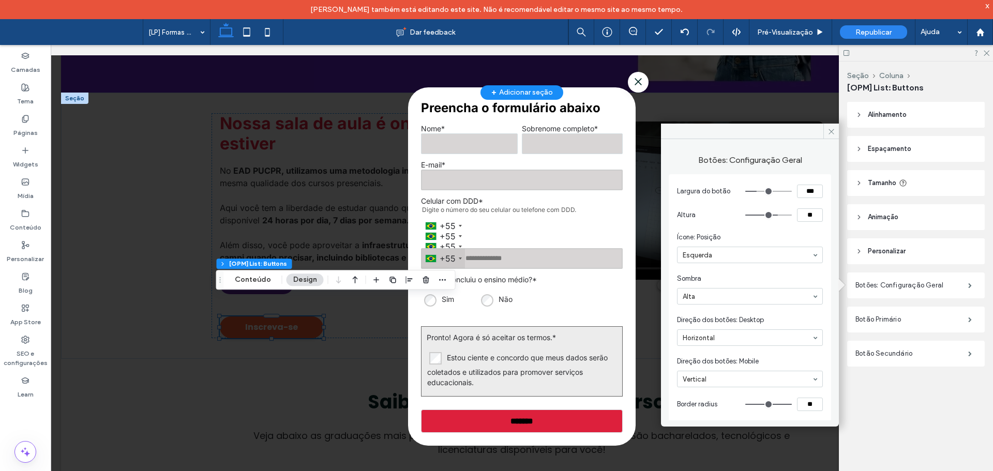
type input "***"
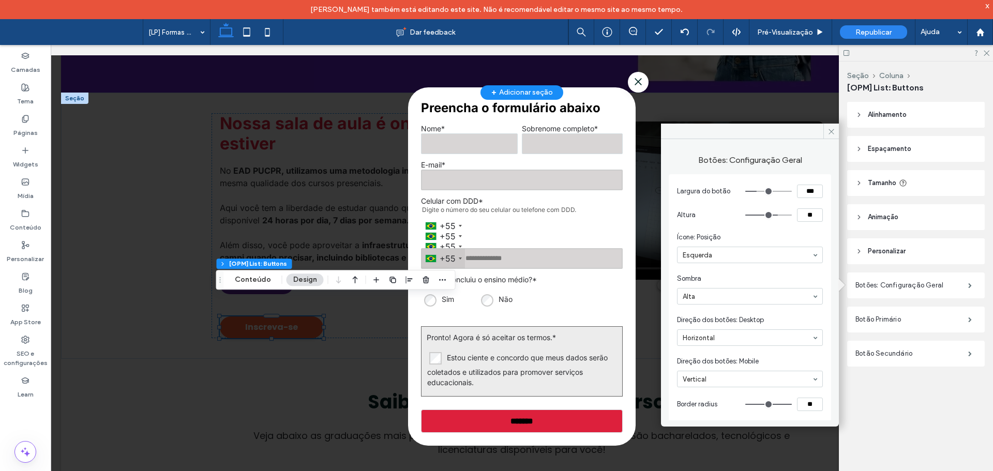
type input "**"
drag, startPoint x: 757, startPoint y: 193, endPoint x: 751, endPoint y: 193, distance: 6.2
click at [751, 192] on input "range" at bounding box center [768, 191] width 47 height 1
type input "***"
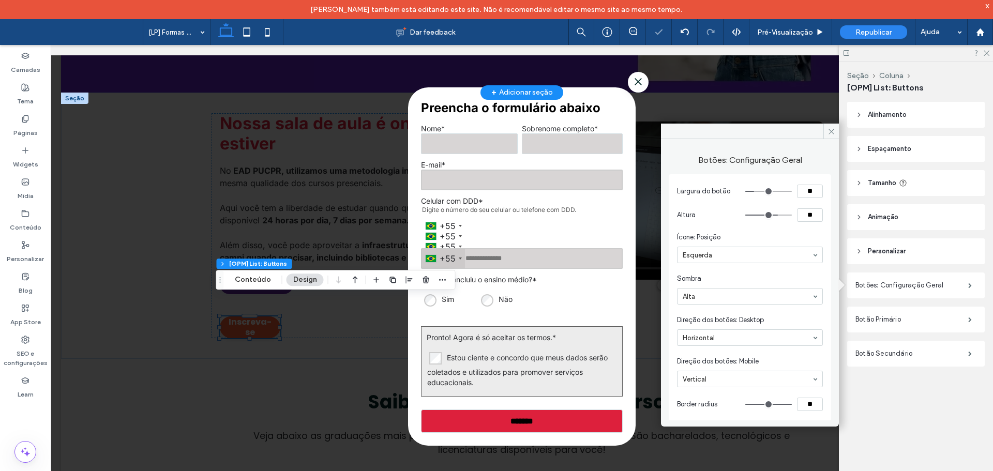
type input "***"
click at [757, 192] on input "range" at bounding box center [768, 191] width 47 height 1
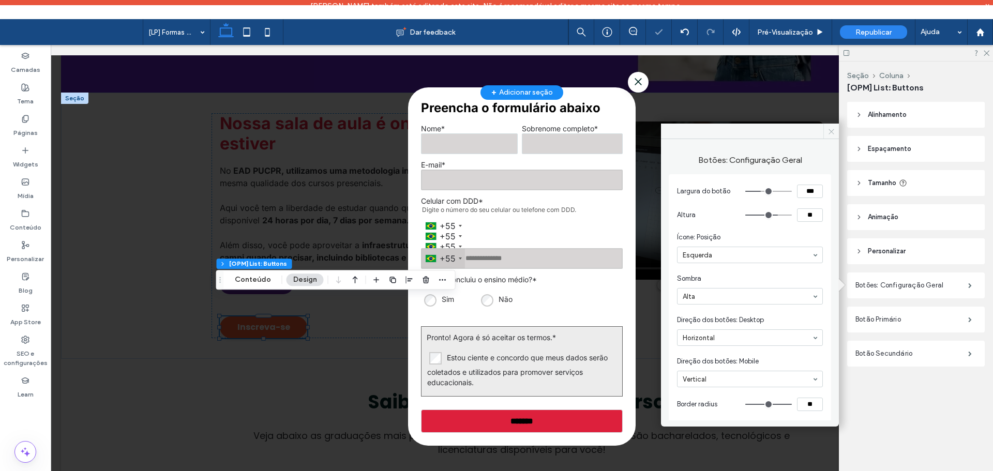
click at [830, 132] on icon at bounding box center [831, 132] width 8 height 8
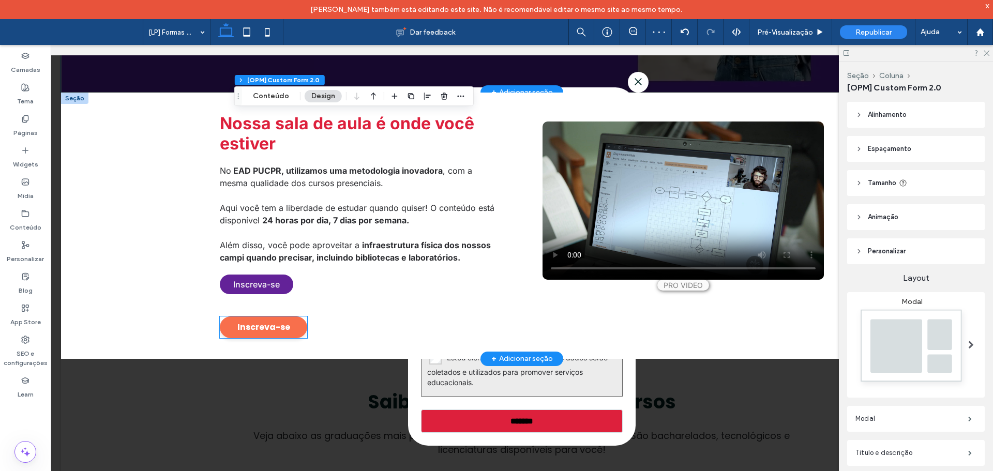
click at [288, 326] on span "Inscreva-se" at bounding box center [263, 328] width 87 height 22
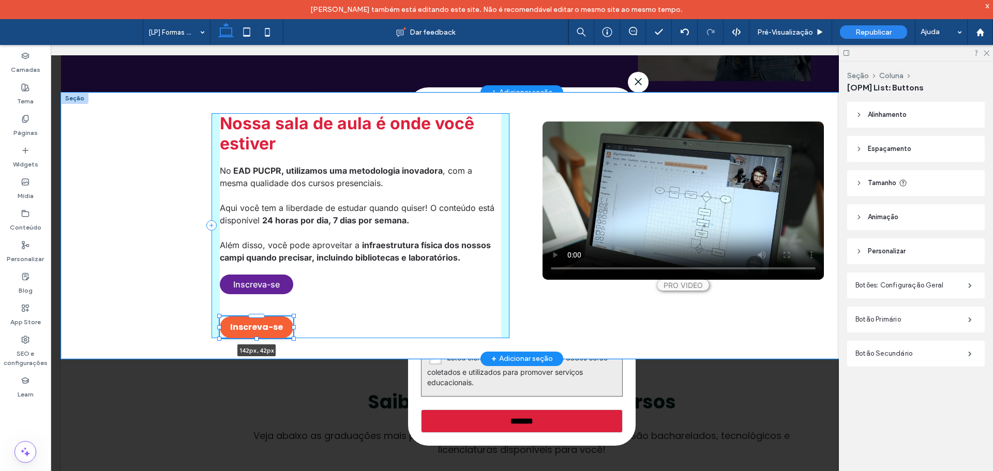
drag, startPoint x: 305, startPoint y: 324, endPoint x: 291, endPoint y: 323, distance: 14.0
click at [291, 323] on div "Nossa sala de aula é onde você estiver No EAD PUCPR, utilizamos uma metodologia…" at bounding box center [522, 226] width 621 height 266
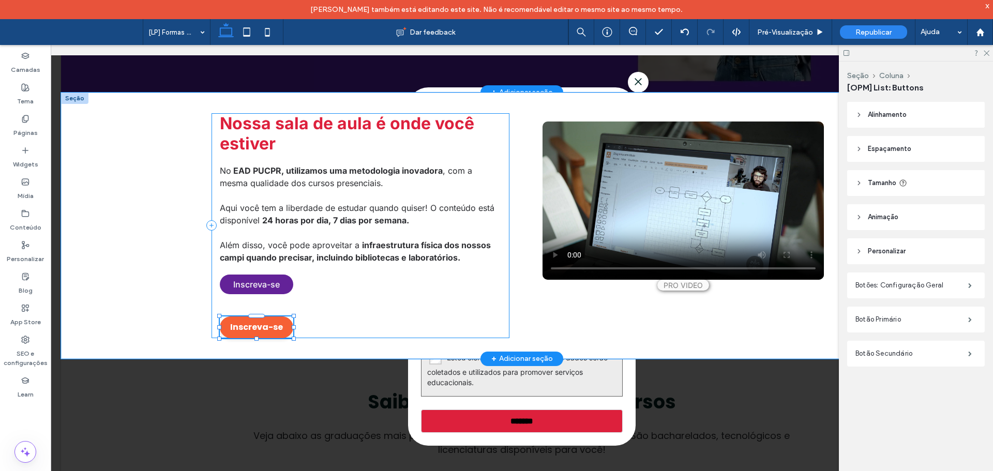
type input "***"
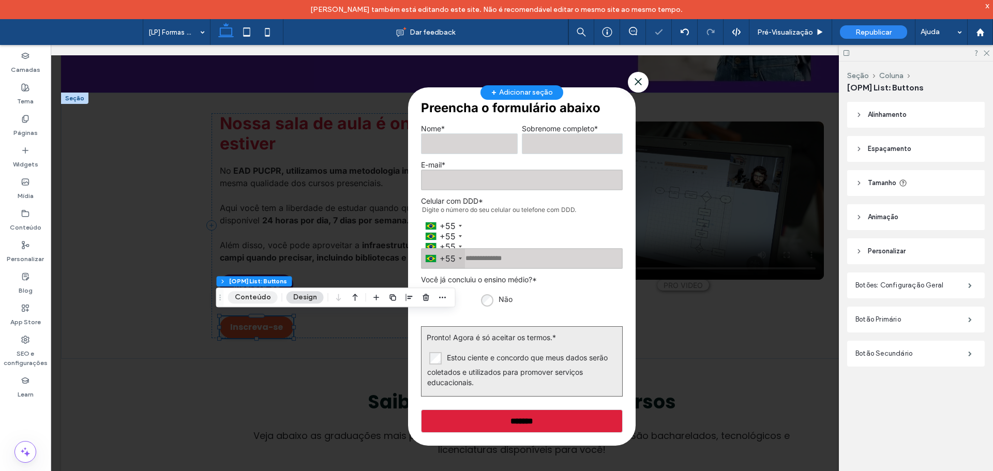
click at [257, 293] on button "Conteúdo" at bounding box center [253, 297] width 50 height 12
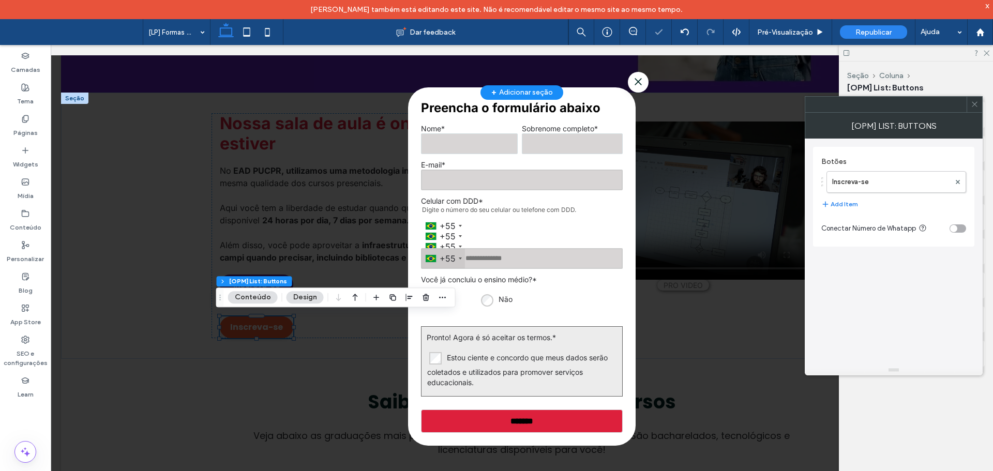
click at [974, 103] on icon at bounding box center [975, 104] width 8 height 8
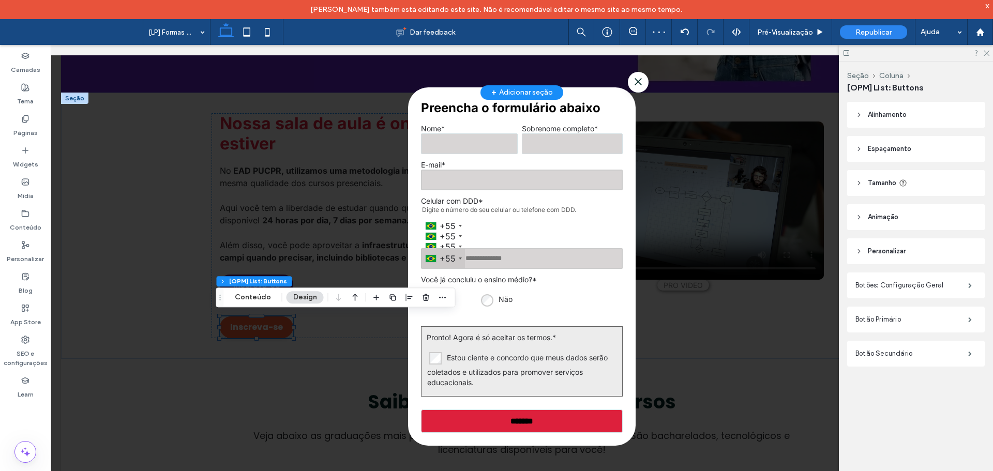
click at [914, 298] on div "Botões: Configuração Geral" at bounding box center [916, 286] width 138 height 26
click at [914, 288] on label "Botões: Configuração Geral" at bounding box center [911, 285] width 113 height 21
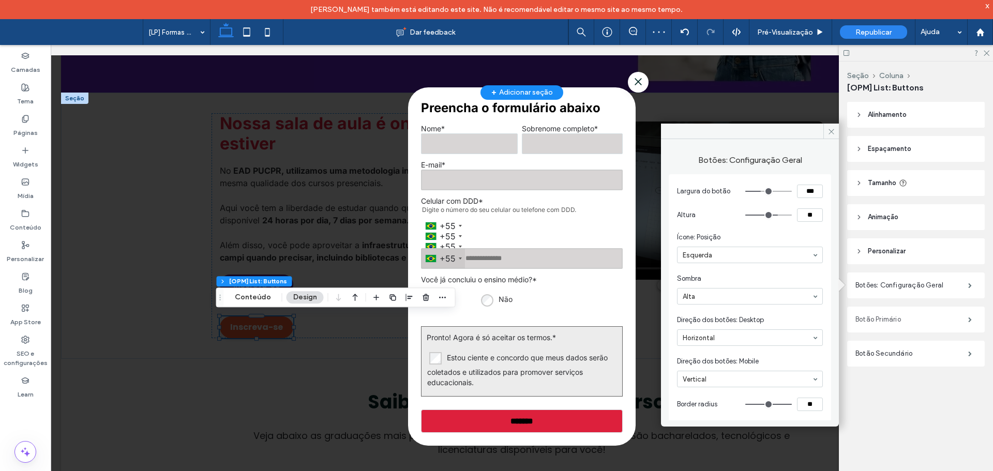
click at [897, 314] on label "Botão Primário" at bounding box center [911, 319] width 113 height 21
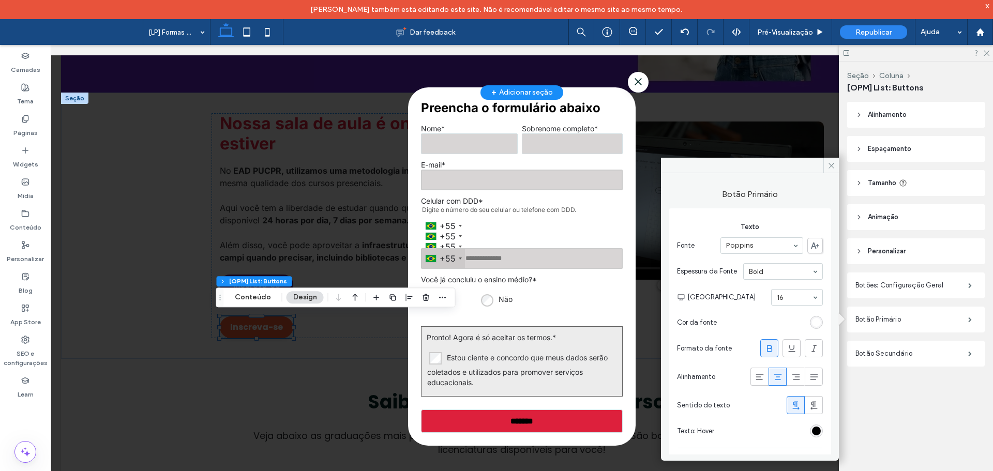
click at [767, 345] on icon at bounding box center [769, 348] width 10 height 10
click at [828, 169] on icon at bounding box center [831, 166] width 8 height 8
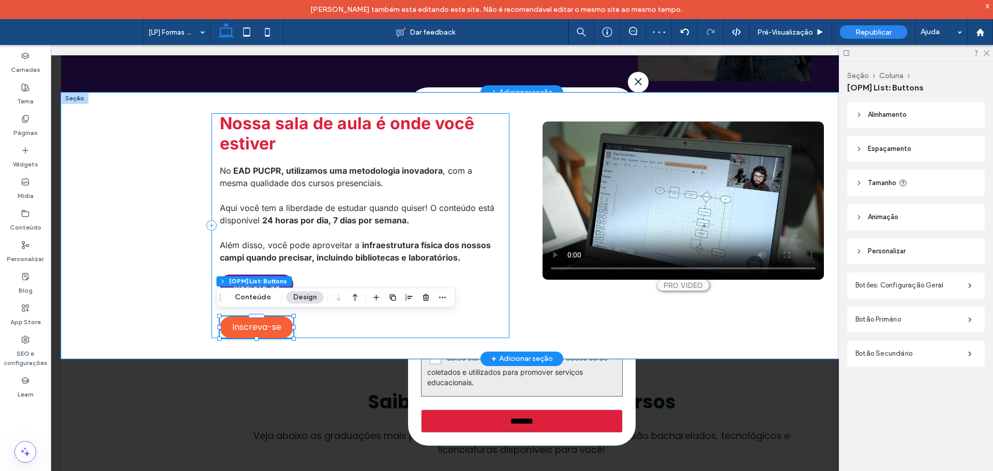
click at [440, 269] on div "Nossa sala de aula é onde você estiver No EAD PUCPR, utilizamos uma metodologia…" at bounding box center [361, 225] width 298 height 225
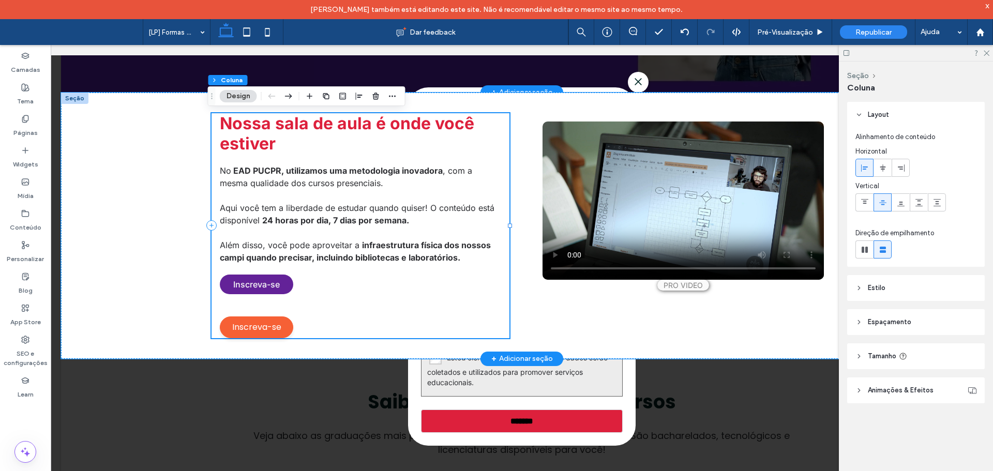
click at [293, 324] on div "Nossa sala de aula é onde você estiver No EAD PUCPR, utilizamos uma metodologia…" at bounding box center [361, 225] width 298 height 225
click at [271, 331] on span "Inscreva-se" at bounding box center [256, 328] width 73 height 22
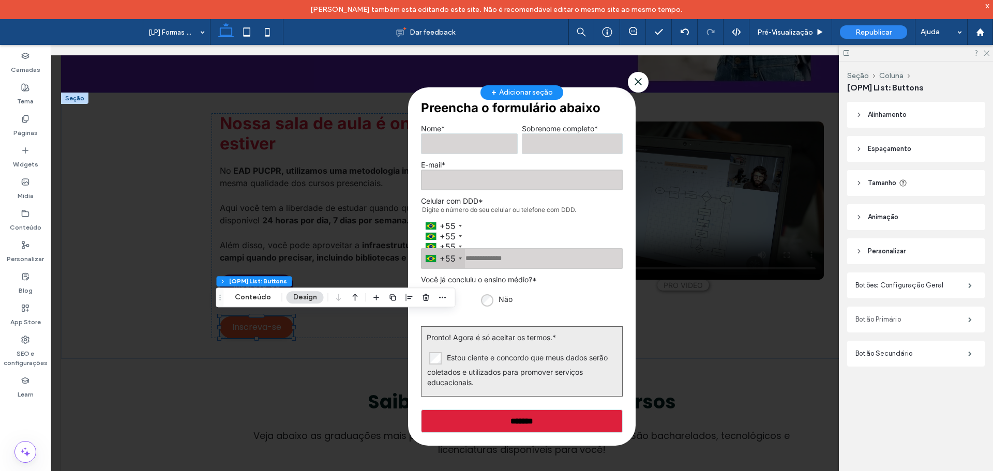
click at [914, 326] on label "Botão Primário" at bounding box center [911, 319] width 113 height 21
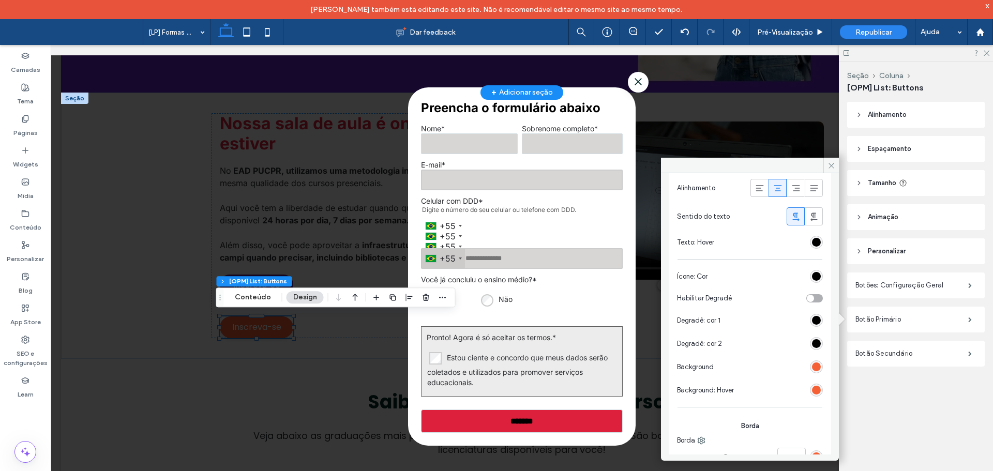
scroll to position [207, 0]
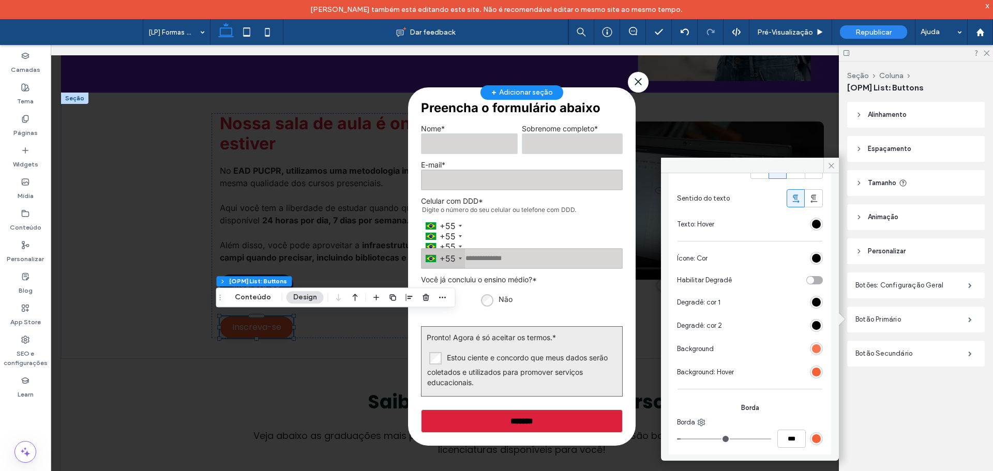
click at [812, 350] on div "rgb(246, 96, 53)" at bounding box center [816, 348] width 9 height 9
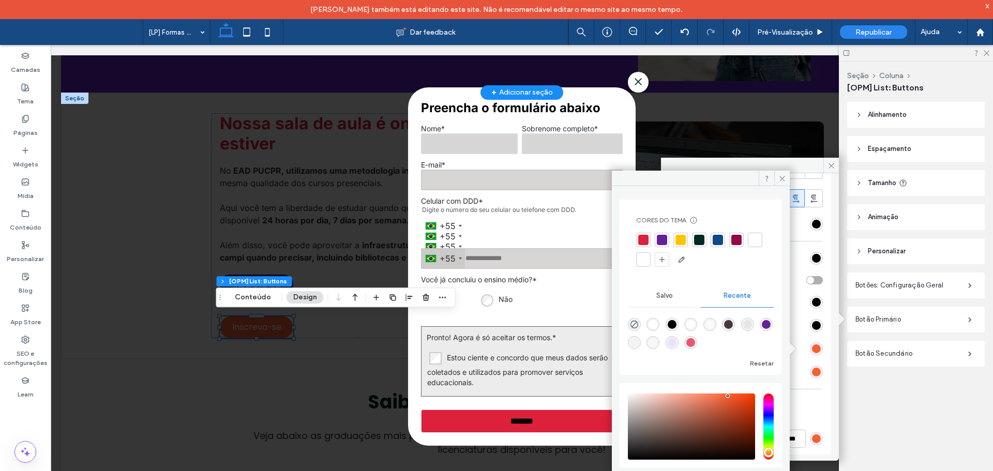
click at [662, 240] on div at bounding box center [662, 240] width 10 height 10
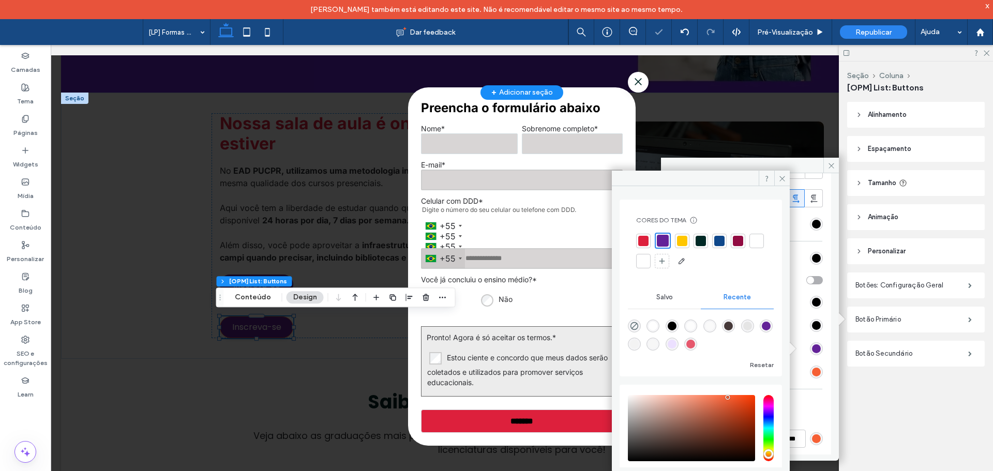
click at [783, 179] on icon at bounding box center [782, 179] width 8 height 8
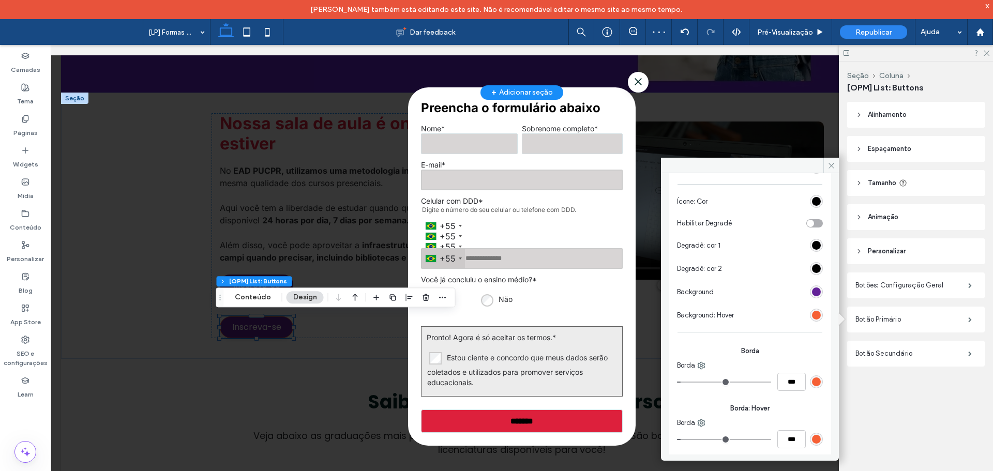
scroll to position [278, 0]
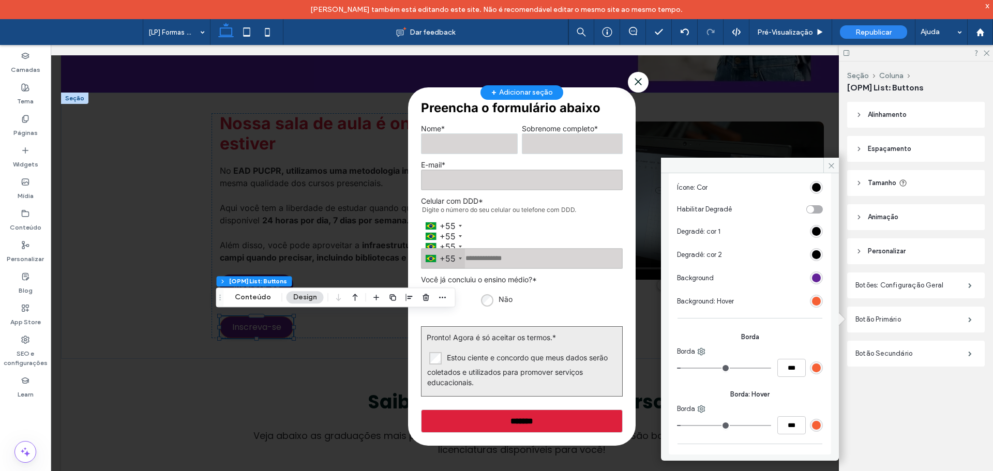
type input "*"
type input "***"
drag, startPoint x: 682, startPoint y: 367, endPoint x: 667, endPoint y: 365, distance: 15.1
type input "*"
click at [677, 368] on input "range" at bounding box center [724, 368] width 94 height 1
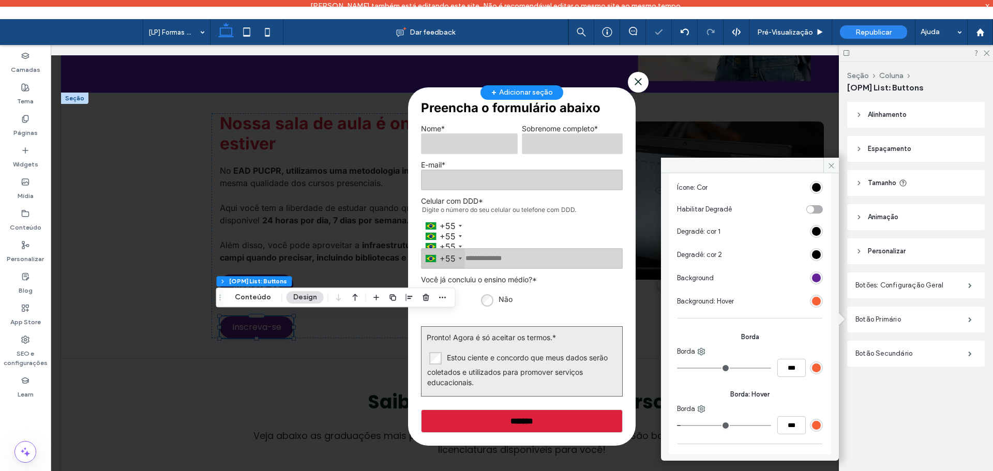
type input "*"
type input "***"
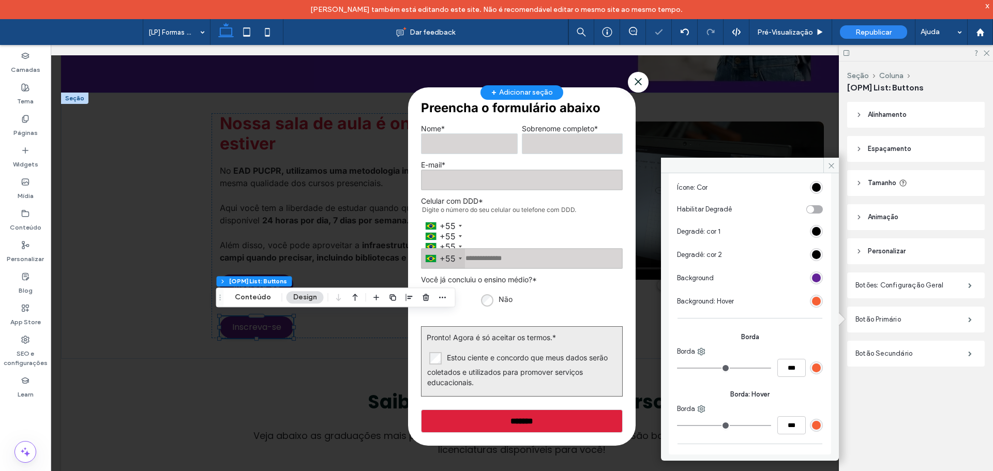
drag, startPoint x: 686, startPoint y: 424, endPoint x: 661, endPoint y: 421, distance: 24.4
type input "*"
click at [677, 425] on input "range" at bounding box center [724, 425] width 94 height 1
click at [812, 305] on div "rgb(246, 96, 53)" at bounding box center [816, 301] width 9 height 9
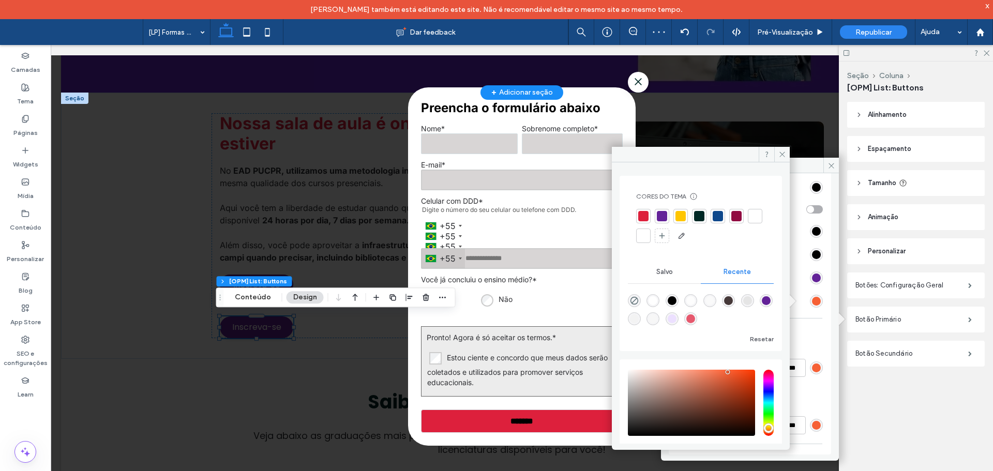
click at [686, 215] on div at bounding box center [680, 216] width 14 height 14
click at [784, 157] on icon at bounding box center [782, 154] width 8 height 8
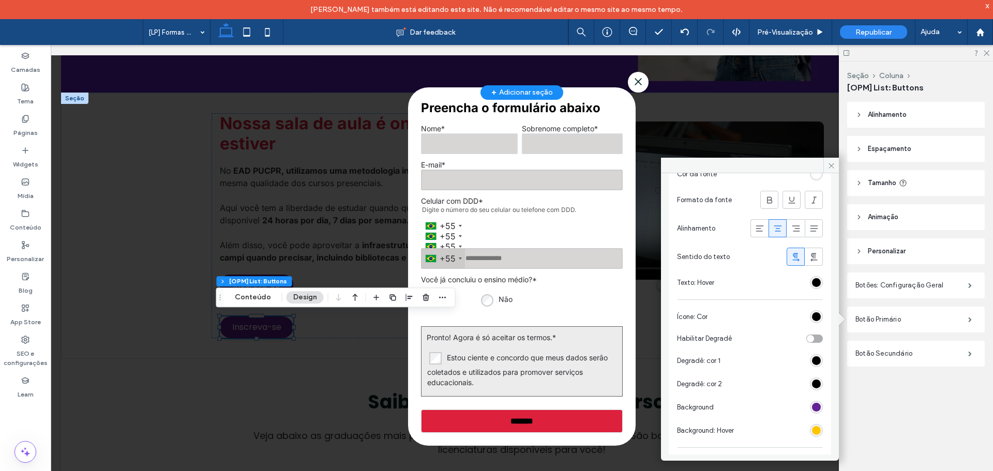
scroll to position [123, 0]
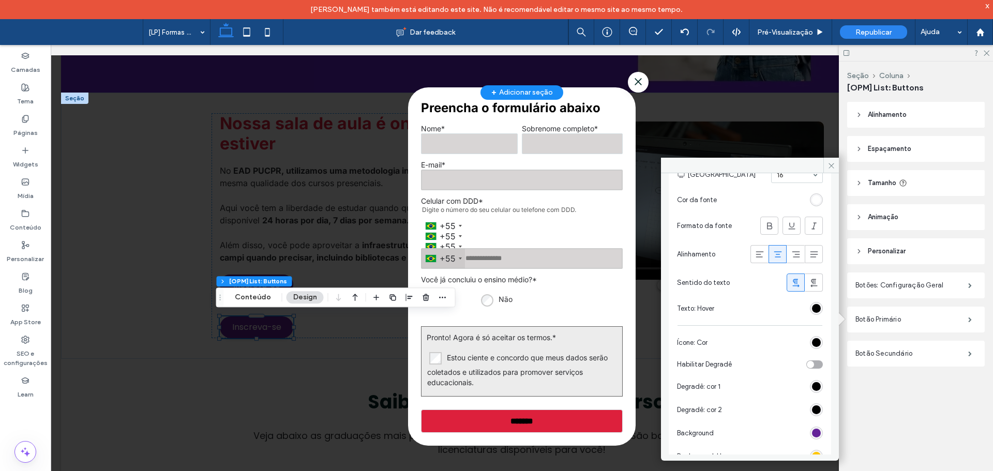
click at [810, 308] on div "rgb(0, 0, 0)" at bounding box center [816, 308] width 13 height 13
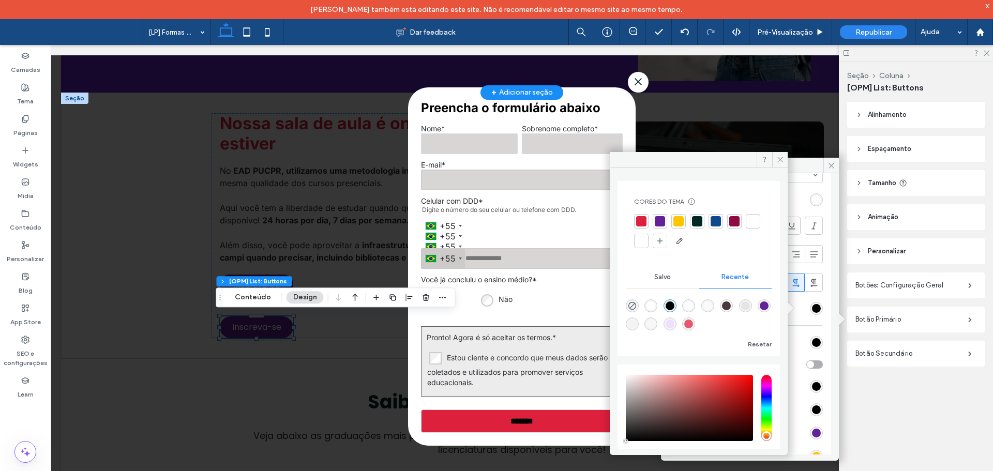
click at [695, 224] on div at bounding box center [697, 221] width 10 height 10
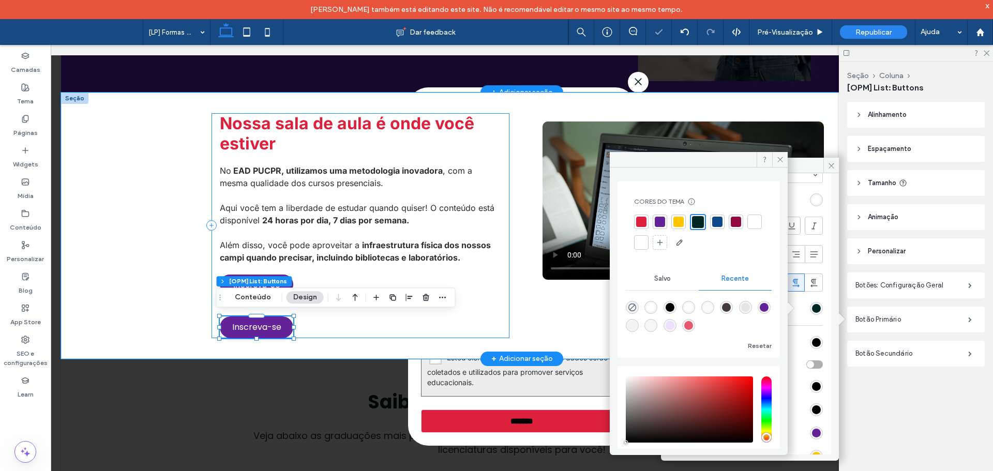
click at [328, 326] on div "Nossa sala de aula é onde você estiver No EAD PUCPR, utilizamos uma metodologia…" at bounding box center [361, 225] width 298 height 225
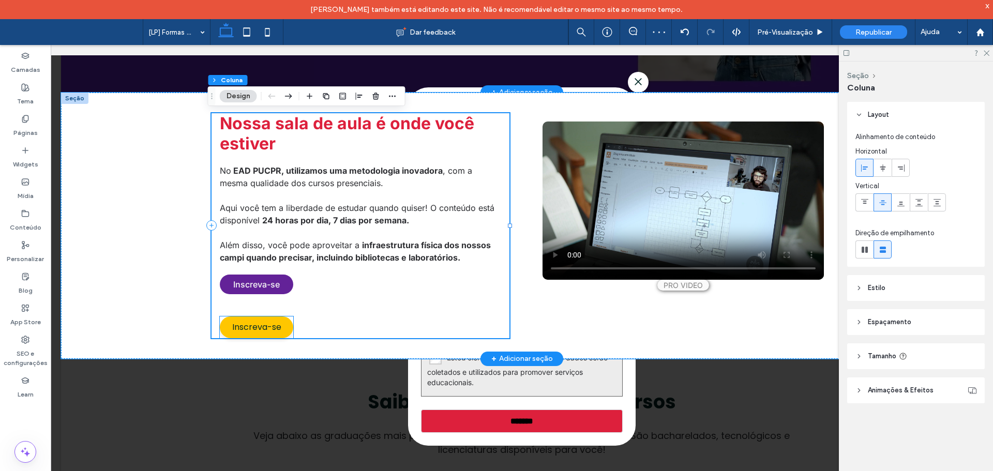
click at [257, 329] on span "Inscreva-se" at bounding box center [256, 328] width 73 height 22
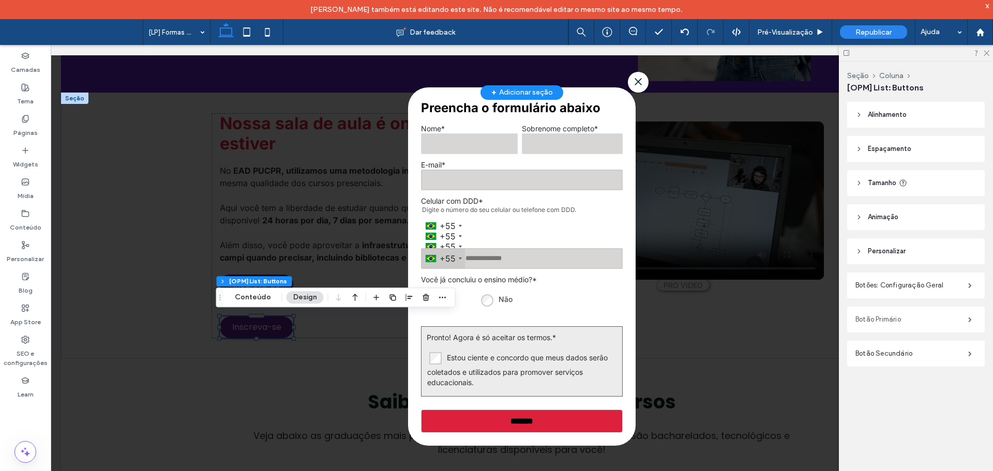
click at [916, 320] on label "Botão Primário" at bounding box center [911, 319] width 113 height 21
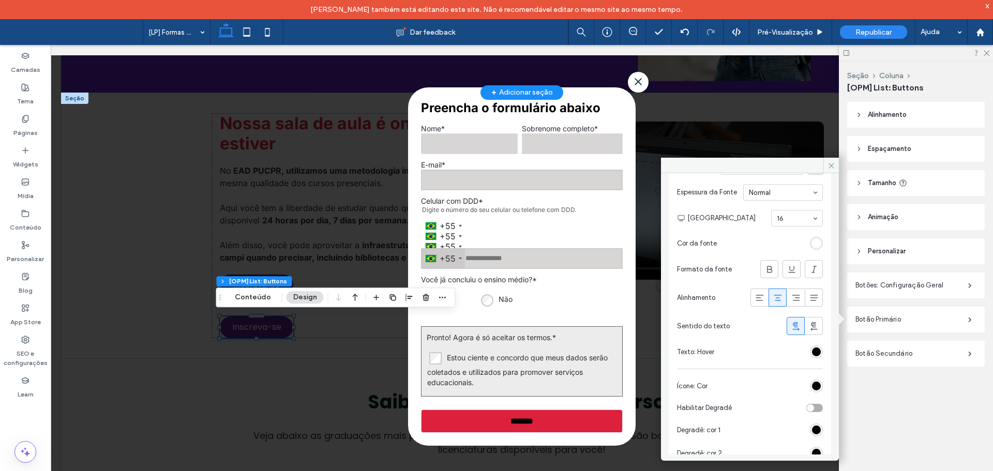
scroll to position [155, 0]
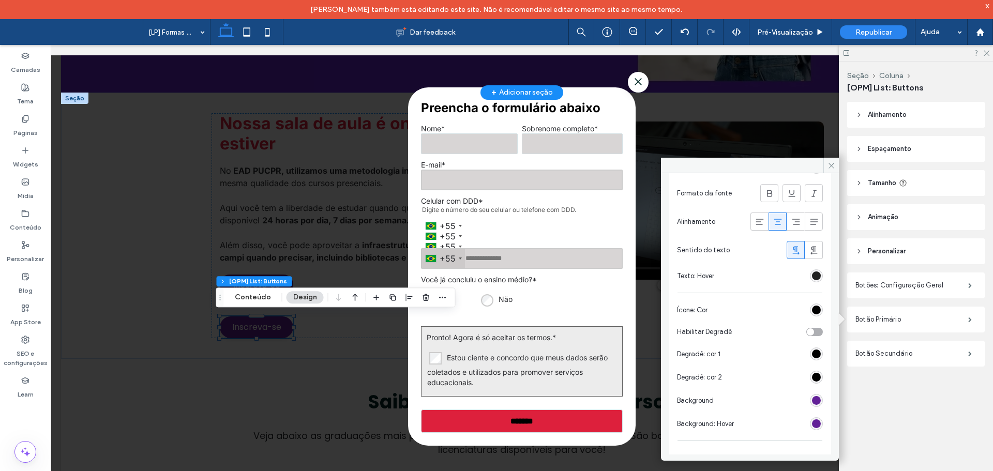
click at [813, 276] on div "rgb(0, 0, 0)" at bounding box center [816, 276] width 9 height 9
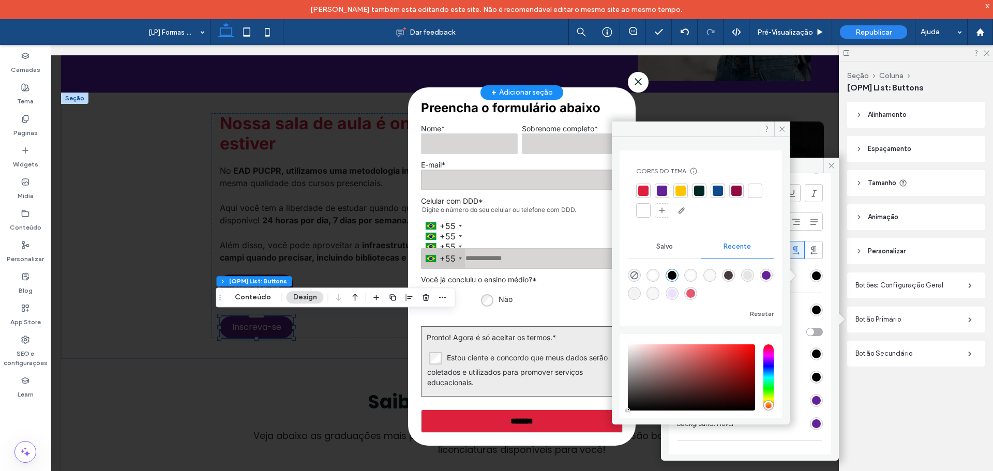
click at [676, 273] on div "rgba(0, 0, 0, 1)" at bounding box center [672, 275] width 9 height 9
click at [780, 131] on icon at bounding box center [782, 129] width 8 height 8
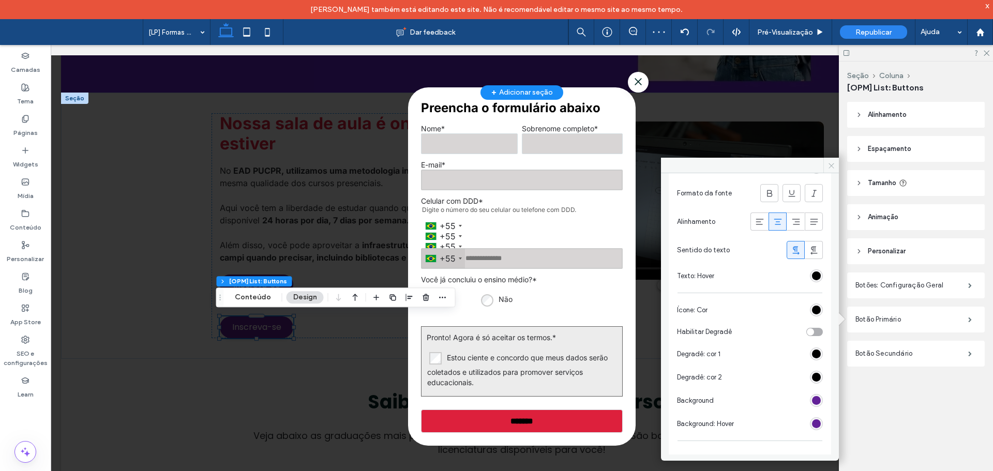
click at [828, 162] on icon at bounding box center [831, 166] width 8 height 8
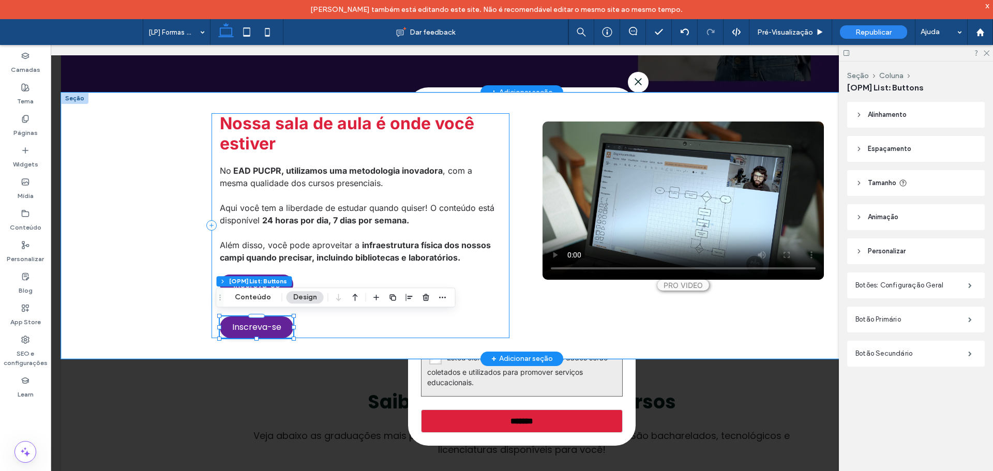
click at [336, 333] on div "Nossa sala de aula é onde você estiver No EAD PUCPR, utilizamos uma metodologia…" at bounding box center [361, 225] width 298 height 225
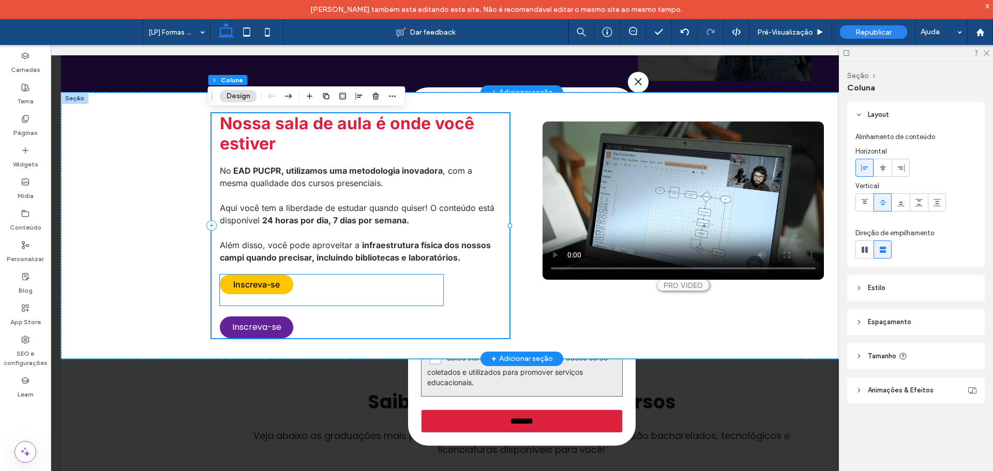
click at [276, 290] on link "Inscreva-se" at bounding box center [256, 285] width 73 height 20
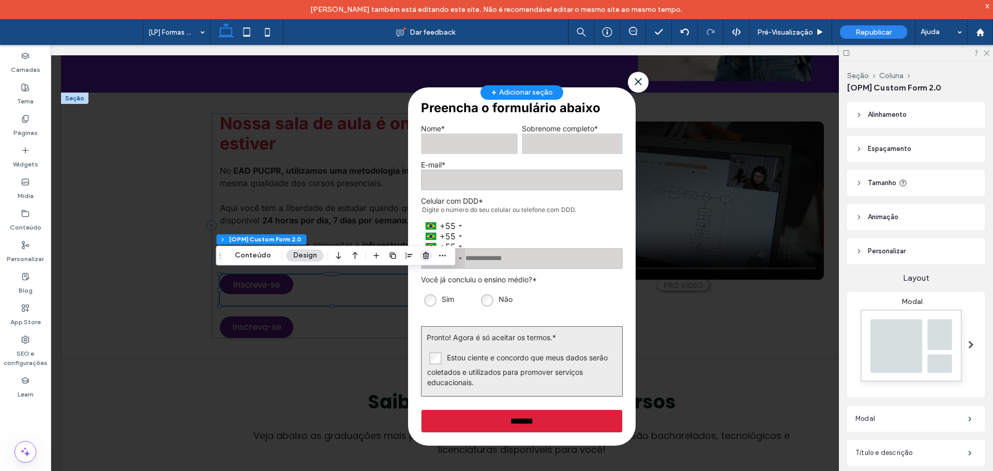
click at [422, 256] on icon "button" at bounding box center [426, 255] width 8 height 8
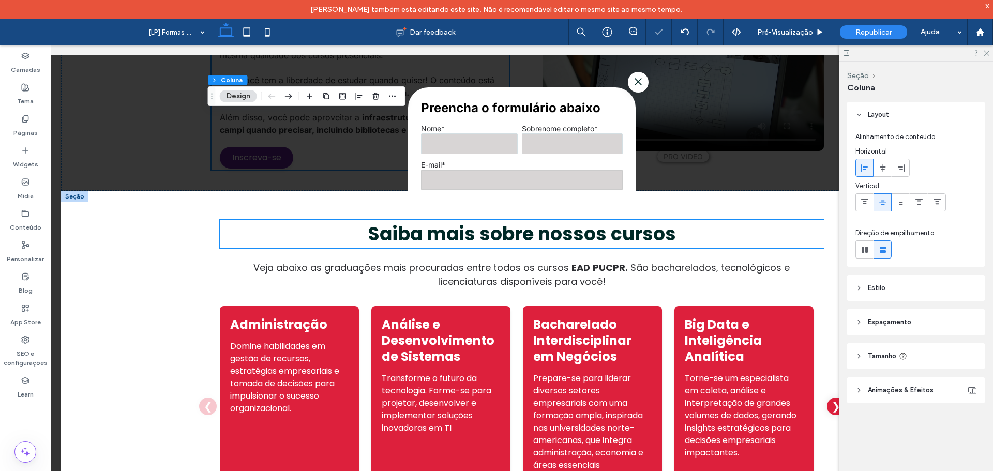
scroll to position [312, 0]
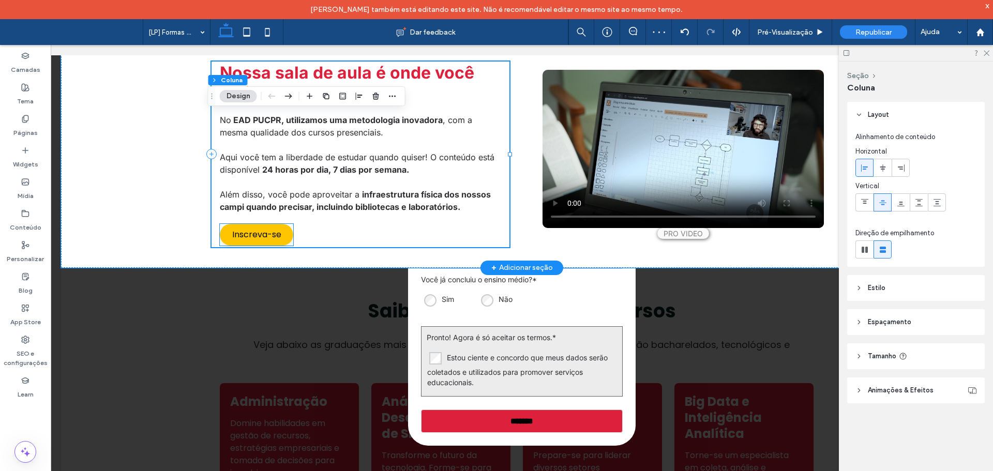
click at [263, 237] on span "Inscreva-se" at bounding box center [256, 235] width 73 height 22
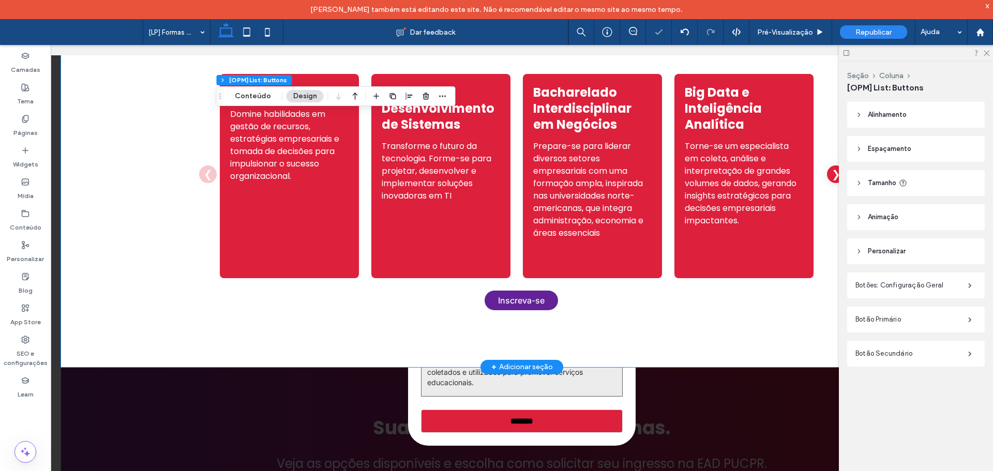
scroll to position [622, 0]
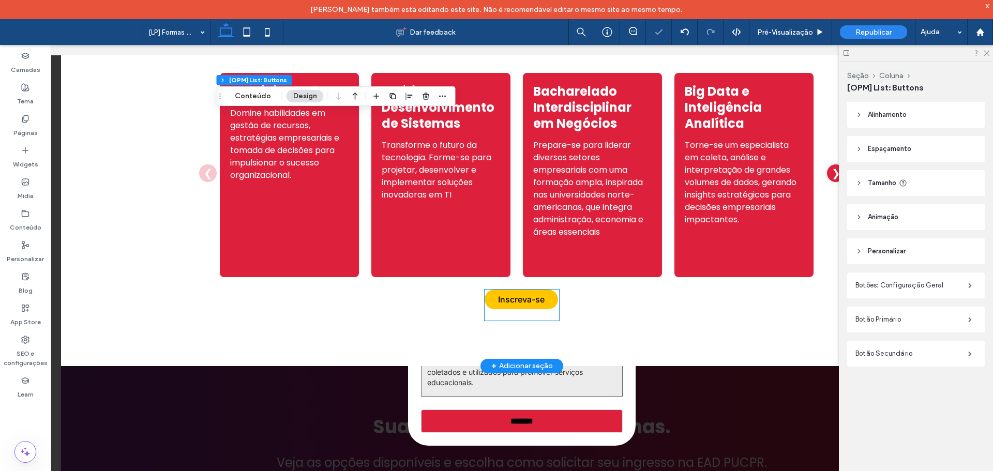
click at [532, 290] on link "Inscreva-se" at bounding box center [521, 300] width 73 height 20
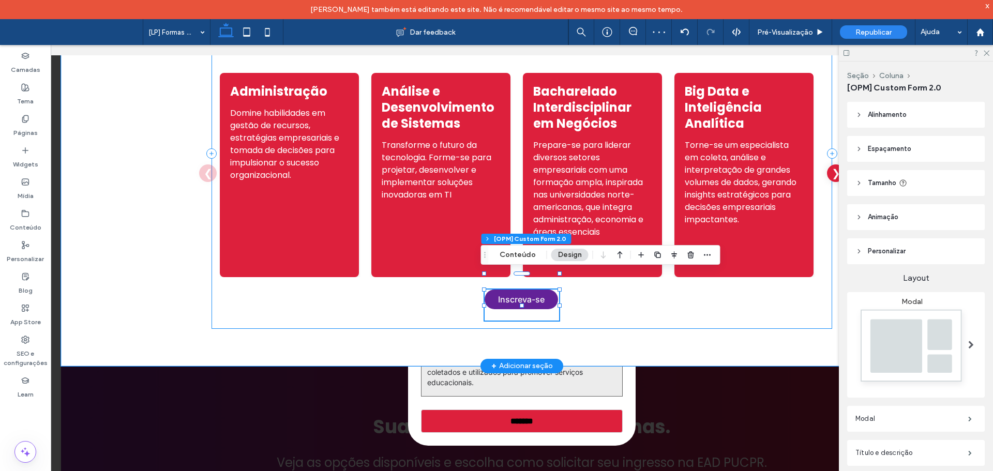
click at [594, 293] on div "Inscreva-se Preencha o formulário abaixo Nome * Sobrenome completo * E-mail * C…" at bounding box center [522, 153] width 621 height 351
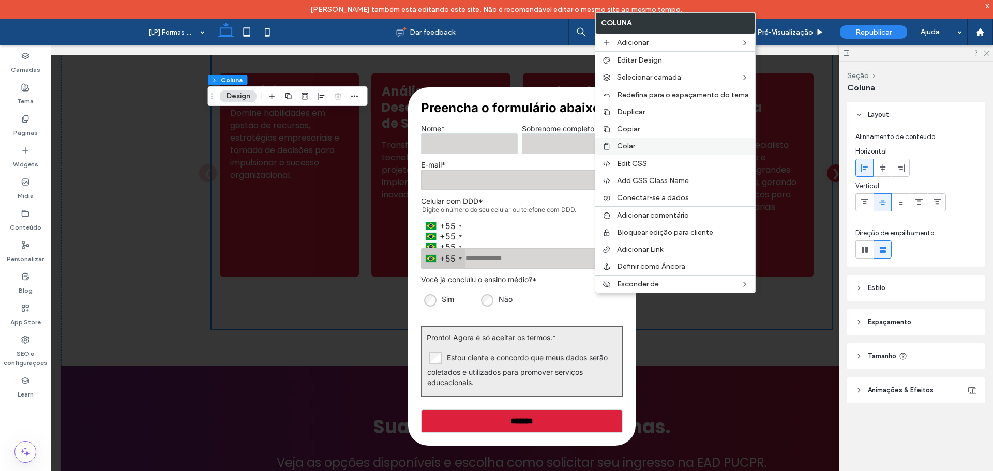
click at [638, 145] on label "Colar" at bounding box center [683, 146] width 132 height 9
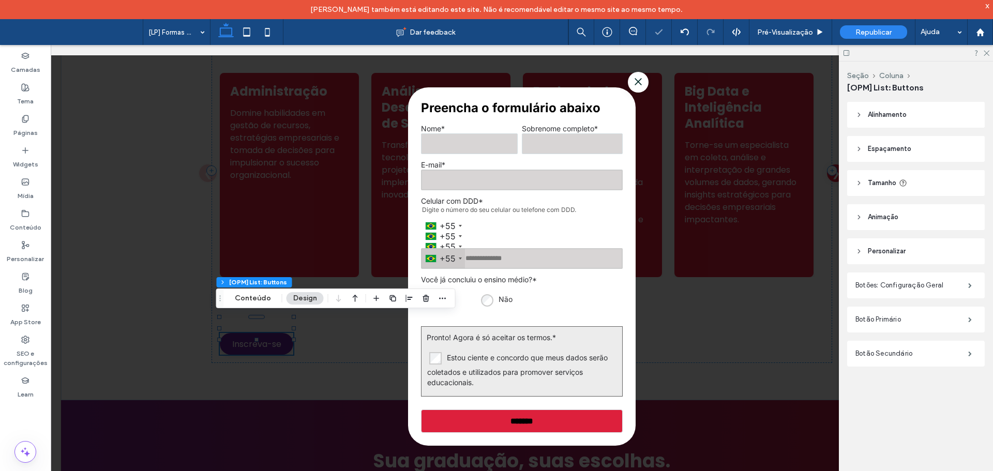
click at [898, 110] on span "Alinhamento" at bounding box center [887, 115] width 39 height 10
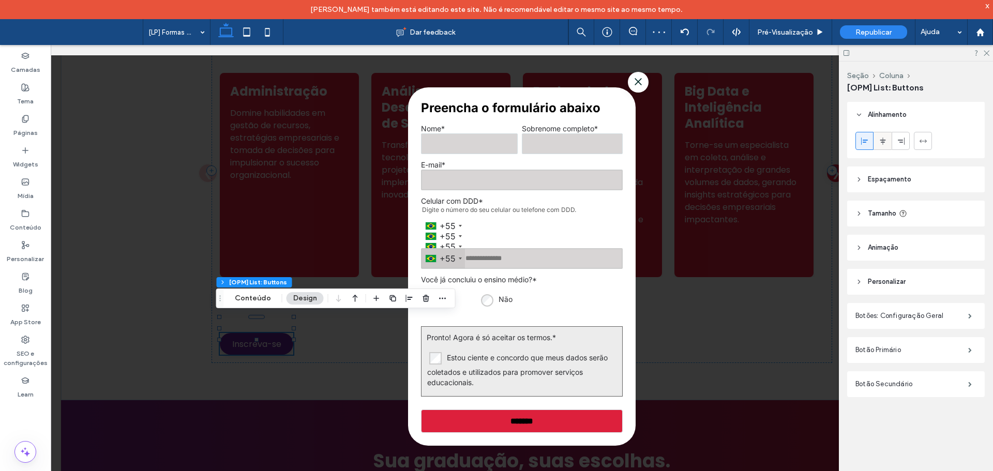
click at [885, 139] on icon at bounding box center [883, 141] width 8 height 8
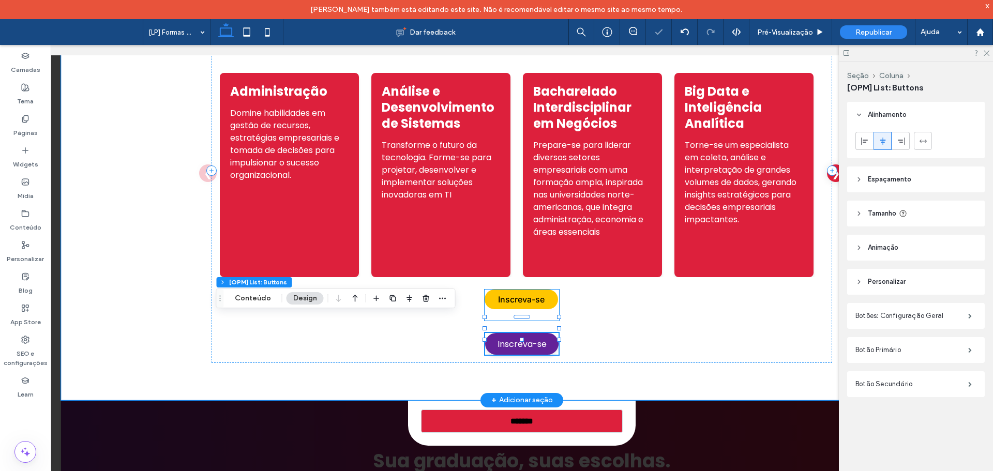
click at [547, 290] on link "Inscreva-se" at bounding box center [521, 300] width 73 height 20
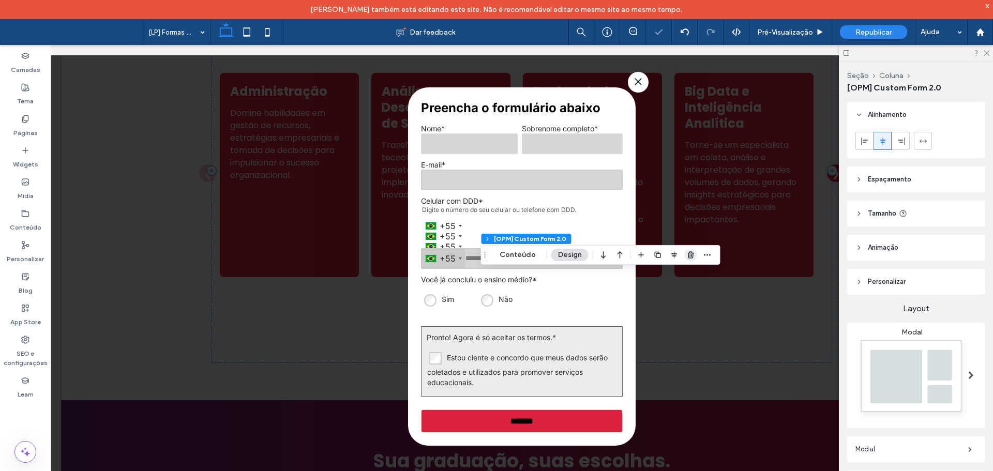
click at [687, 253] on icon "button" at bounding box center [691, 255] width 8 height 8
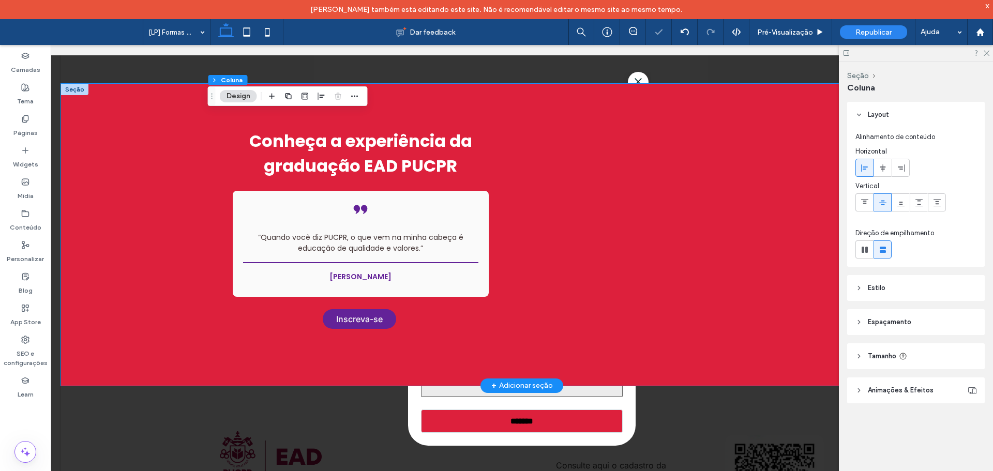
scroll to position [1583, 0]
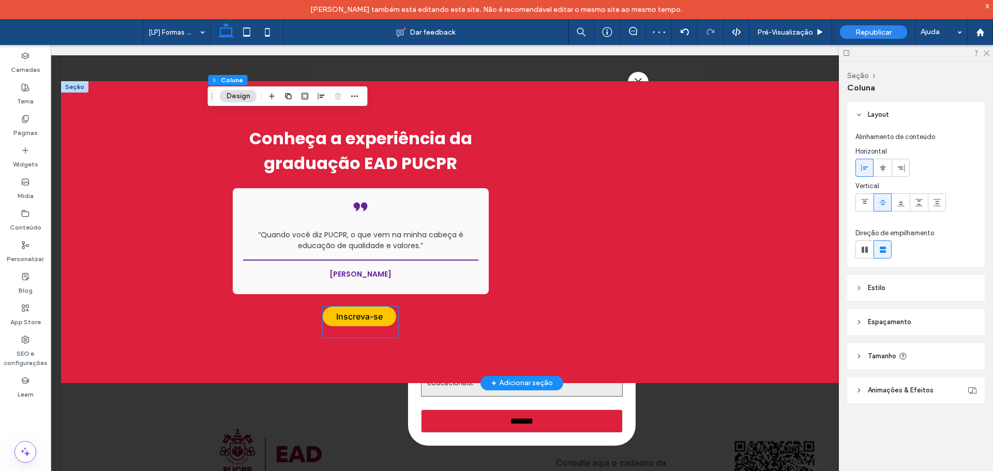
click at [382, 307] on link "Inscreva-se" at bounding box center [359, 317] width 73 height 20
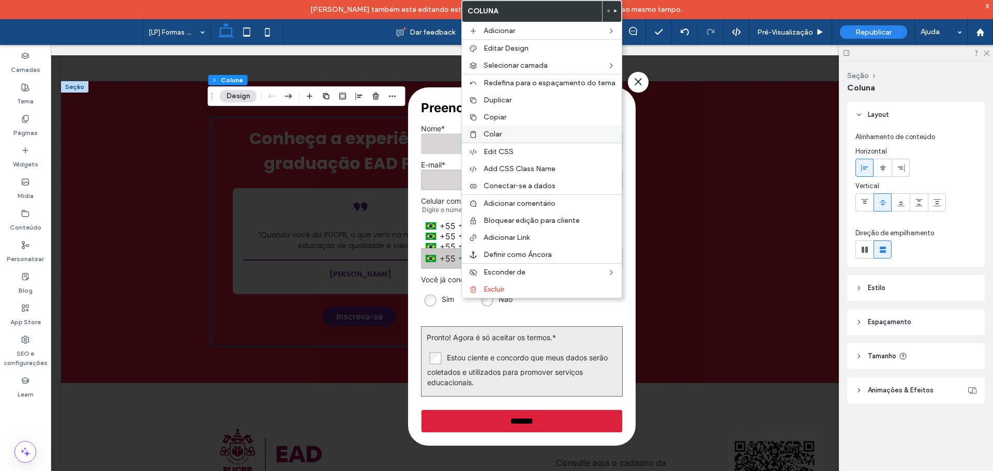
click at [518, 135] on label "Colar" at bounding box center [550, 134] width 132 height 9
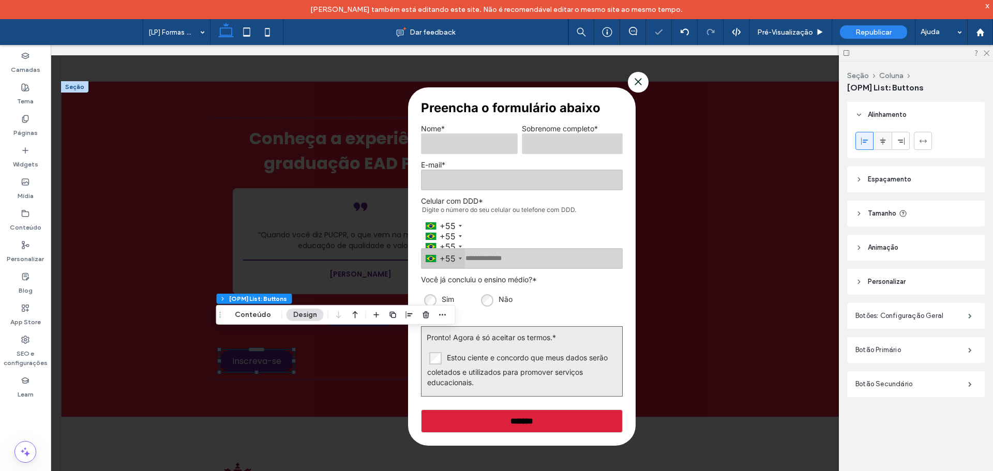
click at [873, 144] on label at bounding box center [882, 141] width 18 height 18
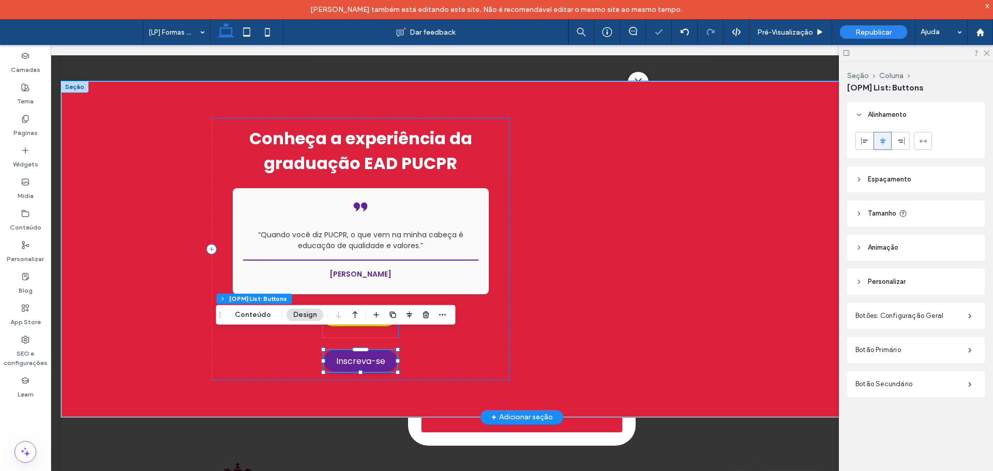
click at [362, 307] on link "Inscreva-se" at bounding box center [359, 317] width 73 height 20
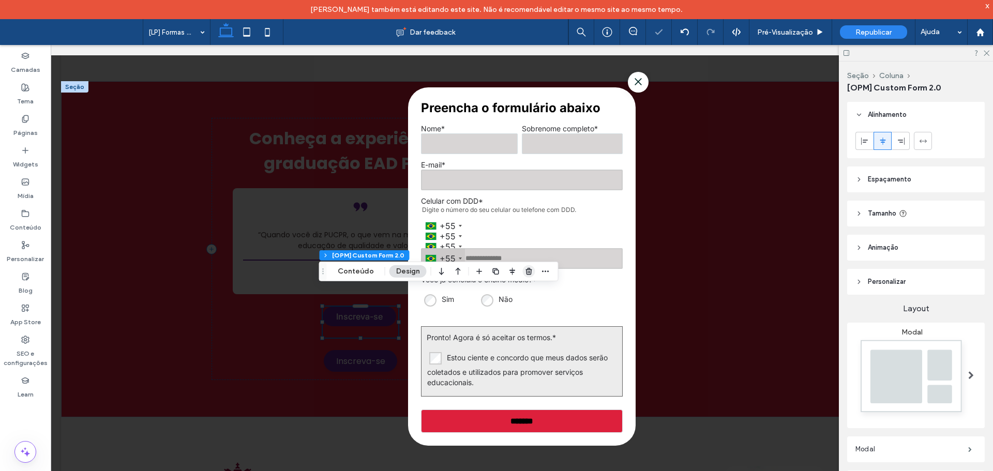
click at [529, 269] on icon "button" at bounding box center [529, 271] width 8 height 8
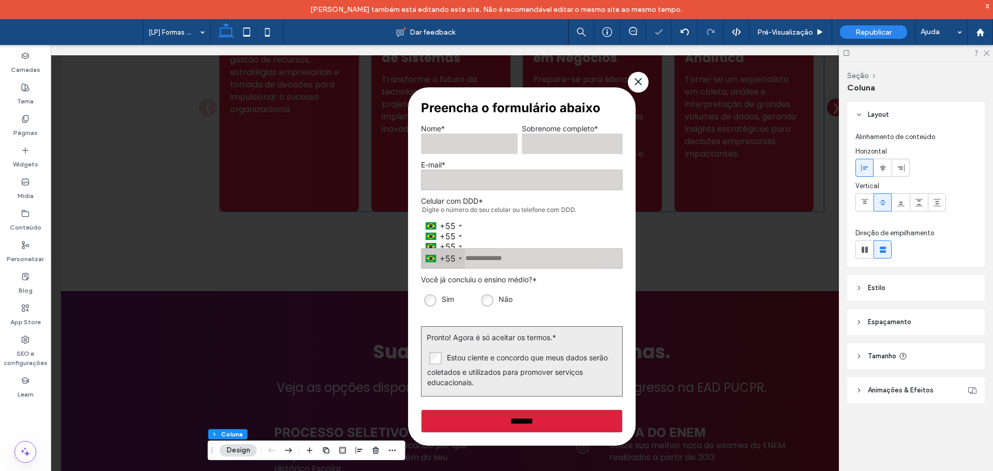
scroll to position [645, 0]
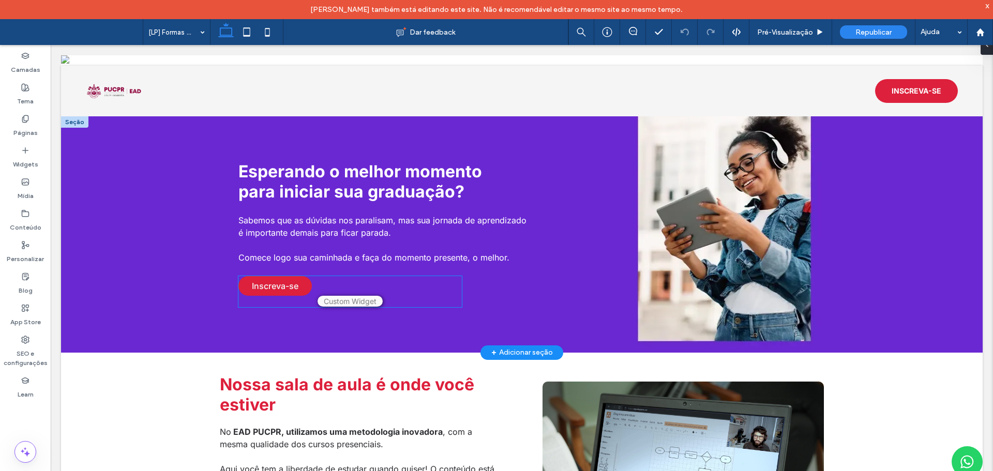
click at [350, 281] on div "Inscreva-se Preencha o formulário abaixo Nome * Sobrenome completo * E-mail * C…" at bounding box center [349, 291] width 223 height 31
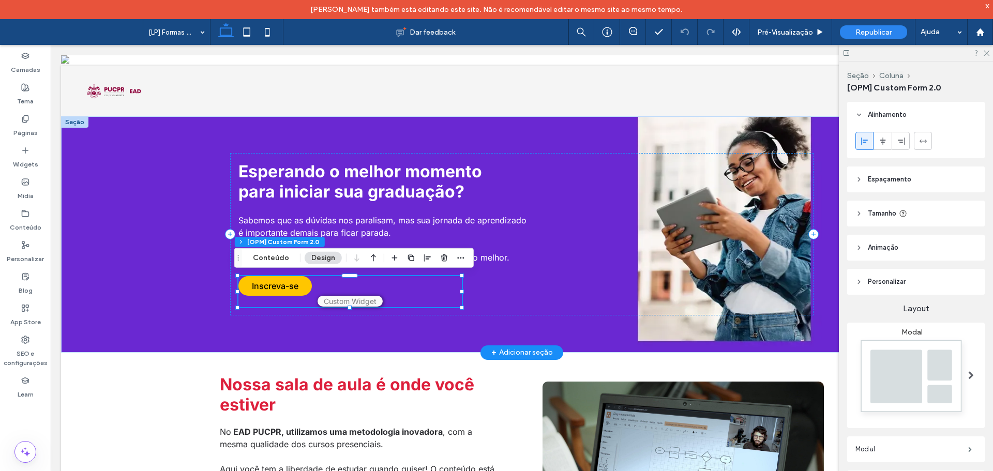
click at [254, 280] on link "Inscreva-se" at bounding box center [274, 286] width 73 height 20
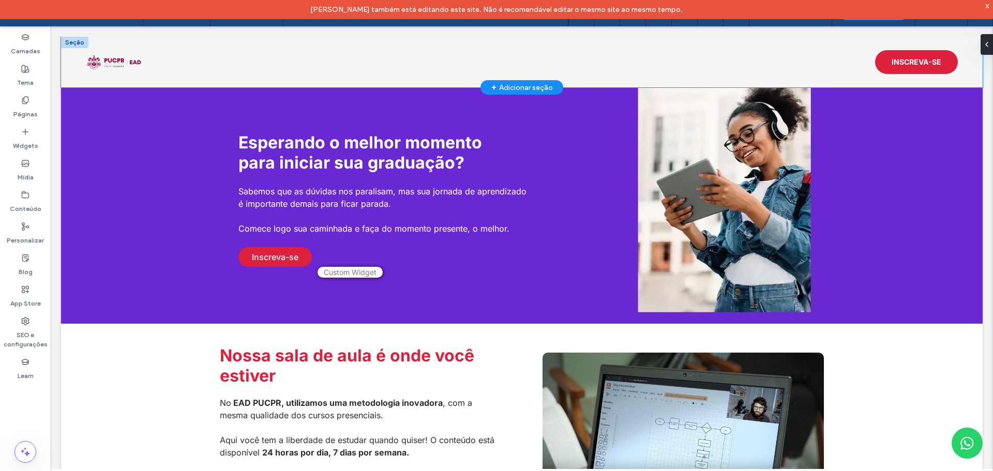
click at [118, 64] on img at bounding box center [114, 62] width 56 height 18
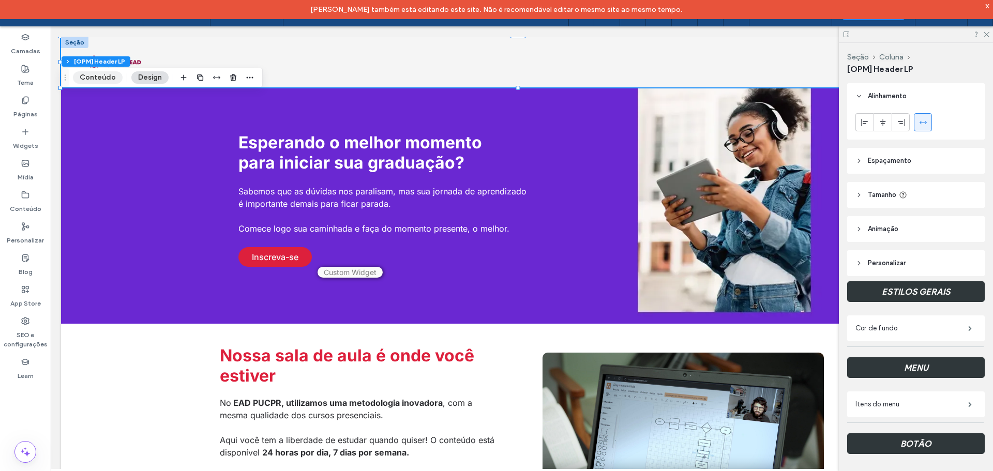
click at [93, 76] on button "Conteúdo" at bounding box center [98, 77] width 50 height 12
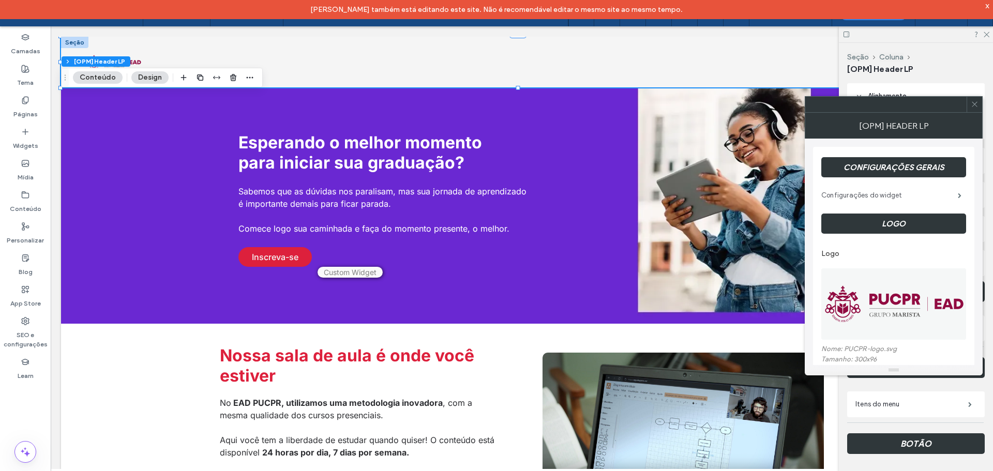
click at [916, 193] on label "Configurações do widget" at bounding box center [889, 195] width 137 height 21
click at [904, 193] on label "Configurações do widget" at bounding box center [889, 195] width 137 height 21
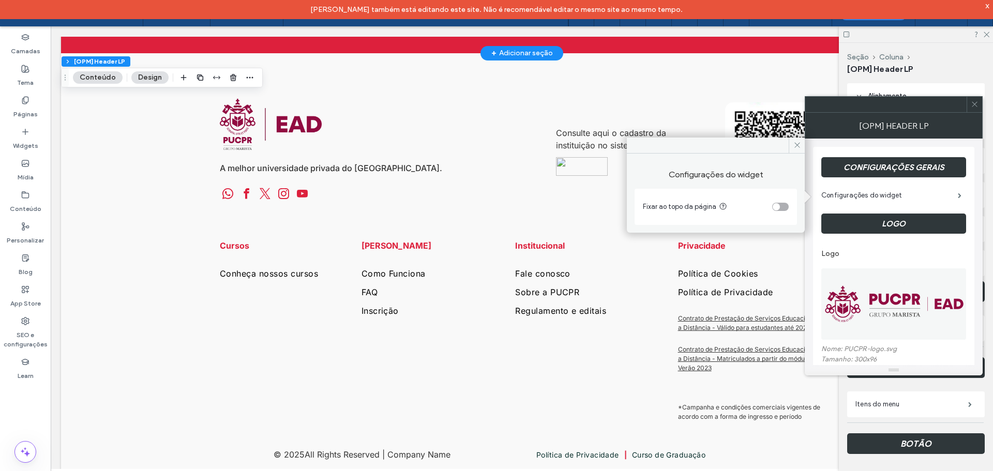
scroll to position [1877, 0]
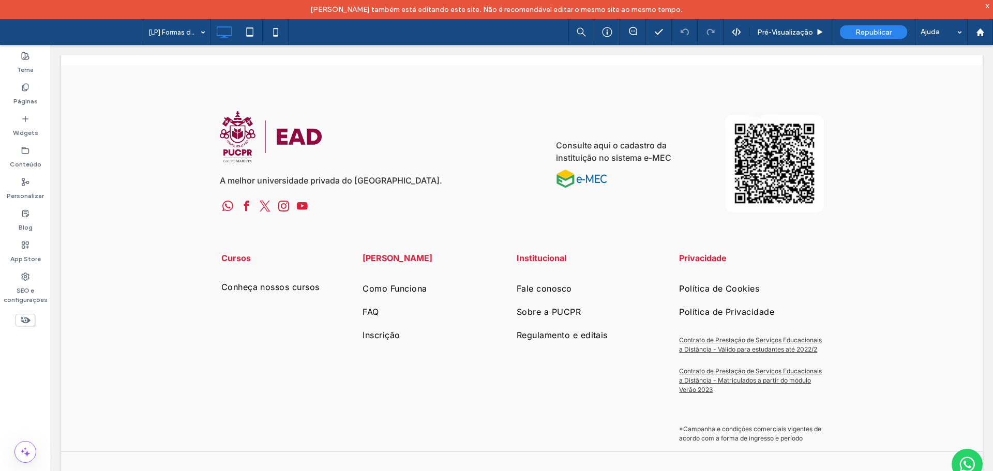
scroll to position [1938, 0]
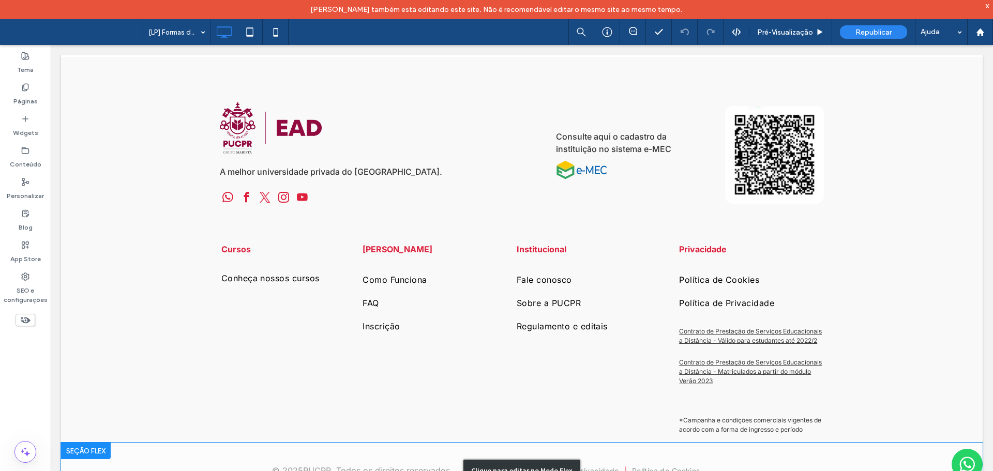
click at [587, 448] on div "Clique para editar no Modo Flex" at bounding box center [522, 470] width 922 height 55
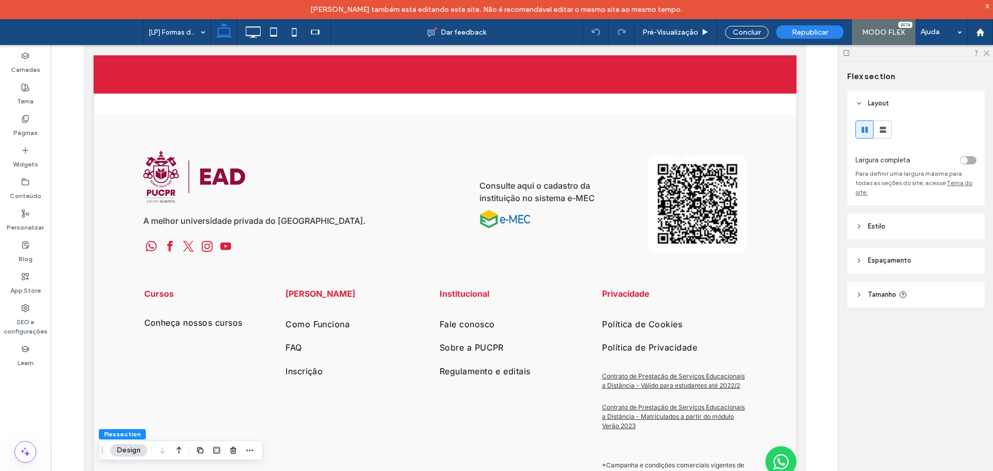
scroll to position [1791, 0]
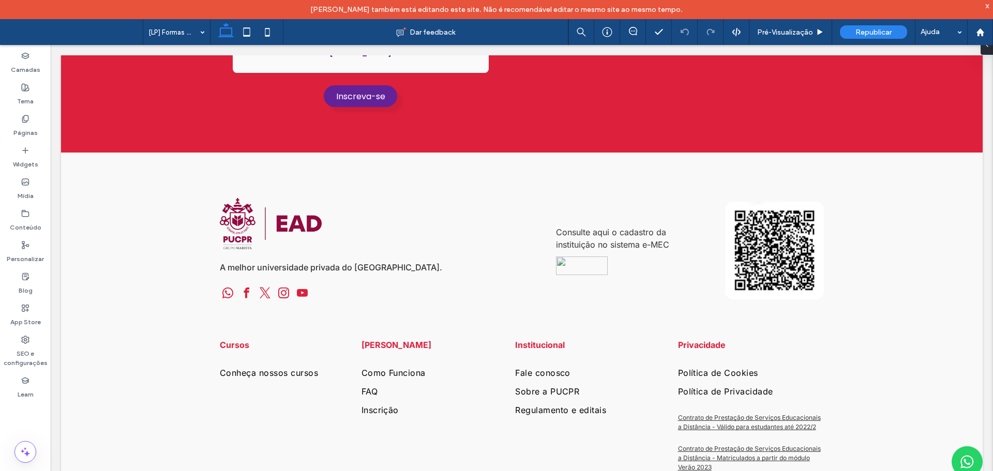
scroll to position [1870, 0]
